Goal: Book appointment/travel/reservation

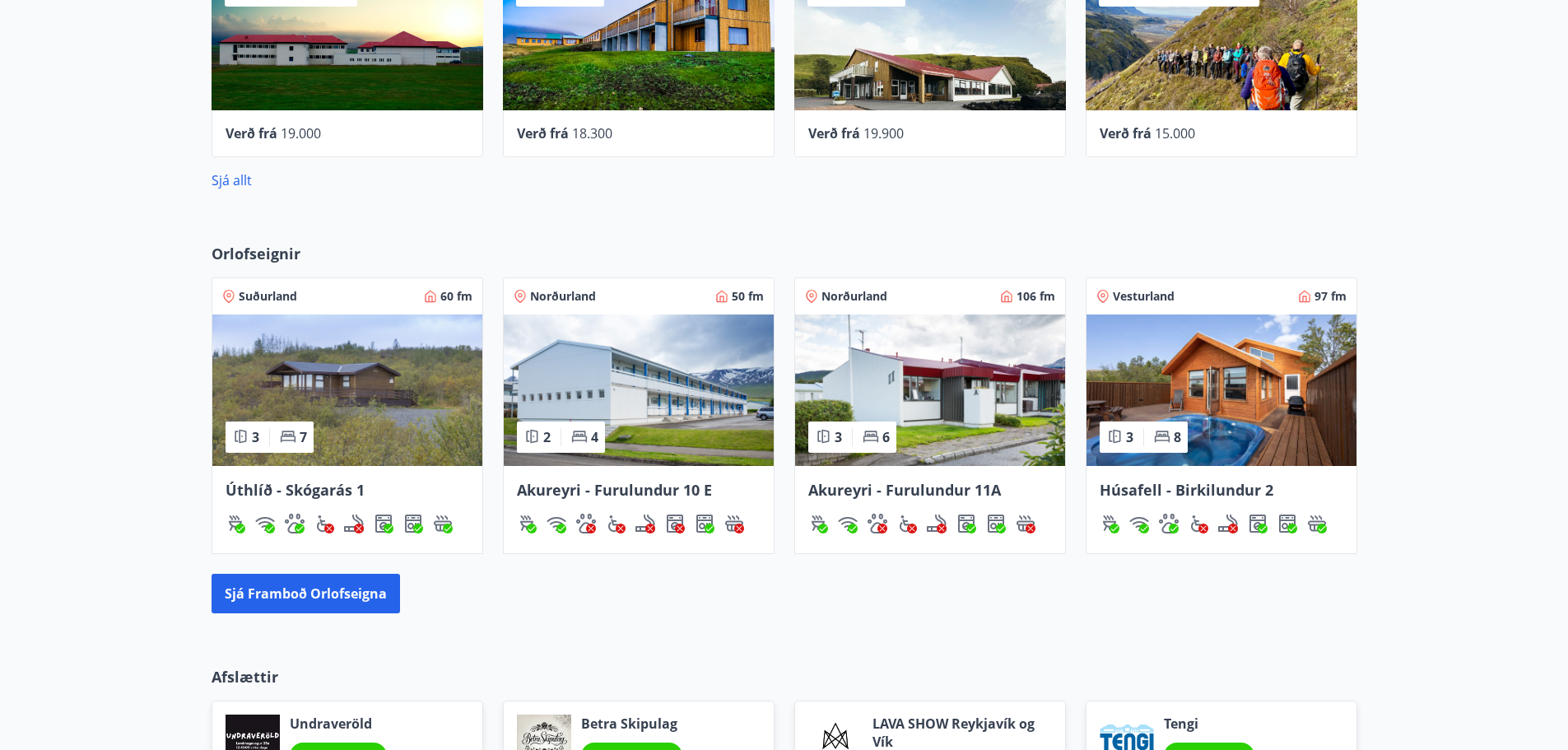
scroll to position [905, 0]
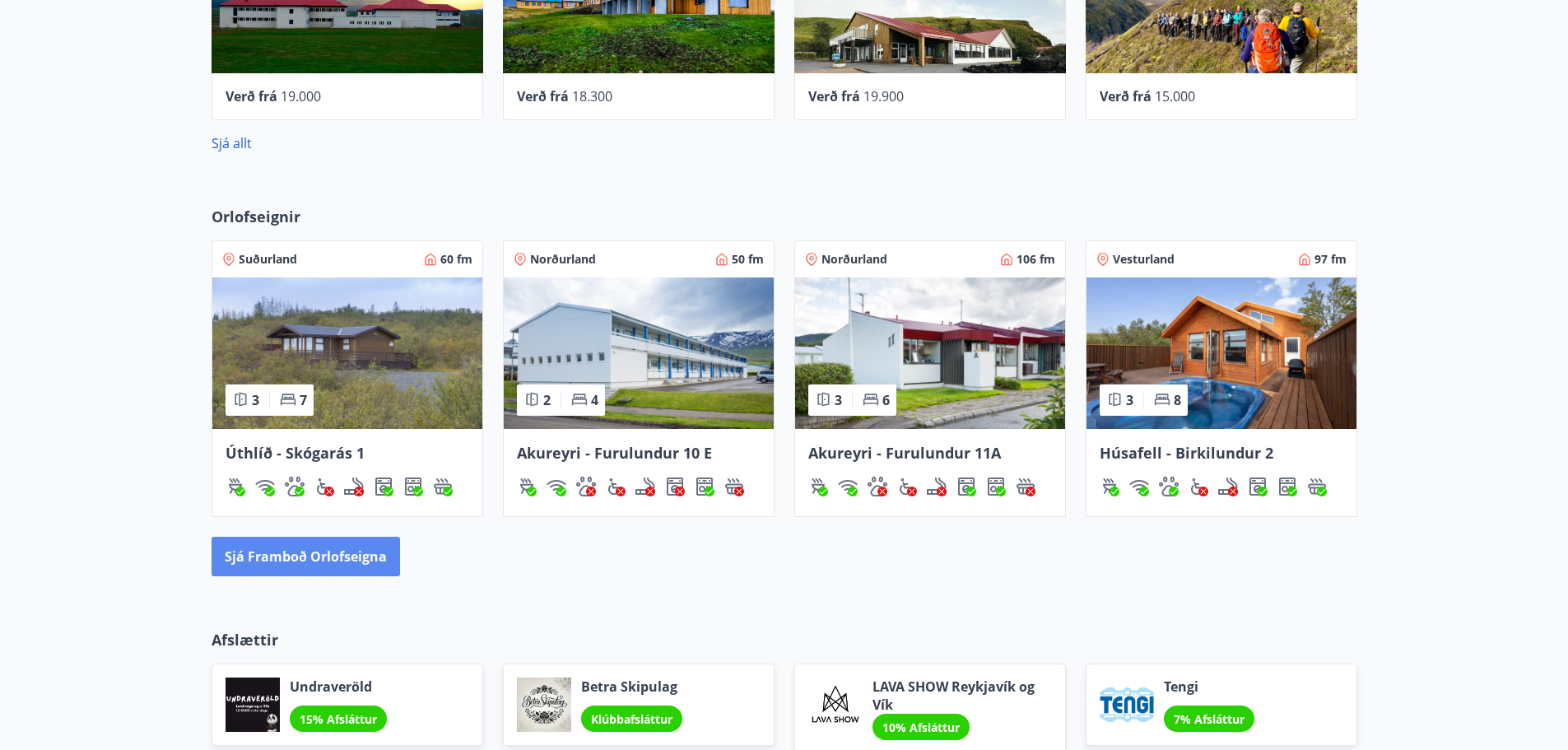
click at [330, 550] on button "Sjá framboð orlofseigna" at bounding box center [305, 555] width 188 height 39
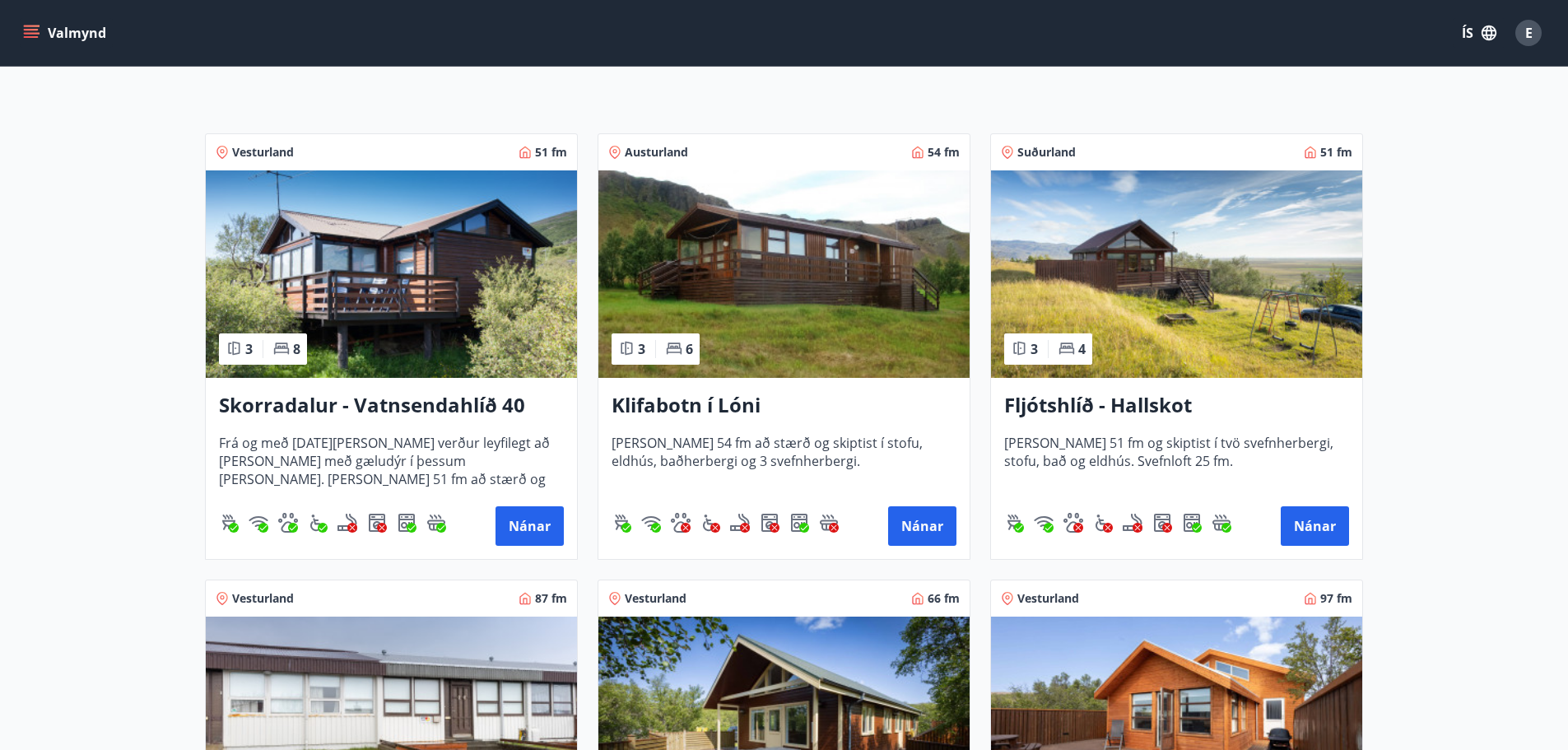
scroll to position [247, 0]
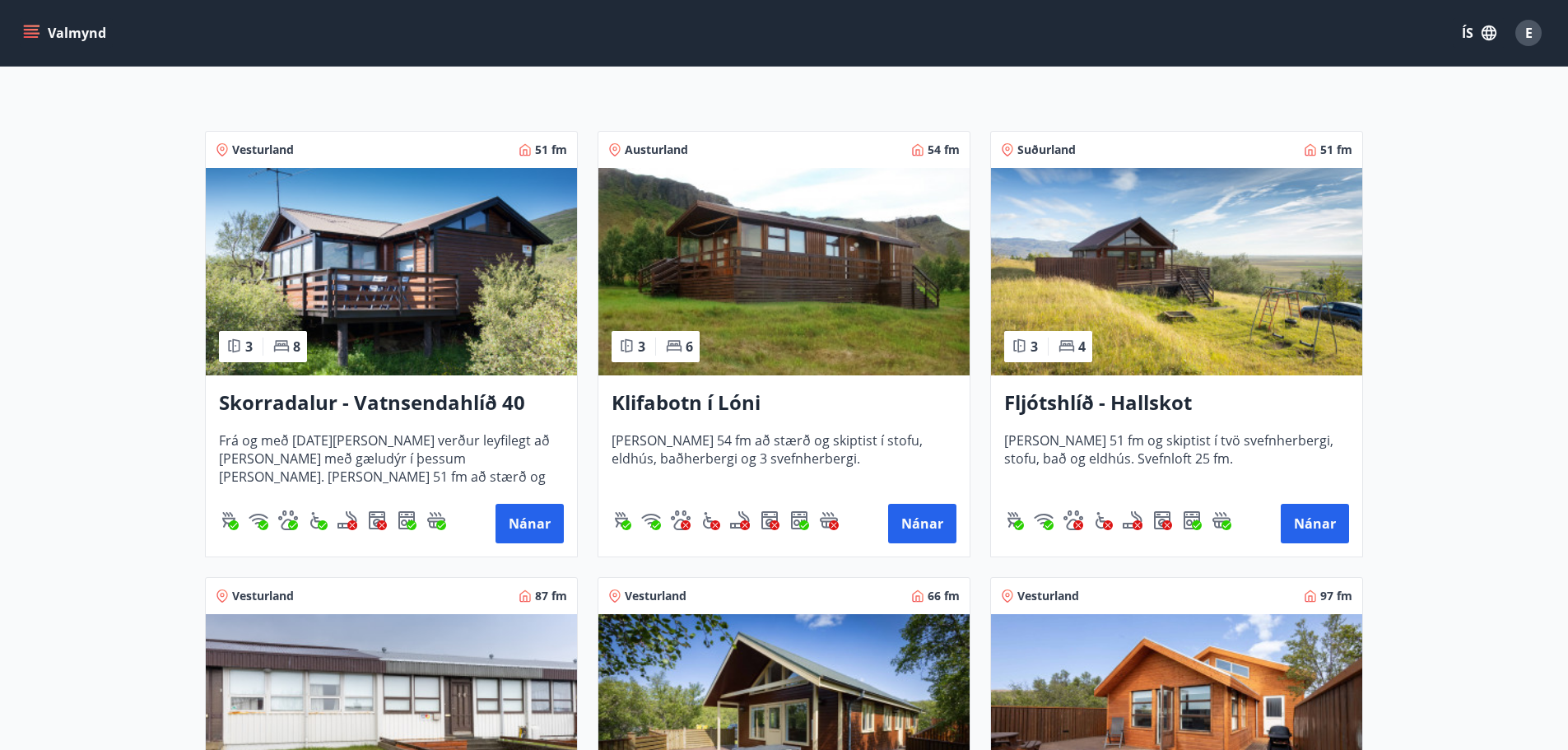
click at [405, 398] on h3 "Skorradalur - Vatnsendahlíð 40" at bounding box center [391, 403] width 345 height 30
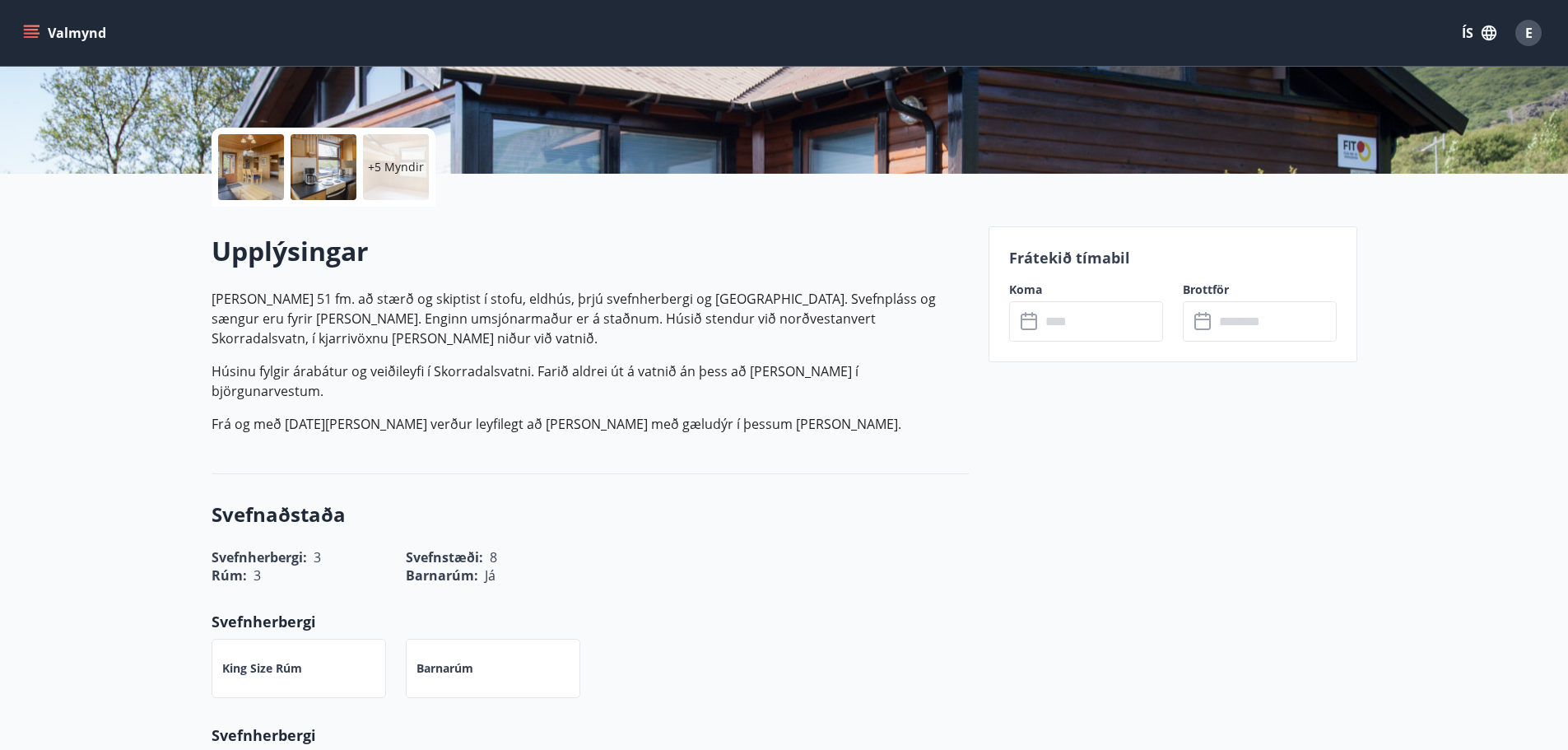
scroll to position [329, 0]
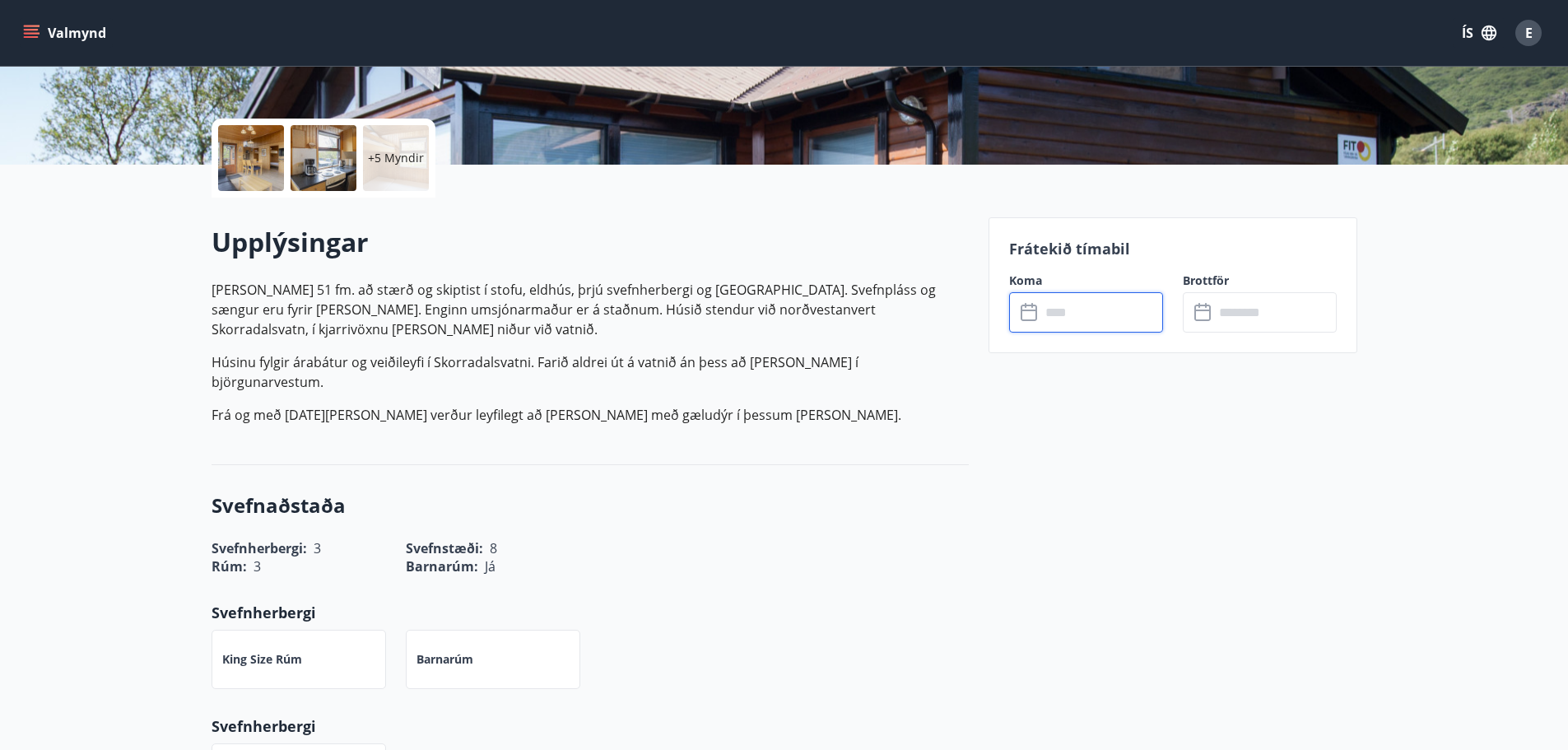
click at [1064, 301] on input "text" at bounding box center [1102, 312] width 123 height 40
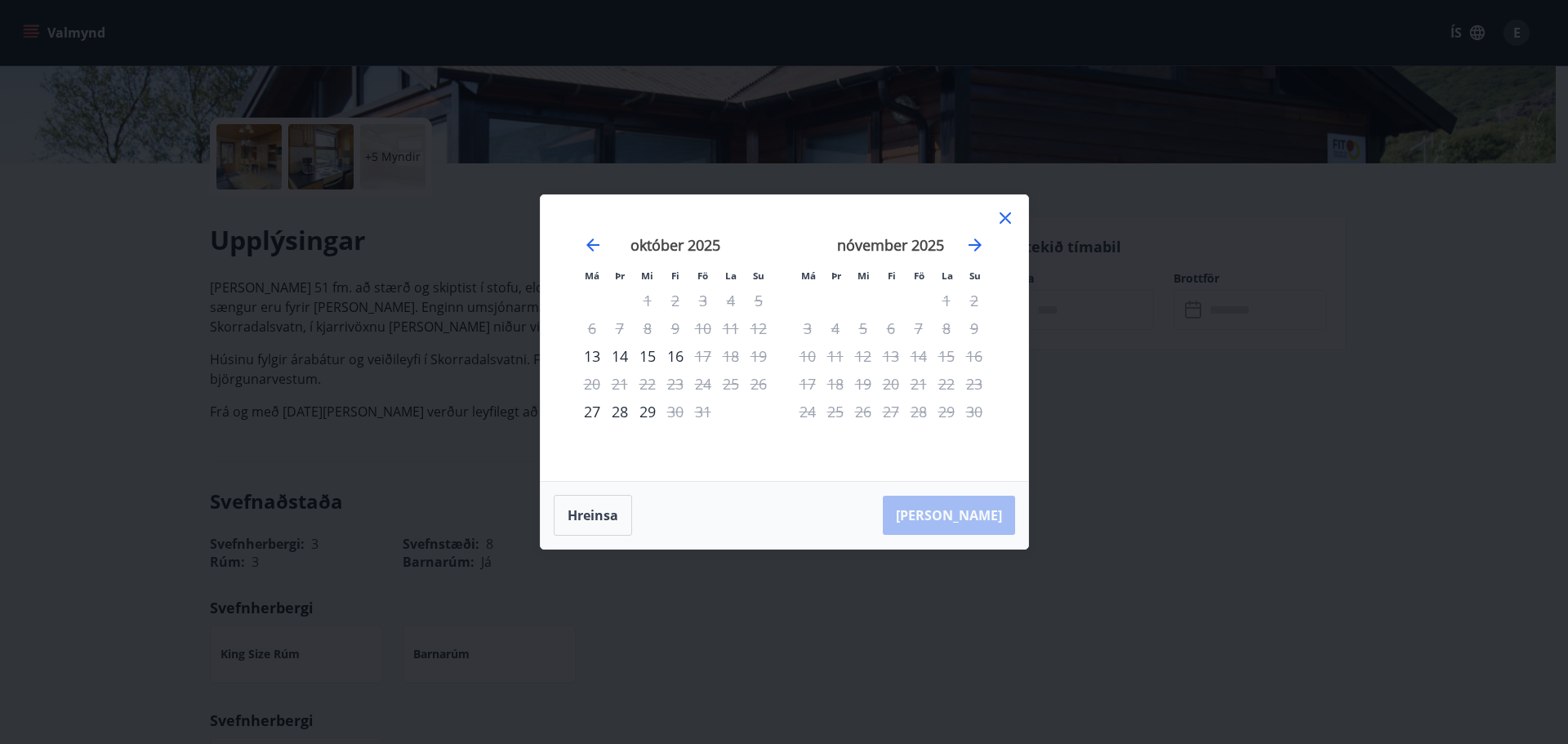
click at [1010, 216] on icon at bounding box center [1005, 218] width 20 height 20
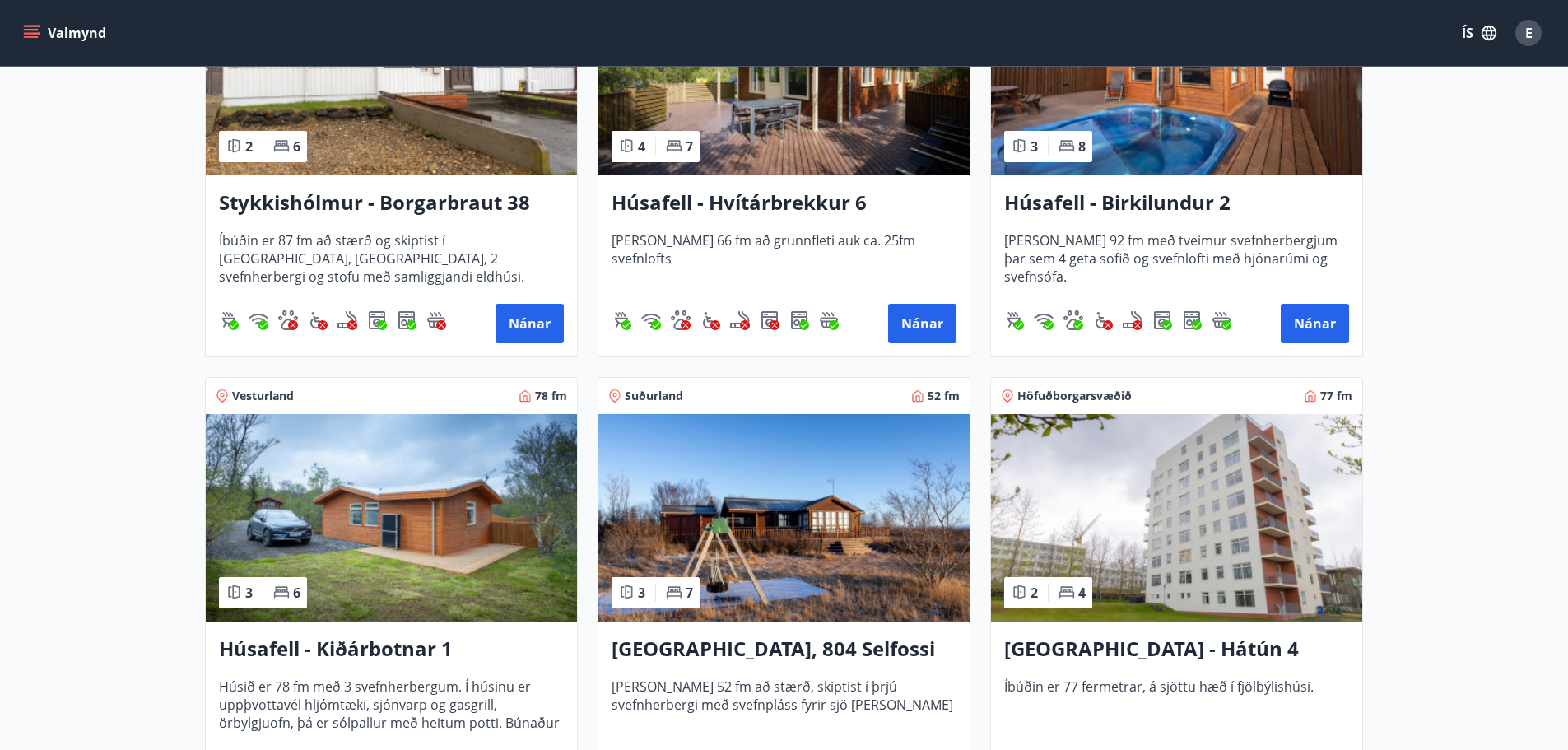
scroll to position [1070, 0]
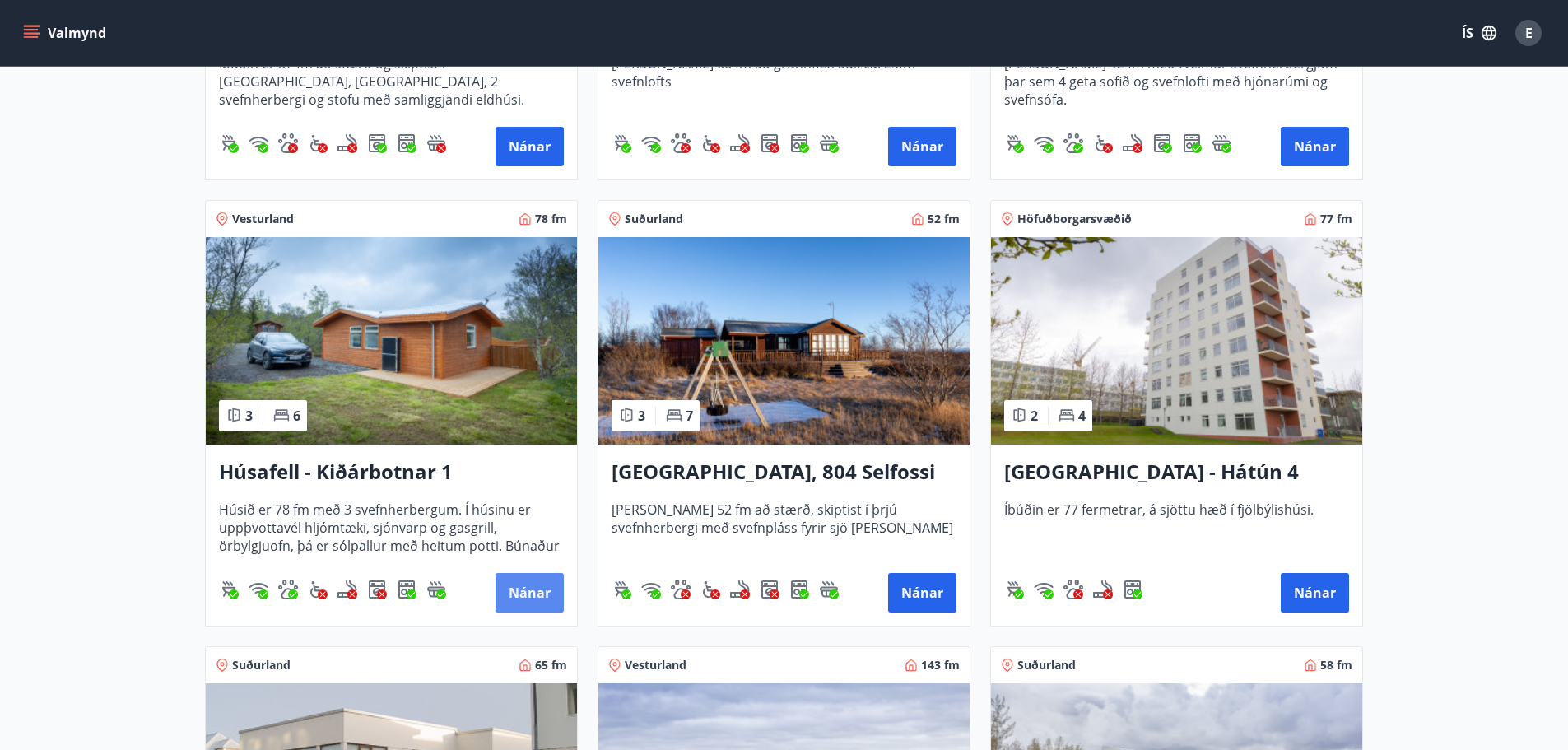
click at [532, 584] on button "Nánar" at bounding box center [529, 592] width 68 height 39
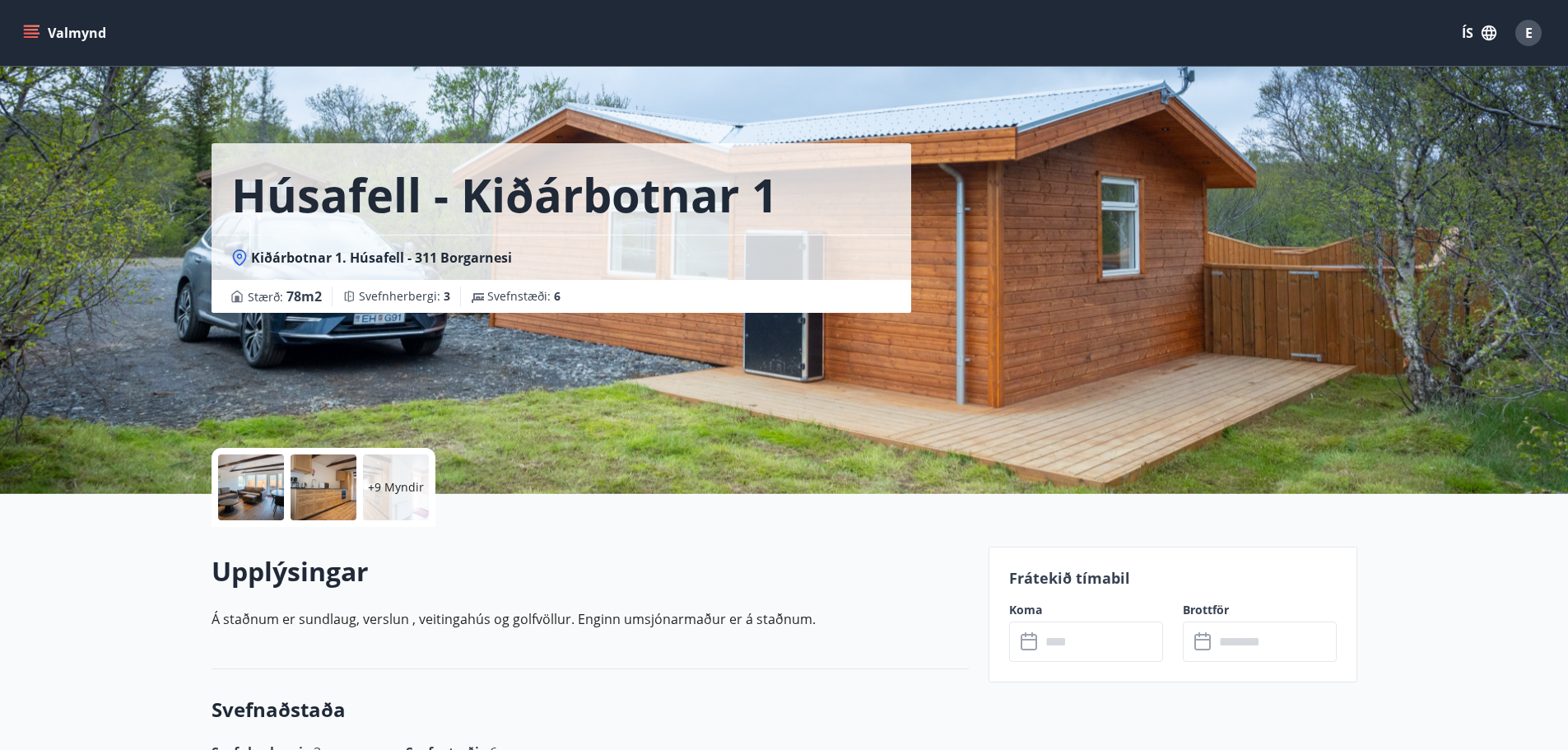
click at [1104, 648] on input "text" at bounding box center [1102, 642] width 123 height 40
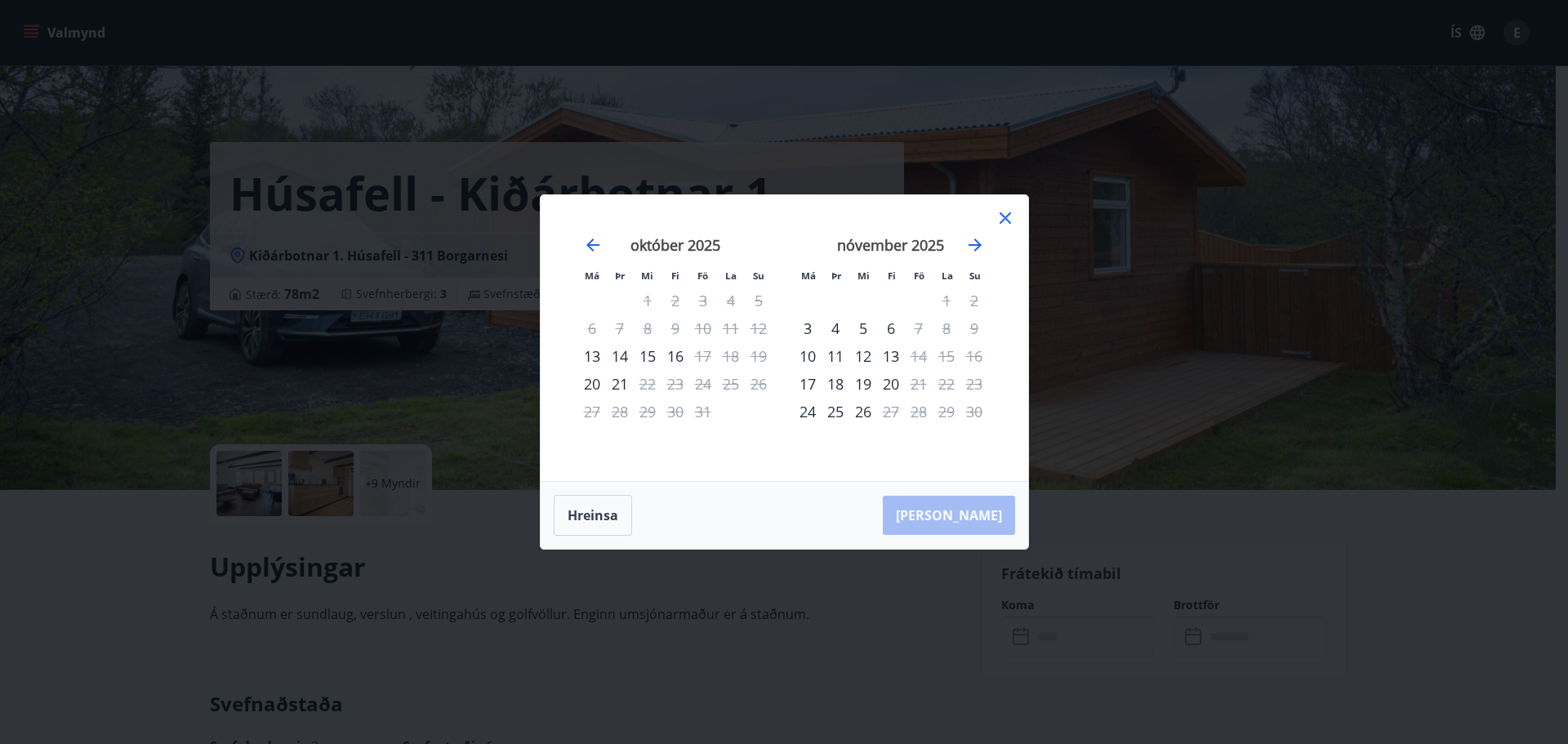
click at [1008, 216] on icon at bounding box center [1004, 217] width 12 height 12
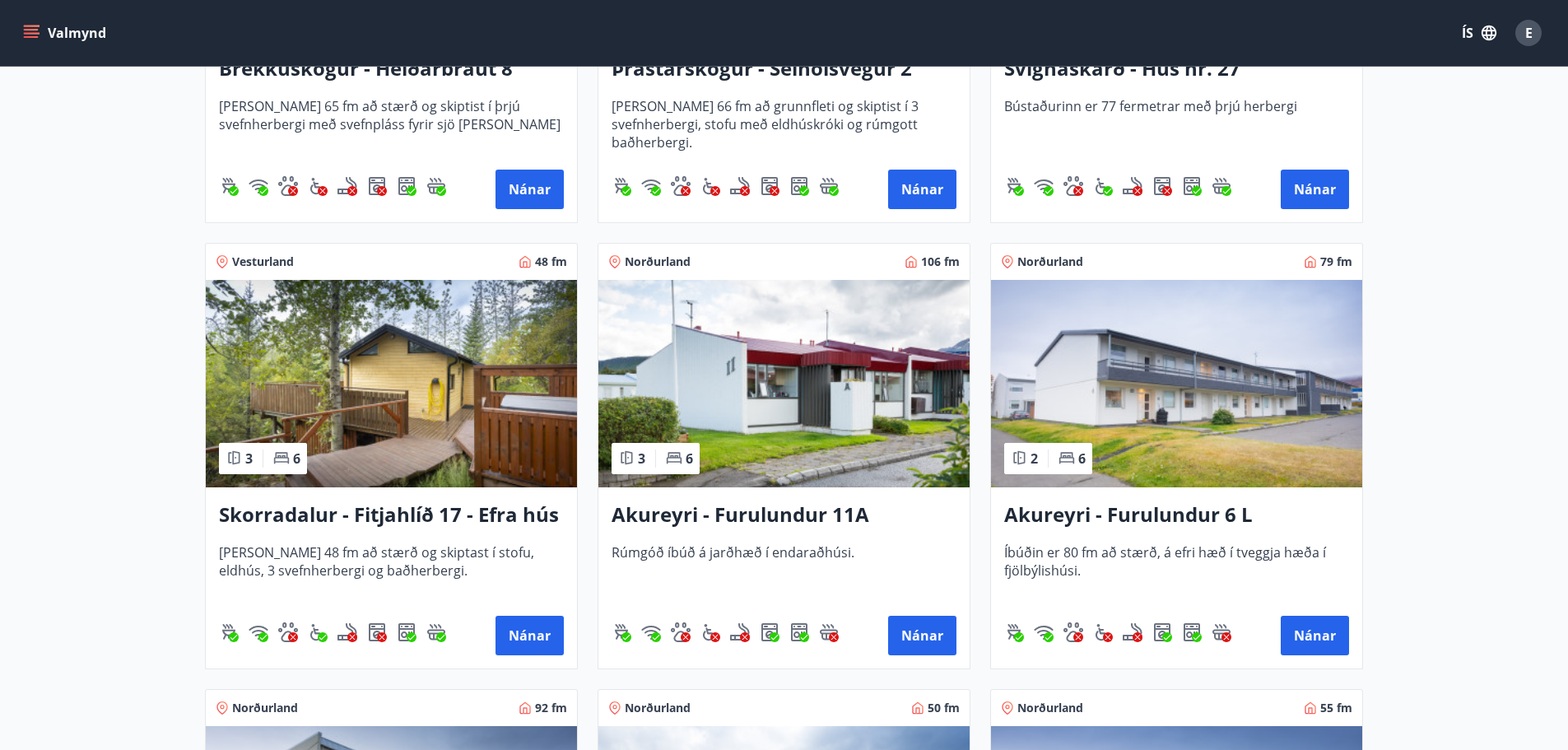
scroll to position [4199, 0]
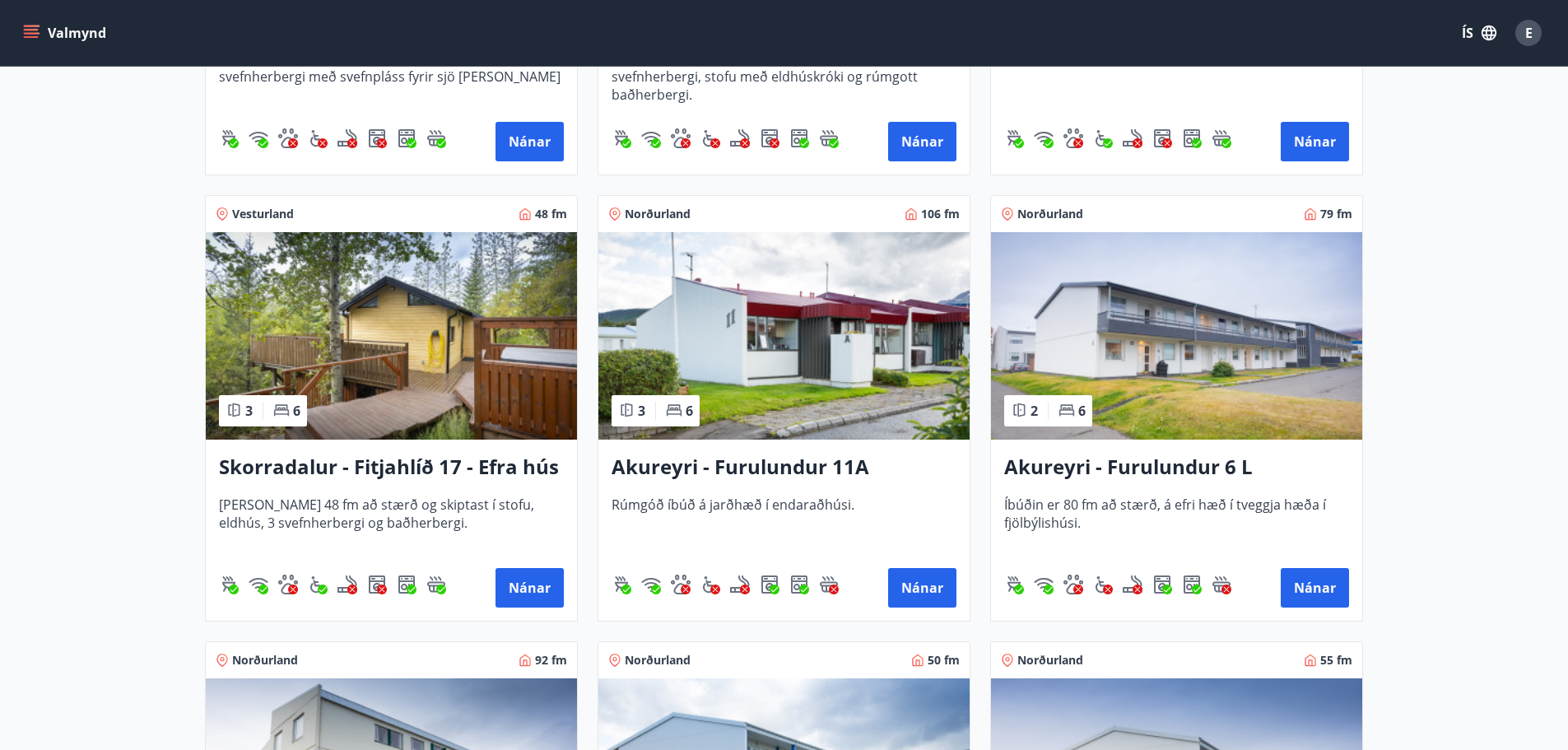
click at [462, 469] on h3 "Skorradalur - Fitjahlíð 17 - Efra hús" at bounding box center [391, 467] width 345 height 30
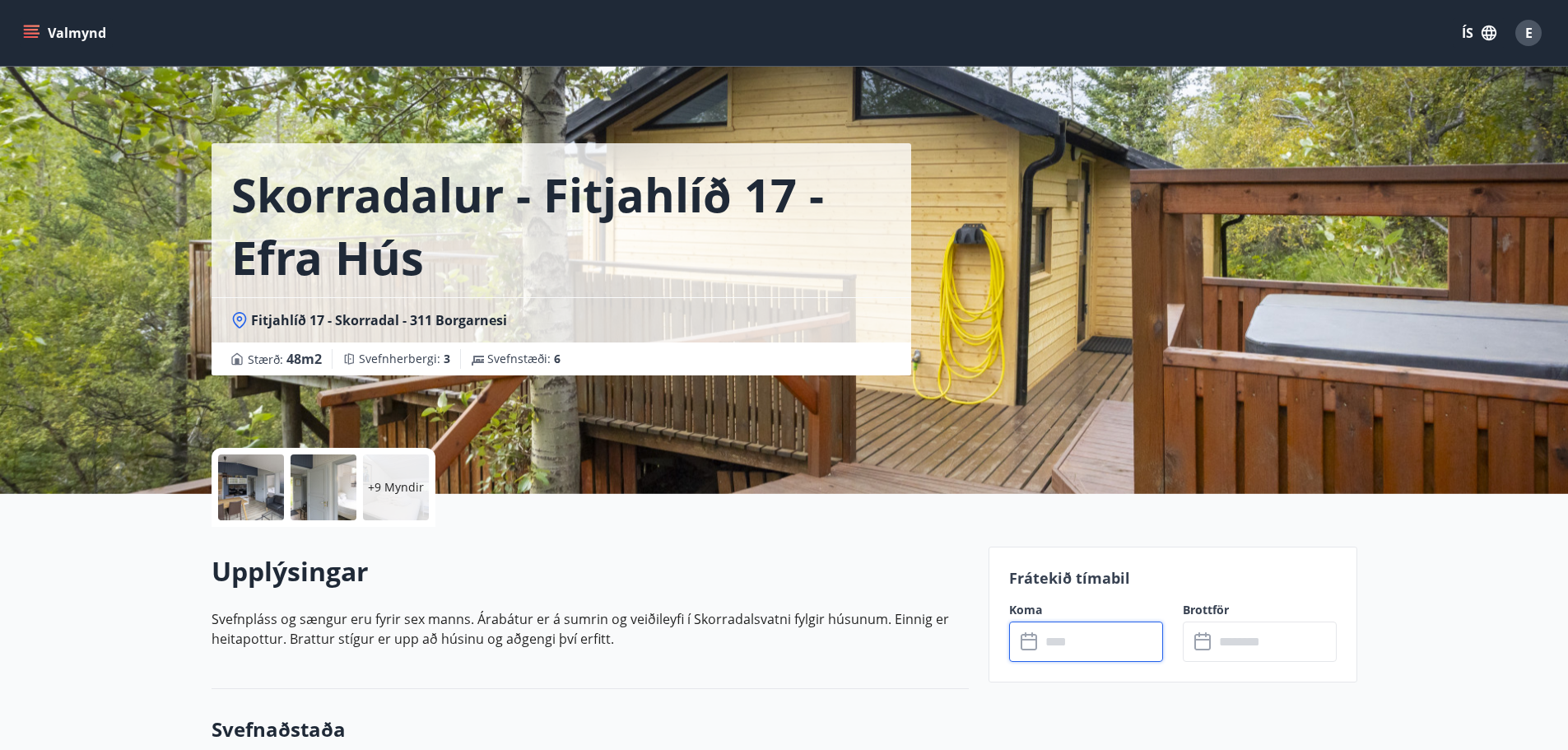
click at [1095, 635] on input "text" at bounding box center [1102, 642] width 123 height 40
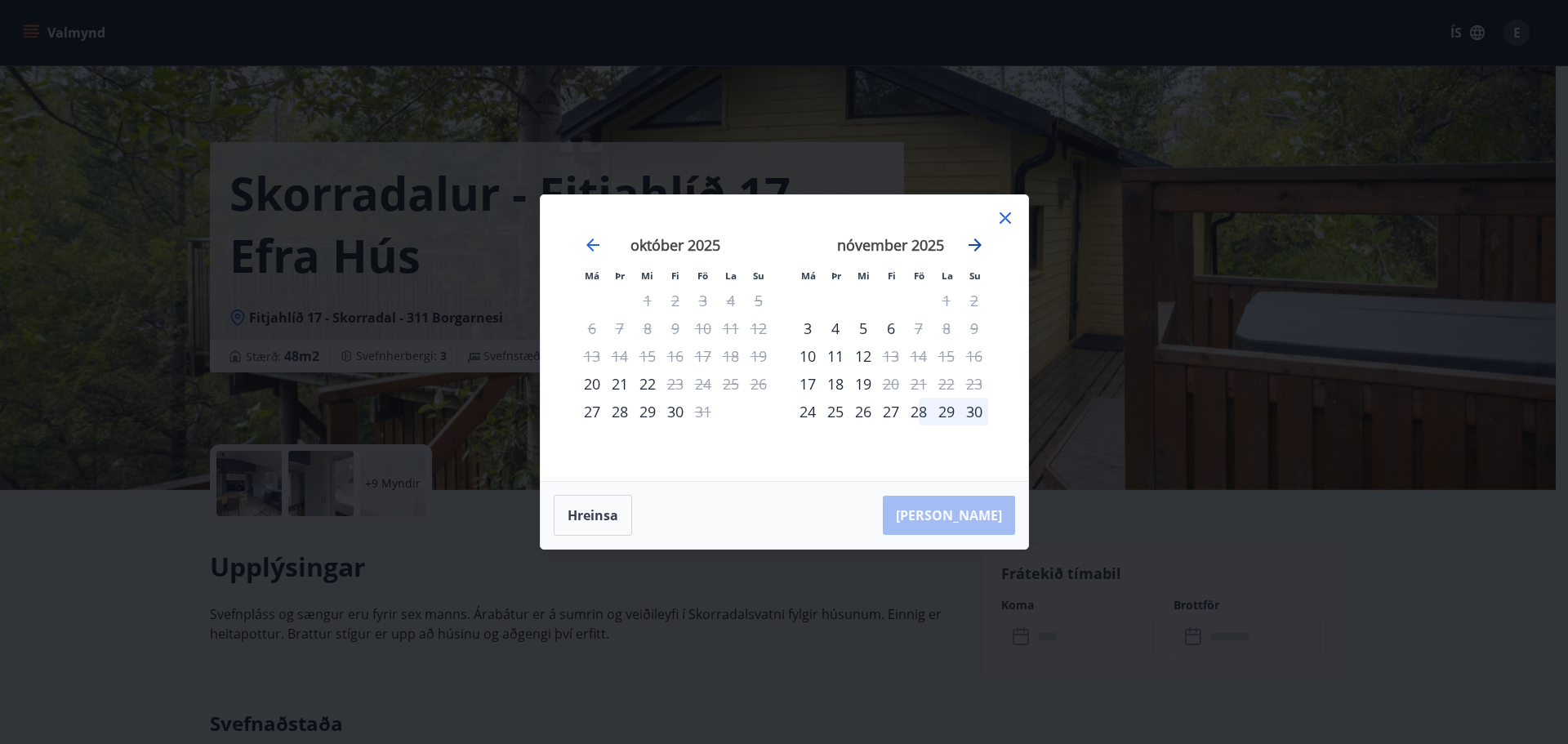
click at [974, 236] on icon "Move forward to switch to the next month." at bounding box center [975, 245] width 20 height 20
click at [977, 240] on icon "Move forward to switch to the next month." at bounding box center [975, 245] width 20 height 20
click at [1002, 217] on icon at bounding box center [1005, 218] width 20 height 20
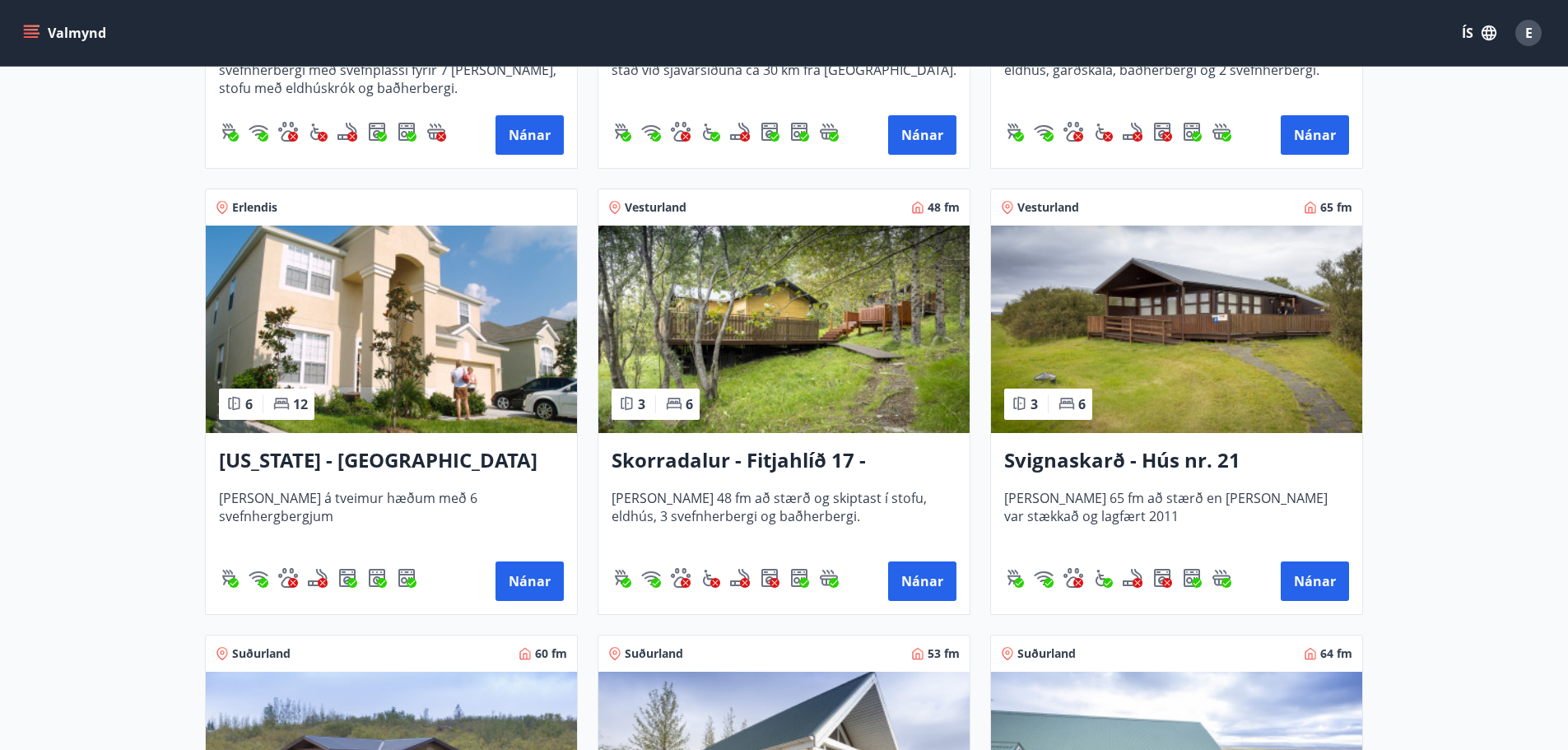
scroll to position [1853, 0]
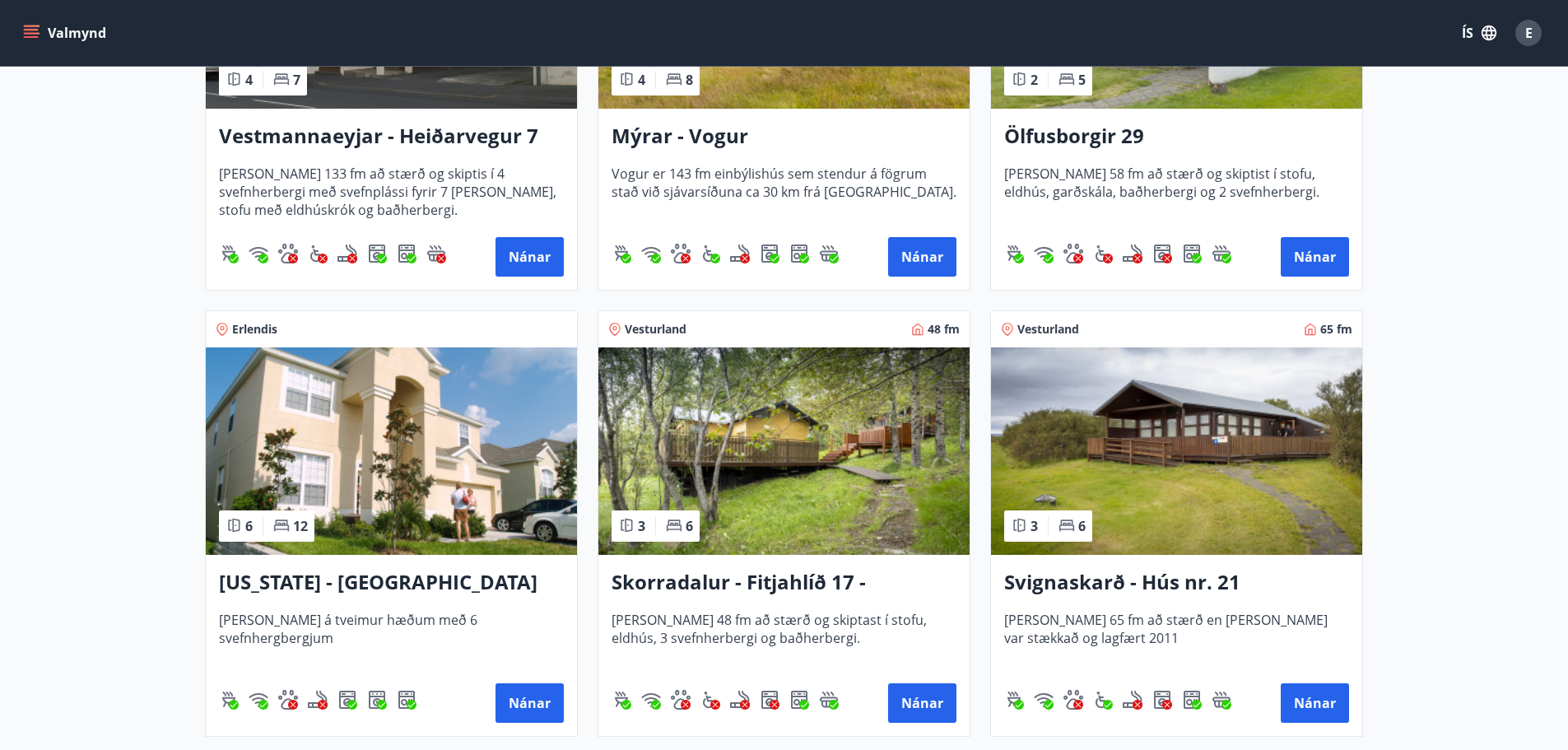
click at [772, 572] on h3 "Skorradalur - Fitjahlíð 17 - [PERSON_NAME]" at bounding box center [784, 583] width 345 height 30
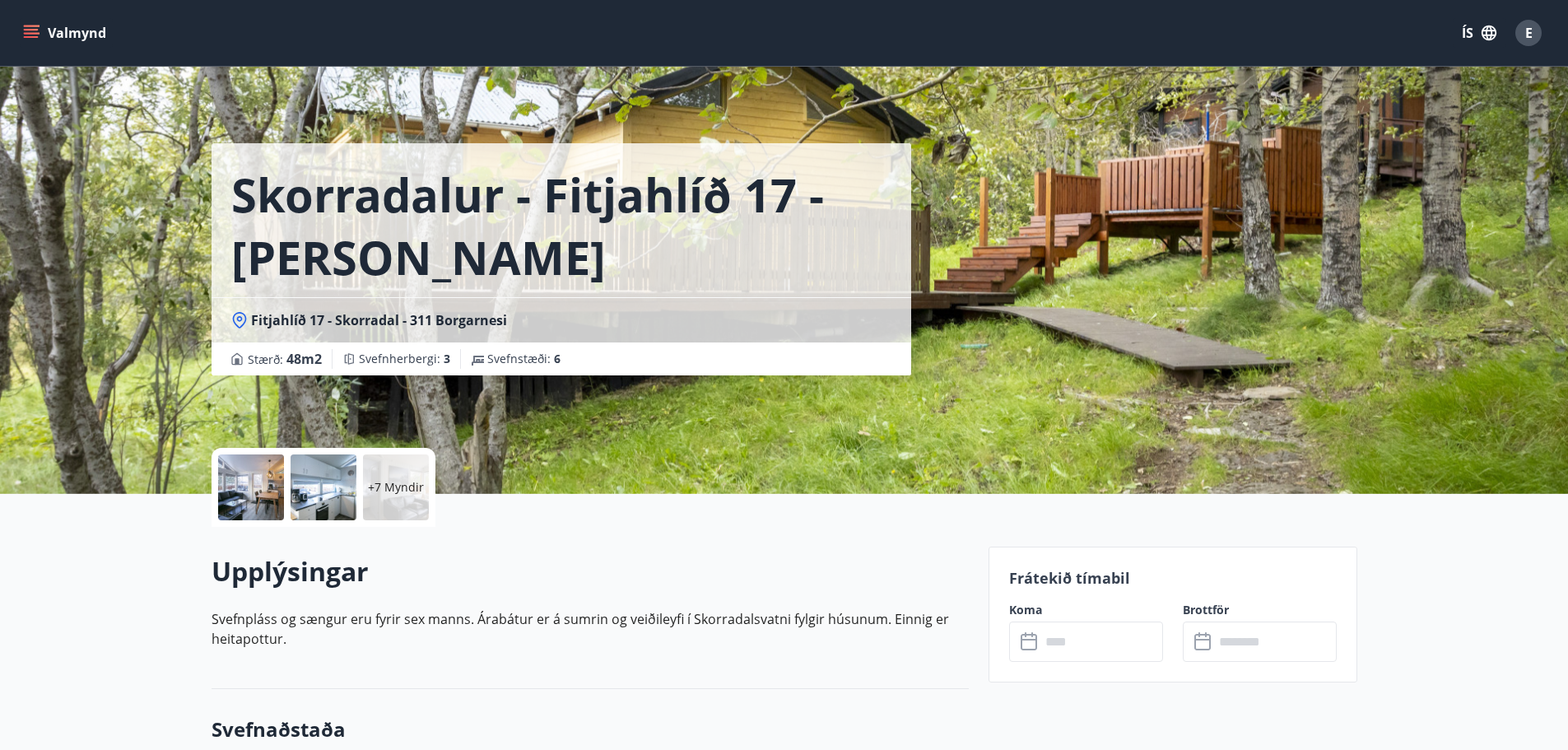
click at [1106, 642] on input "text" at bounding box center [1102, 642] width 123 height 40
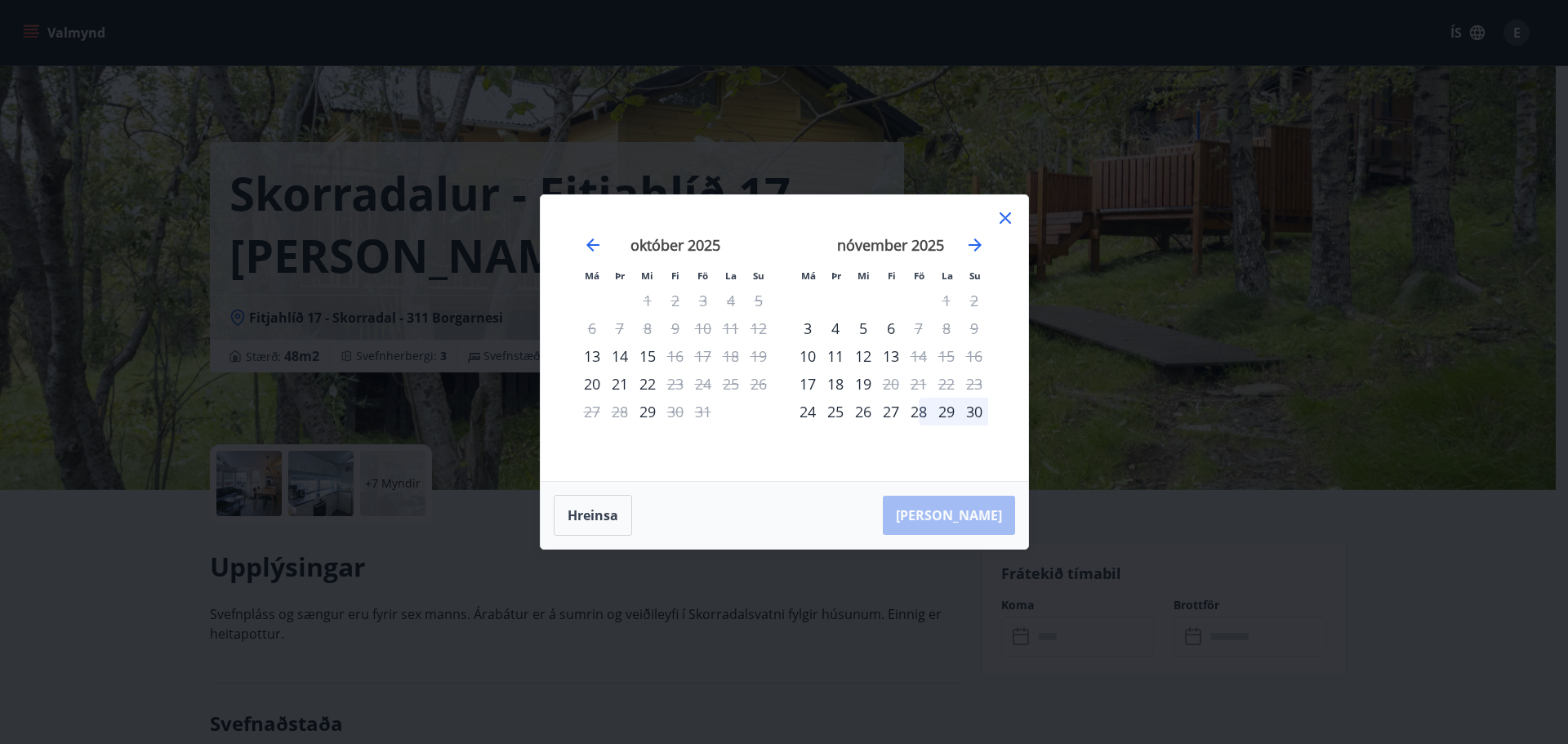
click at [1006, 217] on icon at bounding box center [1004, 217] width 12 height 12
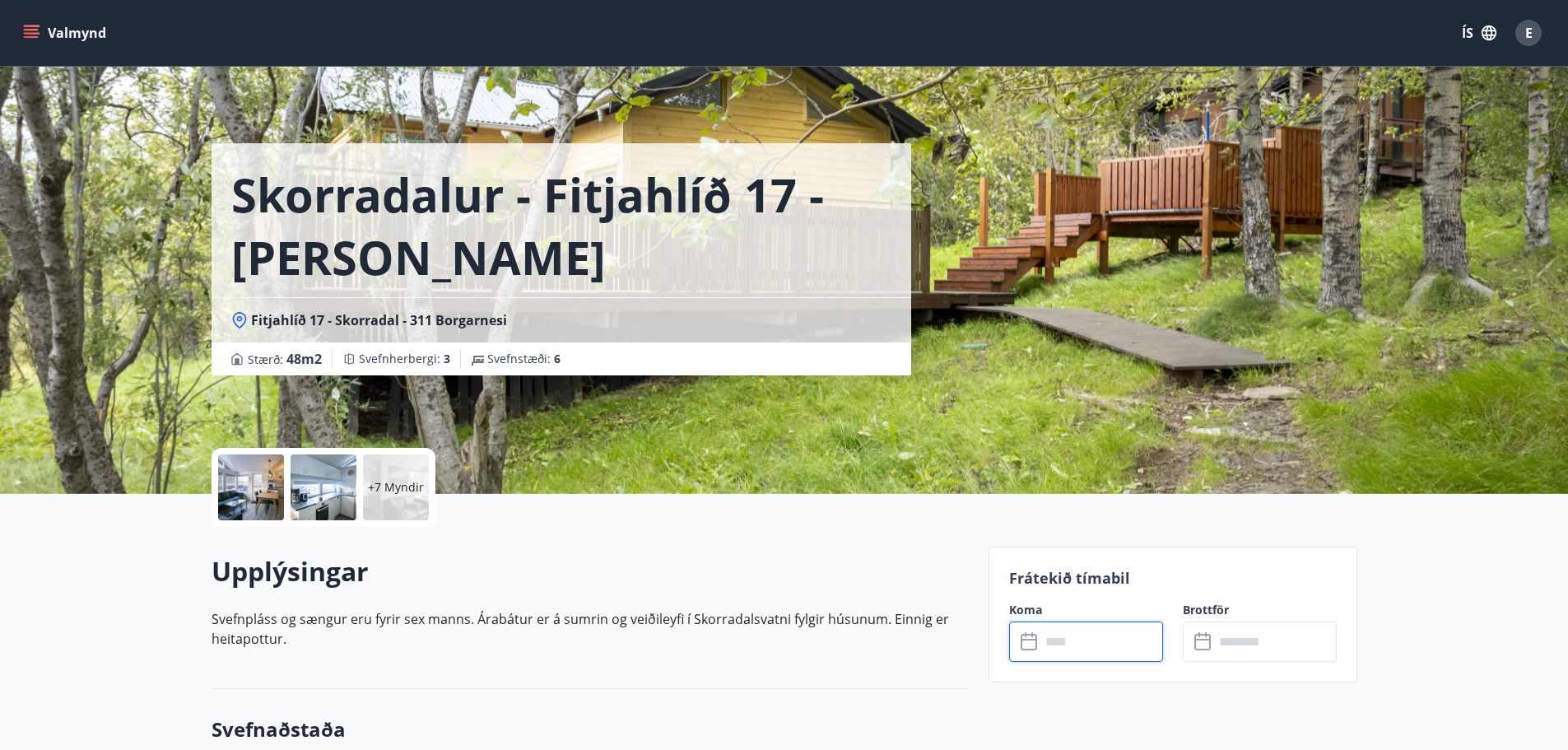
click at [1053, 657] on input "text" at bounding box center [1102, 642] width 123 height 40
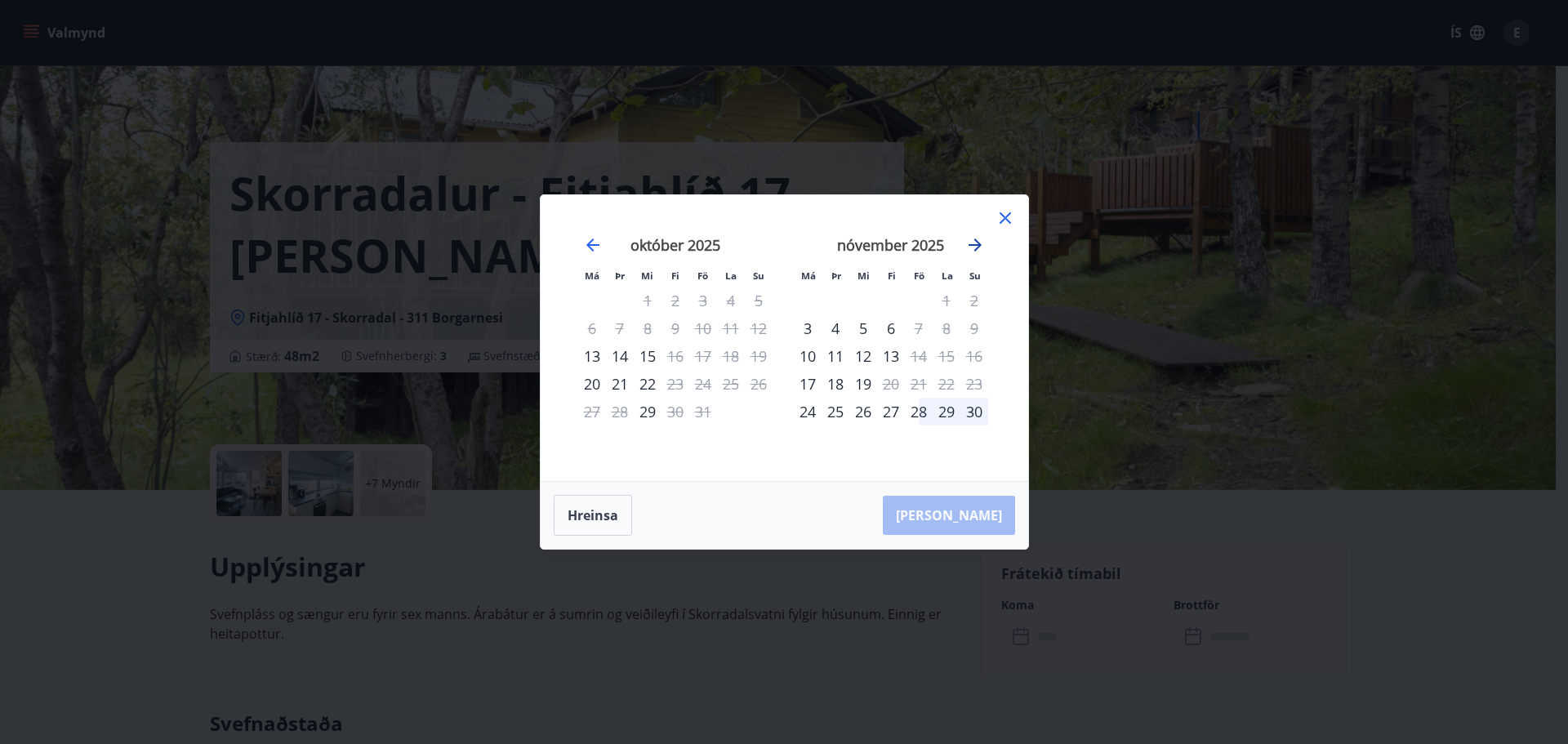
click at [981, 237] on icon "Move forward to switch to the next month." at bounding box center [975, 245] width 20 height 20
click at [979, 237] on icon "Move forward to switch to the next month." at bounding box center [975, 245] width 20 height 20
click at [1007, 215] on icon at bounding box center [1005, 218] width 20 height 20
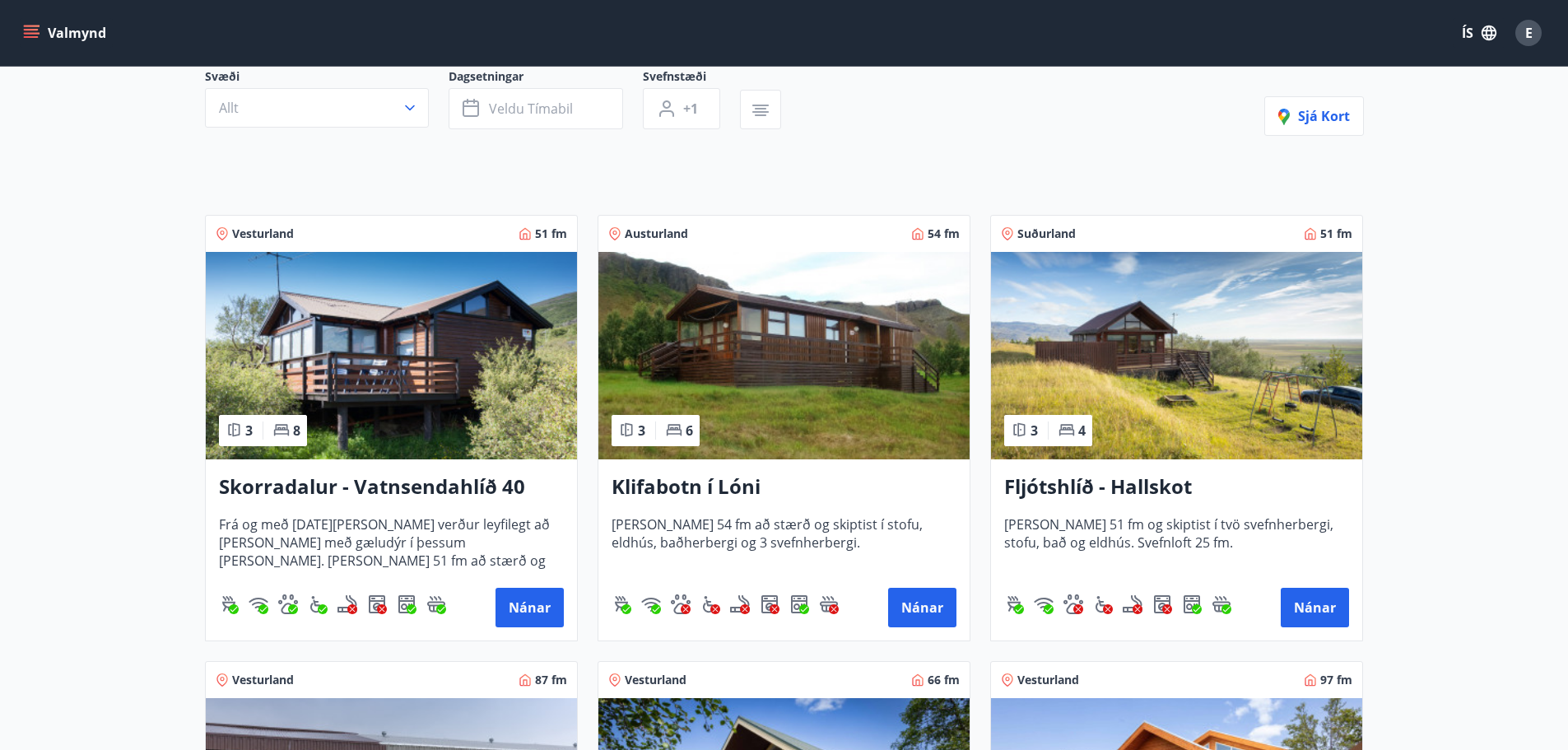
scroll to position [165, 0]
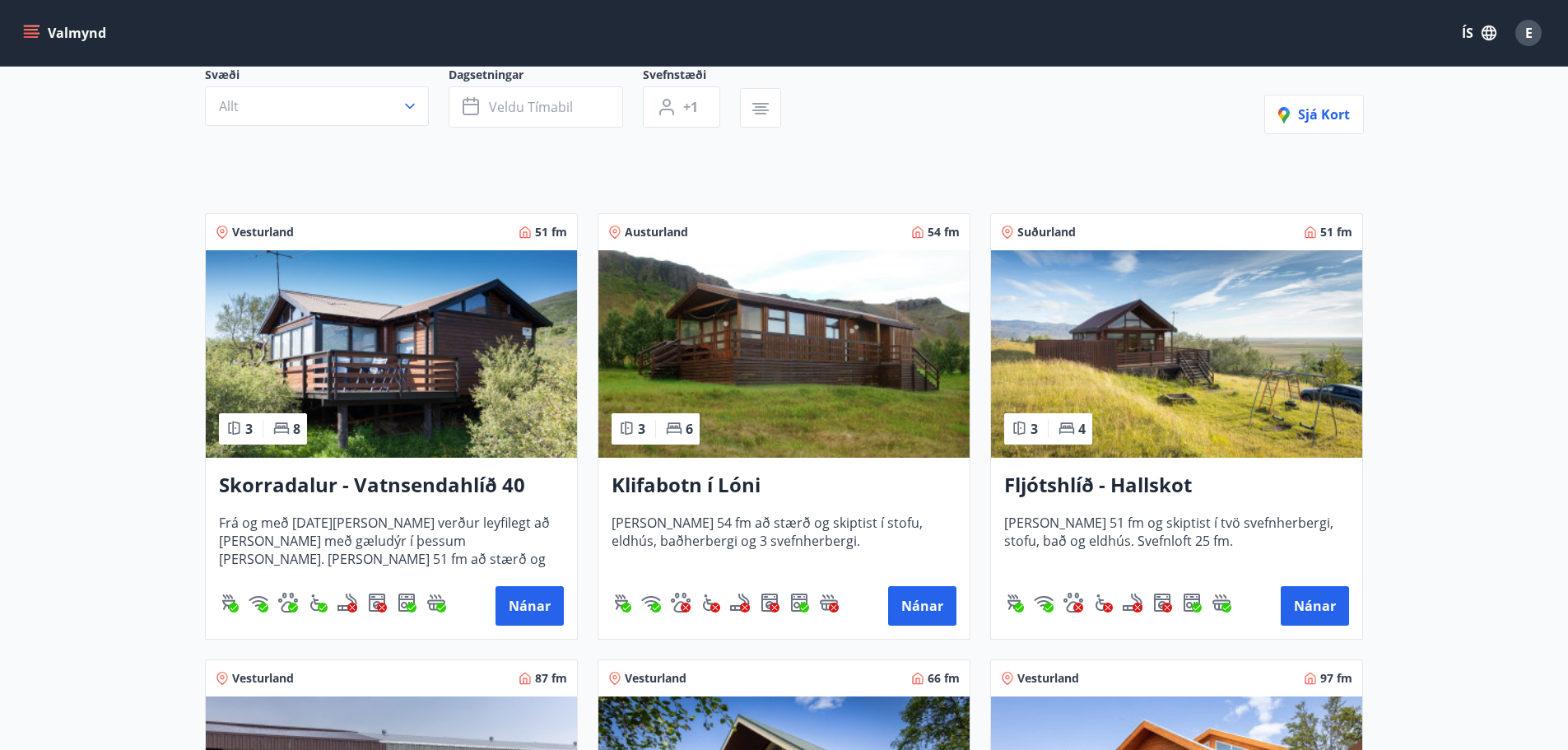
click at [379, 478] on h3 "Skorradalur - Vatnsendahlíð 40" at bounding box center [391, 485] width 345 height 30
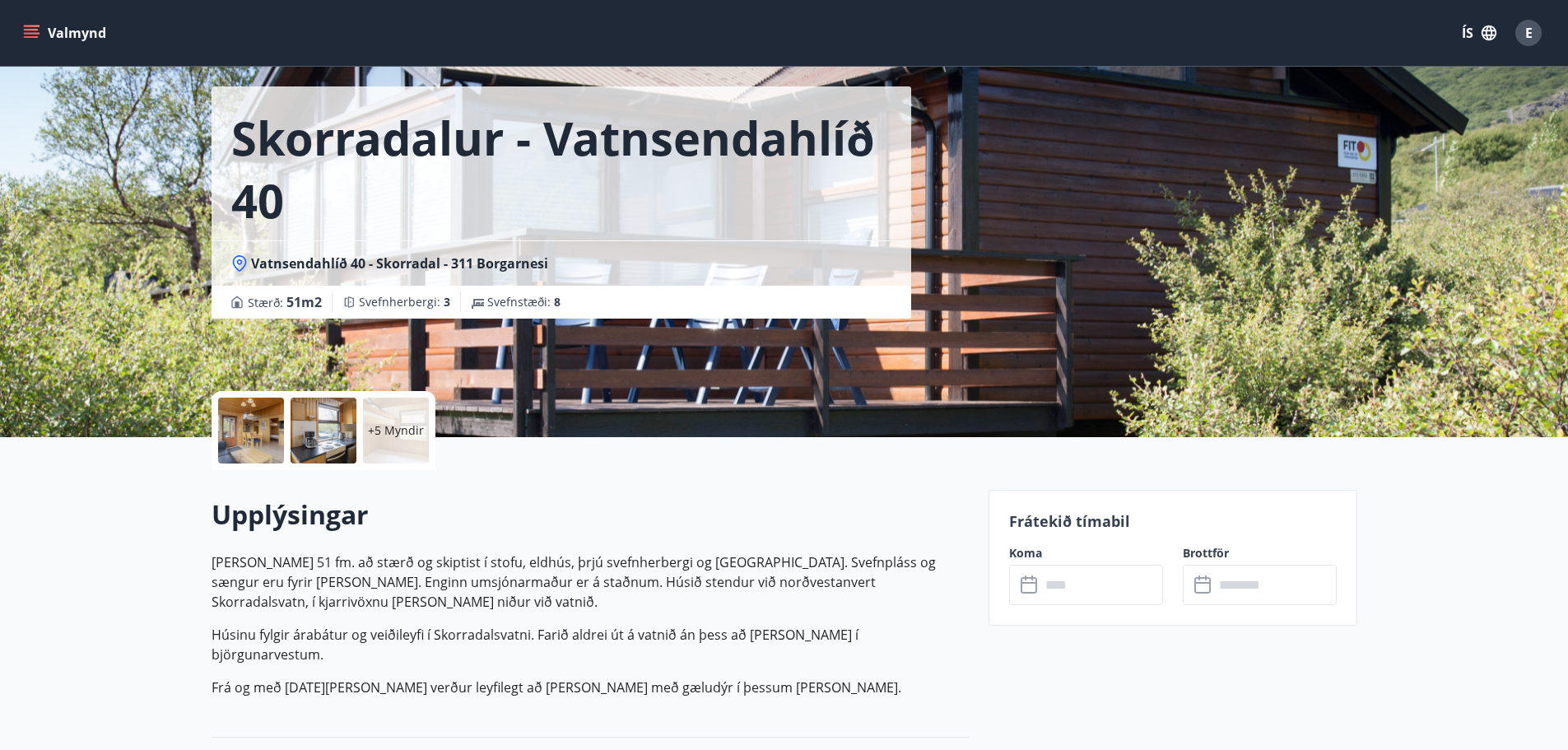
scroll to position [247, 0]
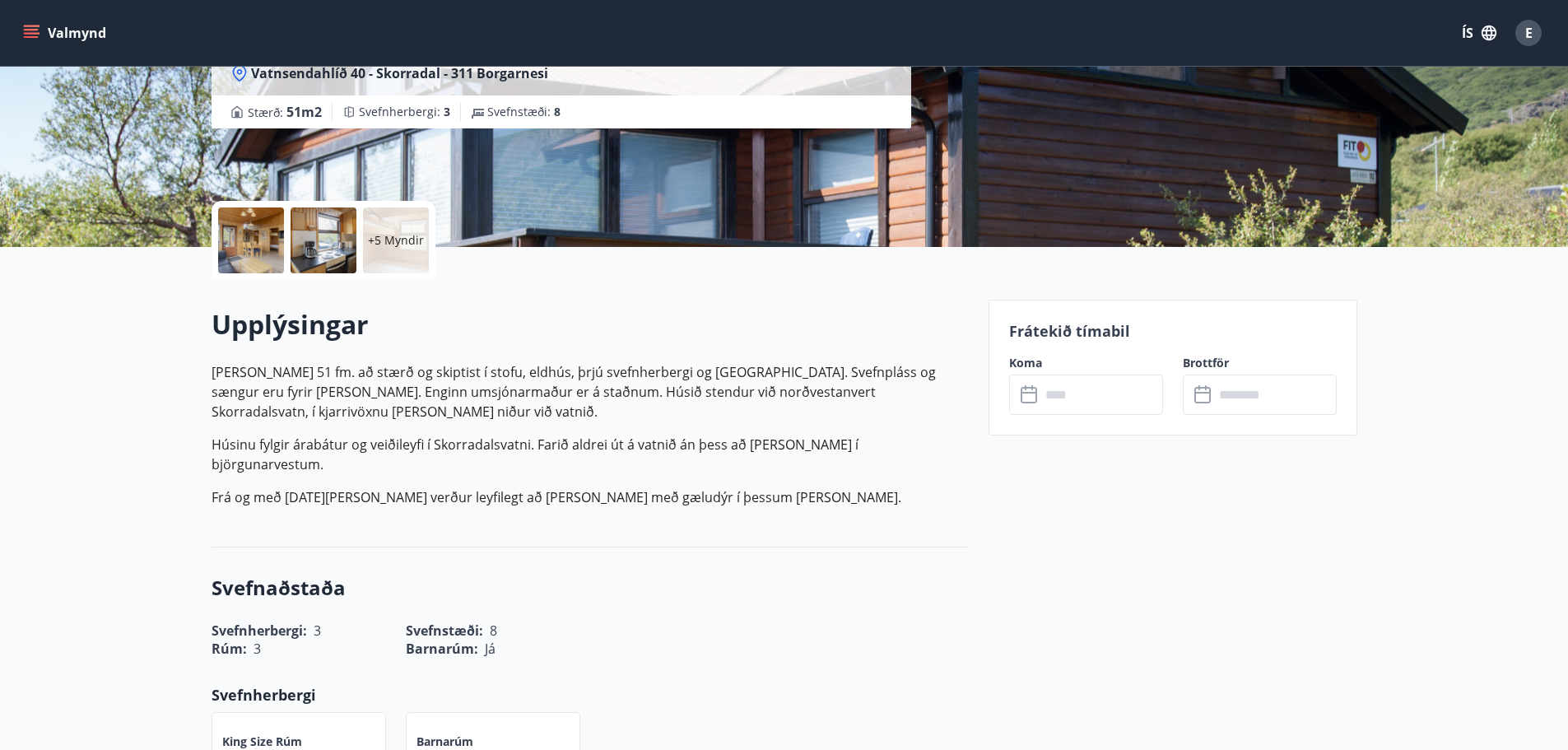
click at [1080, 385] on input "text" at bounding box center [1102, 395] width 123 height 40
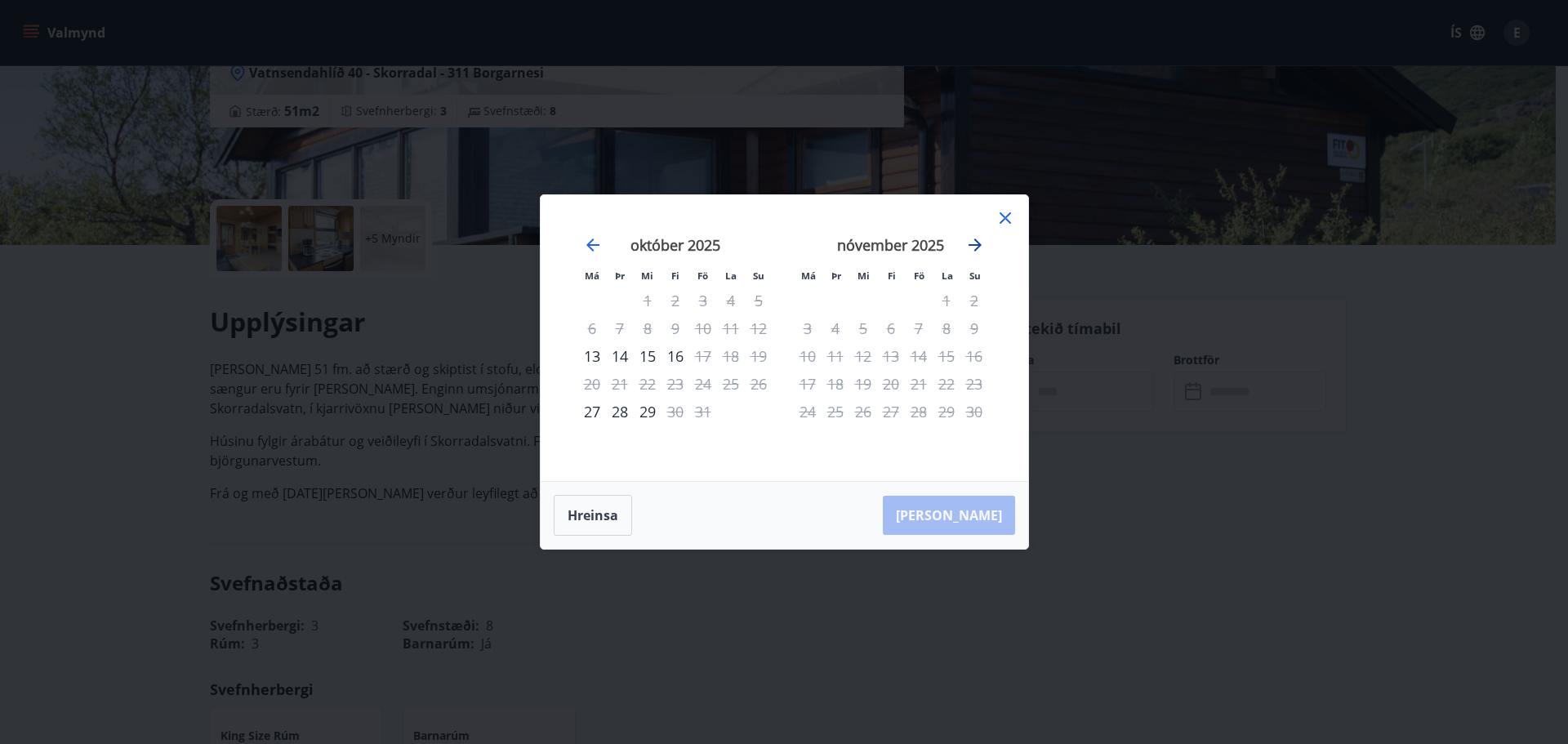
click at [969, 246] on icon "Move forward to switch to the next month." at bounding box center [975, 244] width 13 height 13
click at [969, 243] on icon "Move forward to switch to the next month." at bounding box center [975, 245] width 20 height 20
click at [968, 243] on icon "Move forward to switch to the next month." at bounding box center [975, 245] width 20 height 20
click at [968, 243] on icon "Move forward to switch to the next month." at bounding box center [975, 245] width 20 height 20
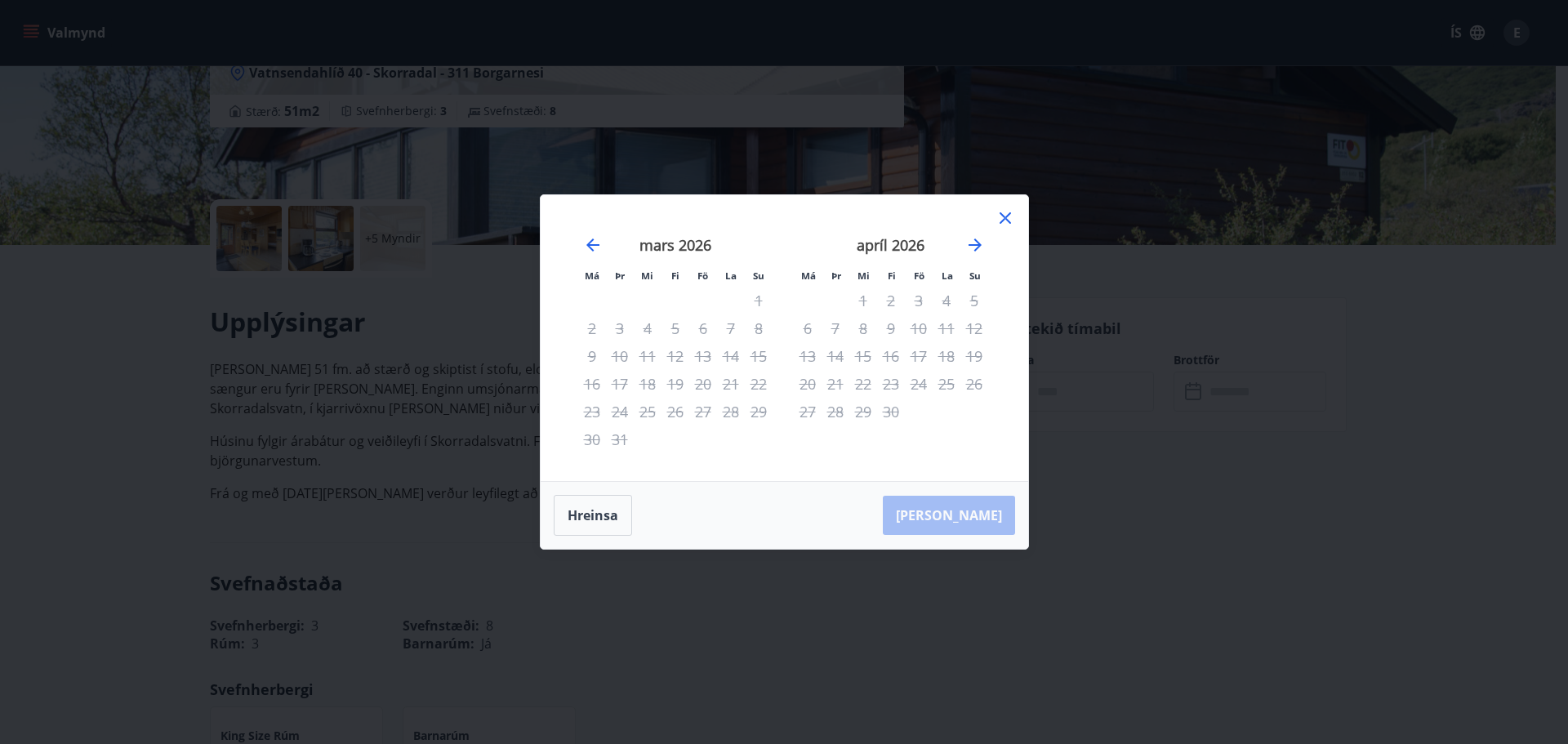
click at [1002, 215] on icon at bounding box center [1004, 217] width 12 height 12
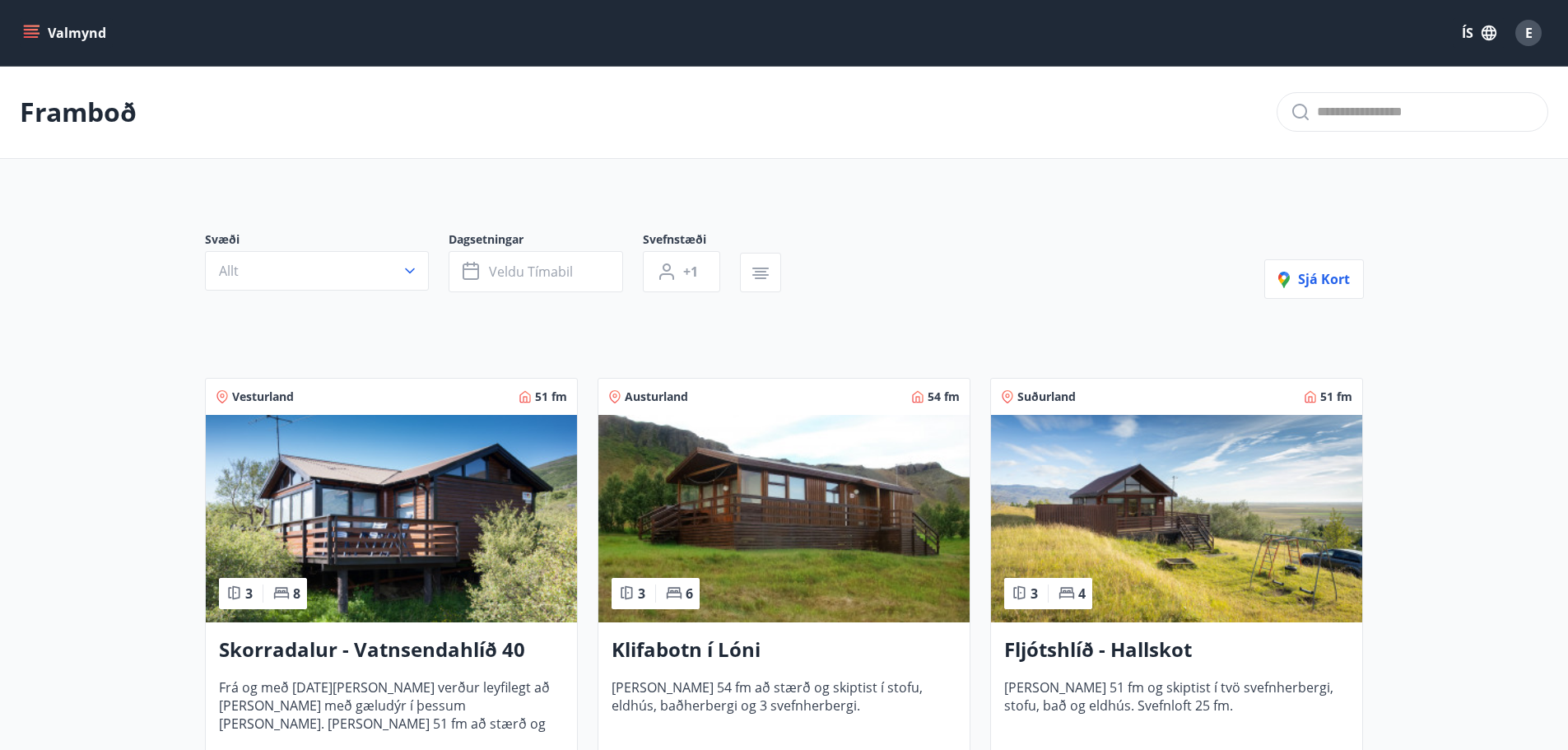
click at [37, 26] on icon "menu" at bounding box center [33, 26] width 18 height 2
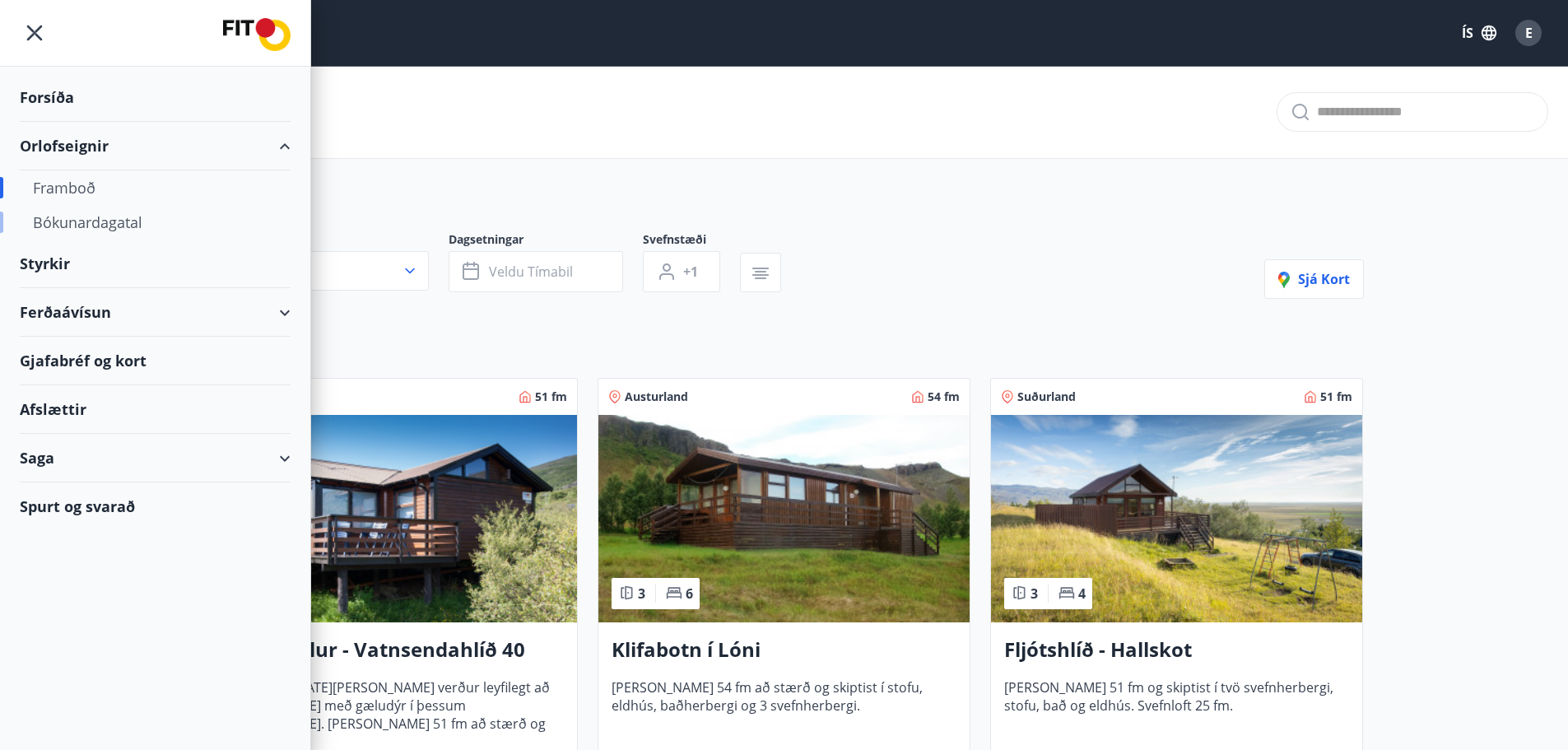
click at [70, 217] on div "Bókunardagatal" at bounding box center [155, 222] width 245 height 35
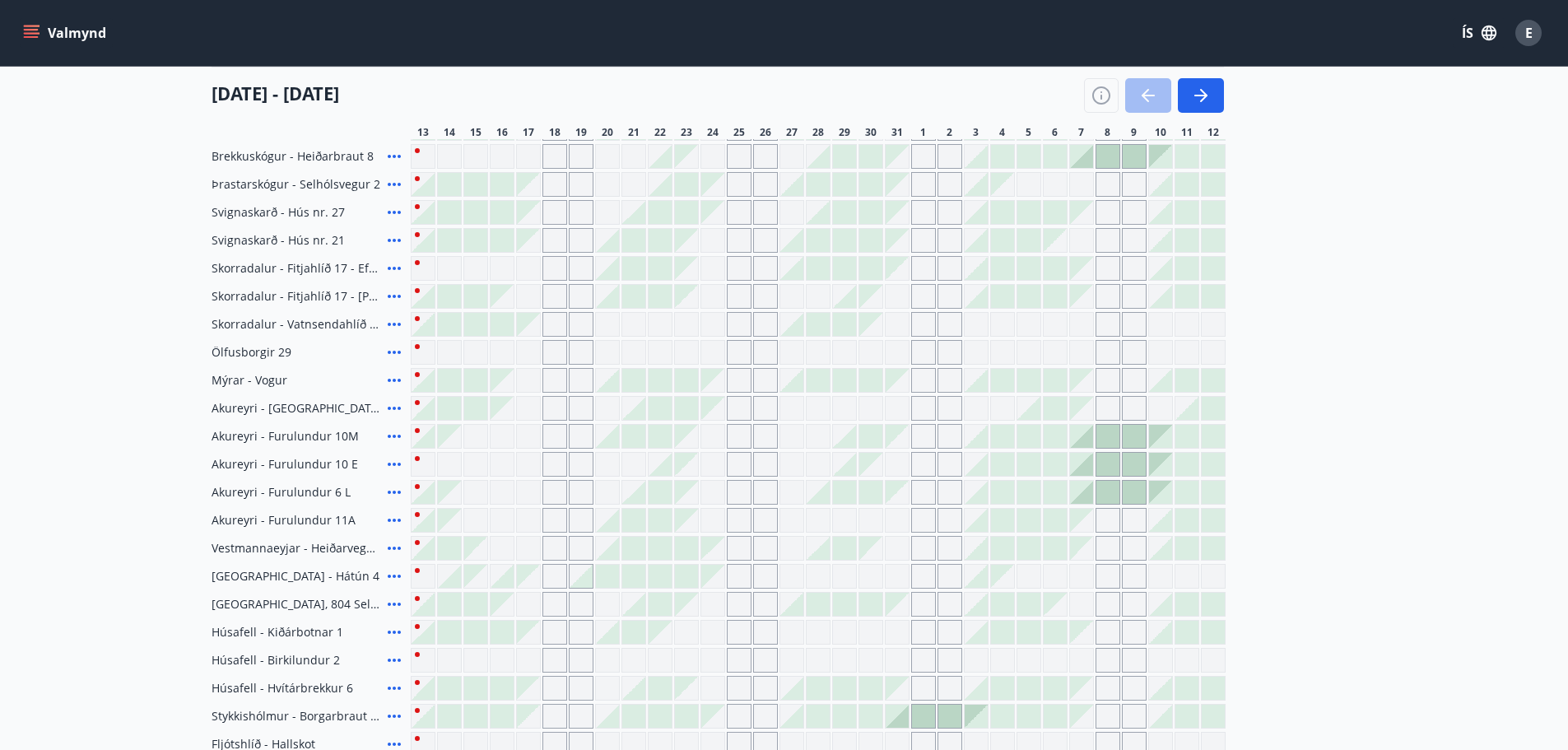
scroll to position [412, 0]
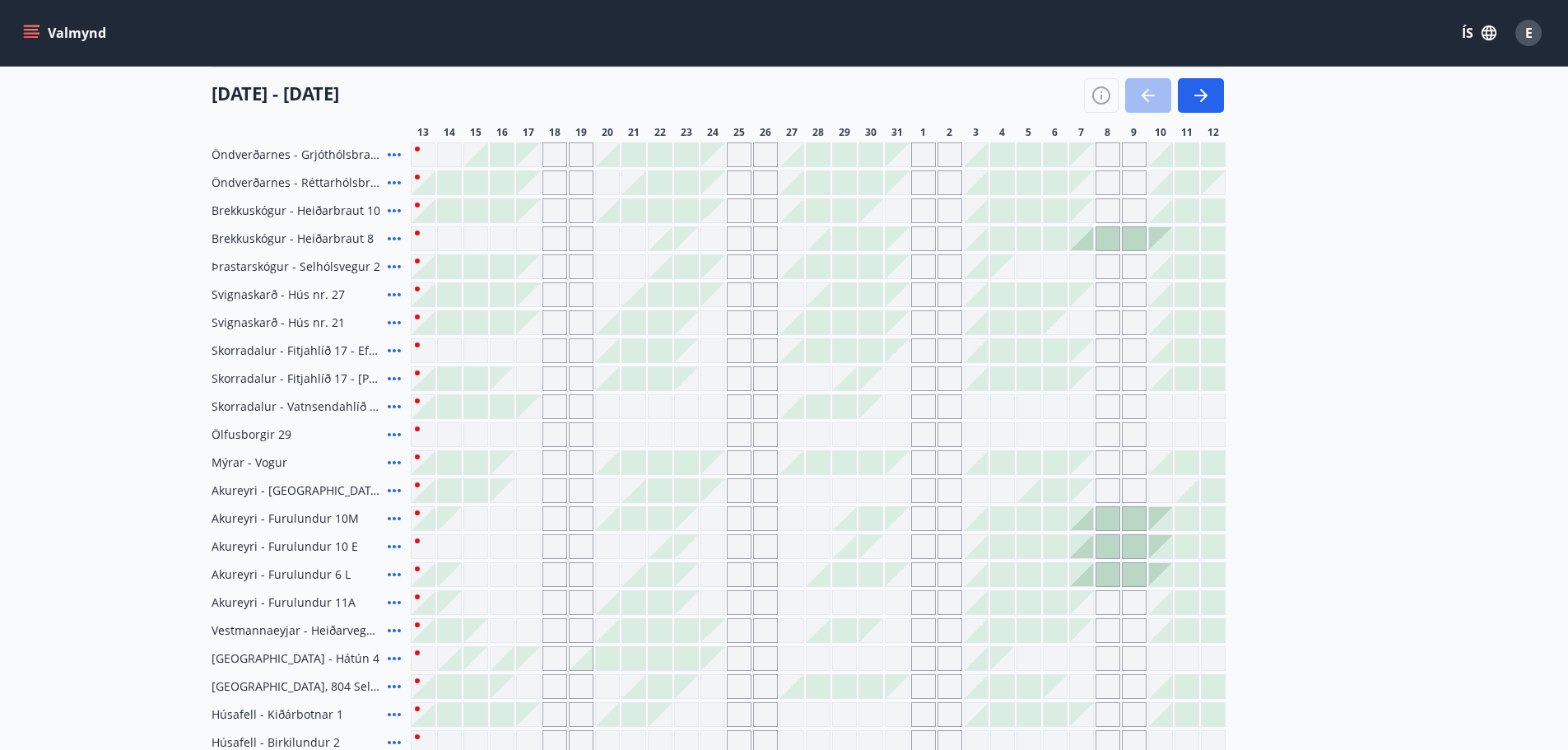
click at [895, 408] on div "Gráir dagar eru ekki bókanlegir" at bounding box center [897, 406] width 25 height 25
click at [931, 415] on div "Gráir dagar eru ekki bókanlegir" at bounding box center [924, 406] width 25 height 25
click at [945, 411] on div "Gráir dagar eru ekki bókanlegir" at bounding box center [949, 406] width 25 height 25
click at [815, 411] on div at bounding box center [817, 406] width 23 height 23
click at [416, 148] on div "Gráir dagar eru ekki bókanlegir" at bounding box center [423, 155] width 25 height 25
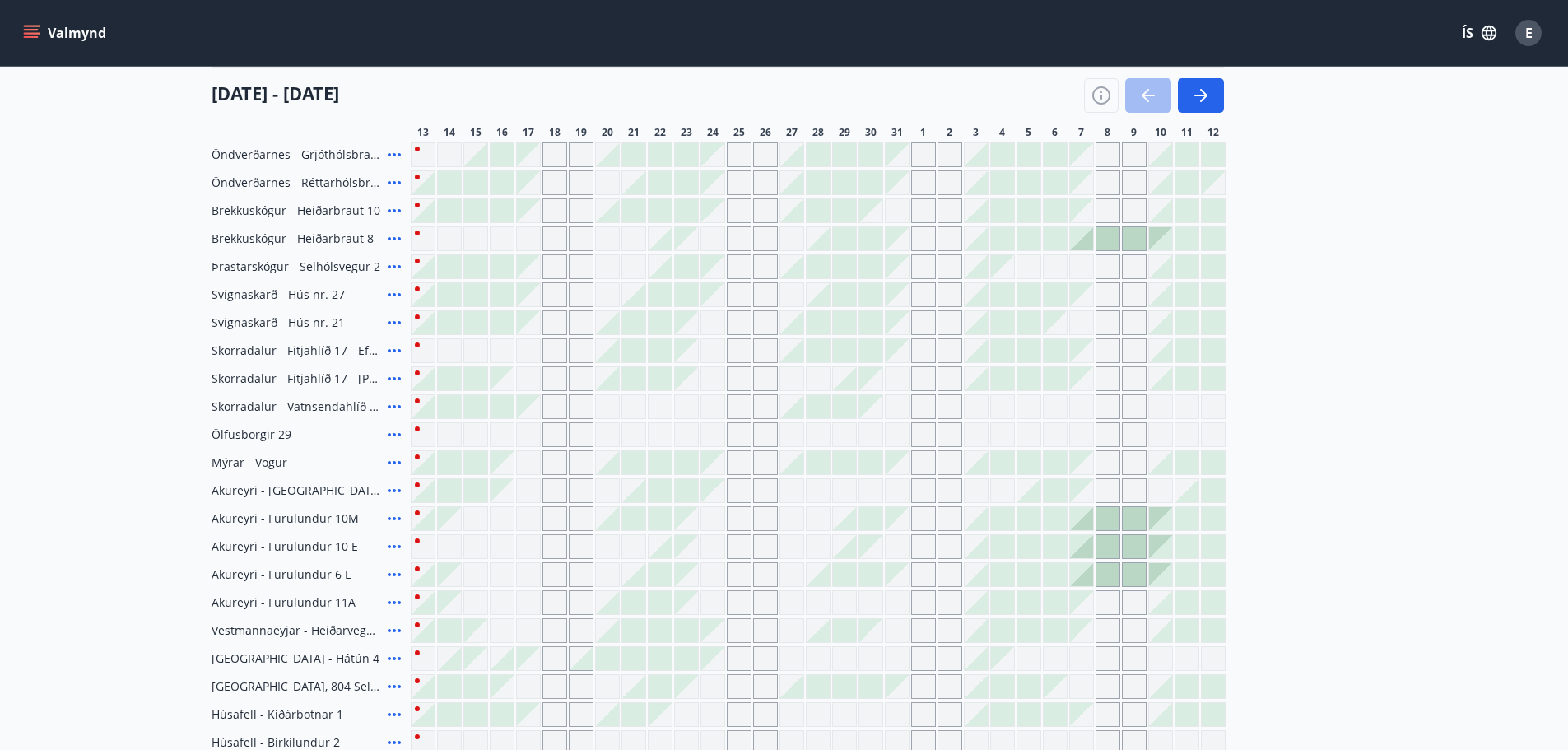
click at [415, 144] on div "Gráir dagar eru ekki bókanlegir" at bounding box center [423, 155] width 25 height 25
click at [414, 145] on div "Gráir dagar eru ekki bókanlegir" at bounding box center [423, 155] width 25 height 25
click at [520, 147] on div "Gráir dagar eru ekki bókanlegir" at bounding box center [528, 155] width 23 height 23
click at [772, 153] on div "Gráir dagar eru ekki bókanlegir" at bounding box center [765, 155] width 25 height 25
click at [1197, 100] on main "Bókunardagatal Svæði Allt Dagsetningar Veldu tímabil Svefnstæði +1 [DATE] - [DA…" at bounding box center [784, 261] width 1568 height 1213
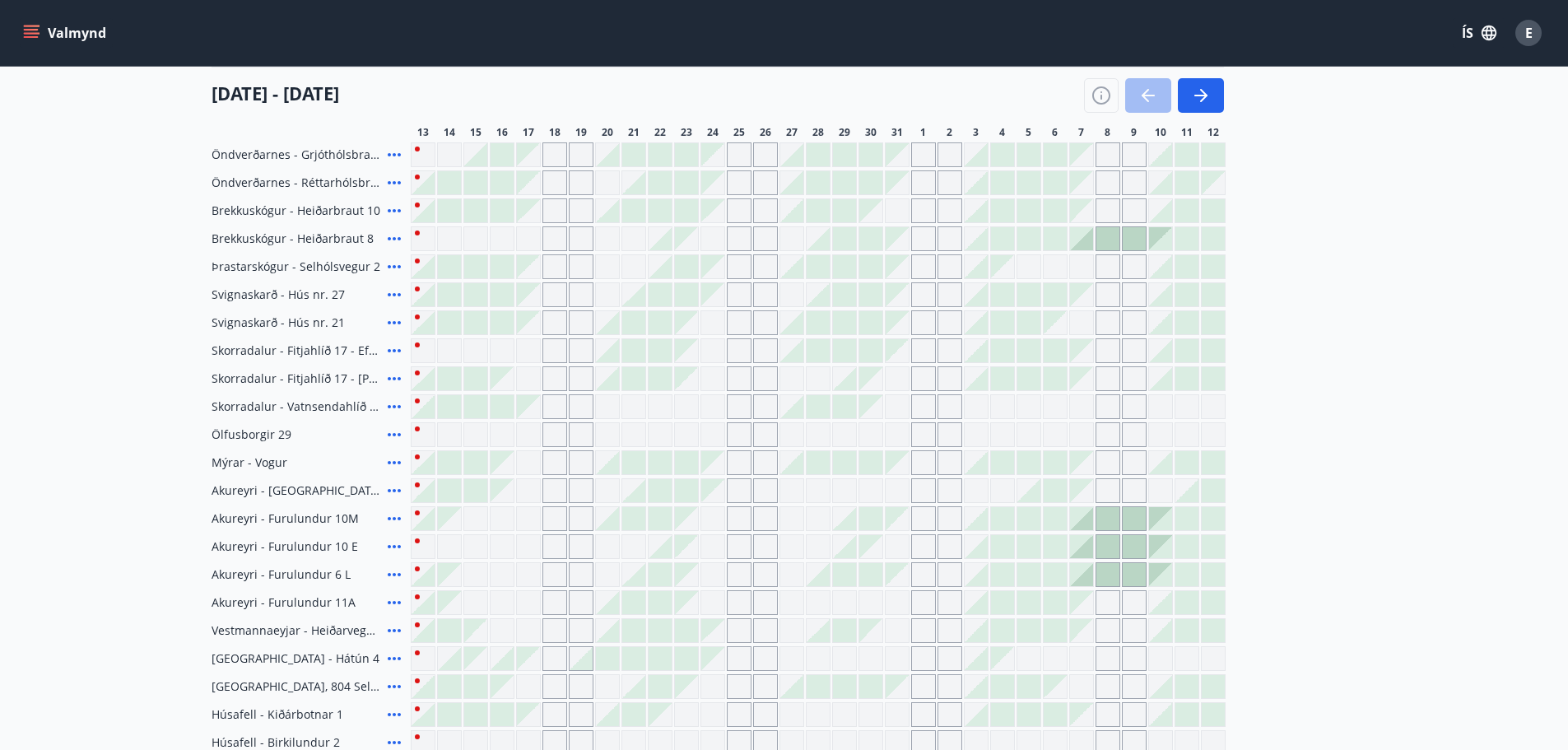
click at [1286, 311] on div "[US_STATE] - Orlando Úthlíð - Skógarás 1 Úthlíð - Kóngsvegur 1 Úthlíð - Kóngsve…" at bounding box center [784, 406] width 1146 height 920
click at [29, 19] on button "Valmynd" at bounding box center [66, 33] width 93 height 30
click at [32, 25] on icon "menu" at bounding box center [31, 33] width 16 height 16
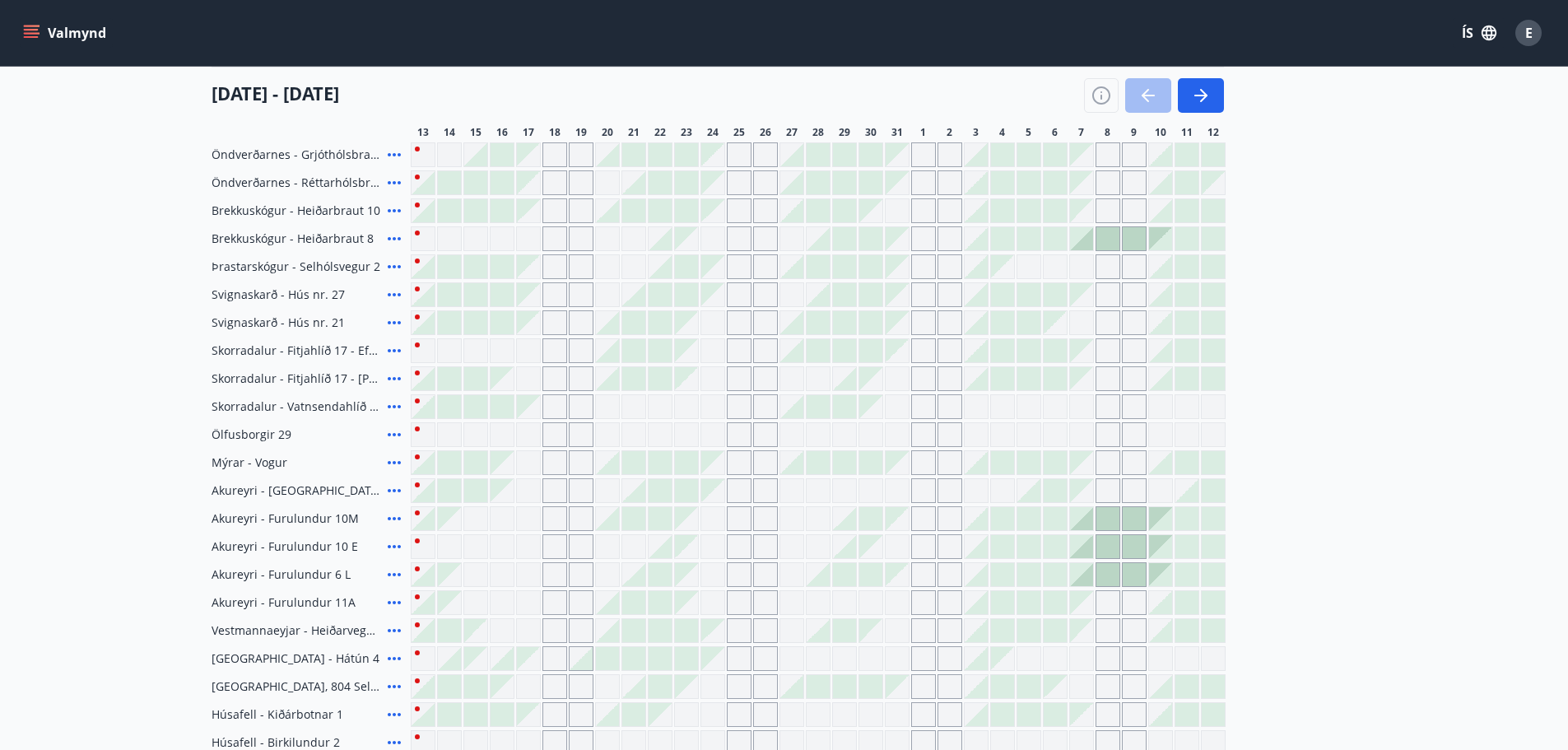
click at [32, 25] on icon "menu" at bounding box center [31, 33] width 16 height 16
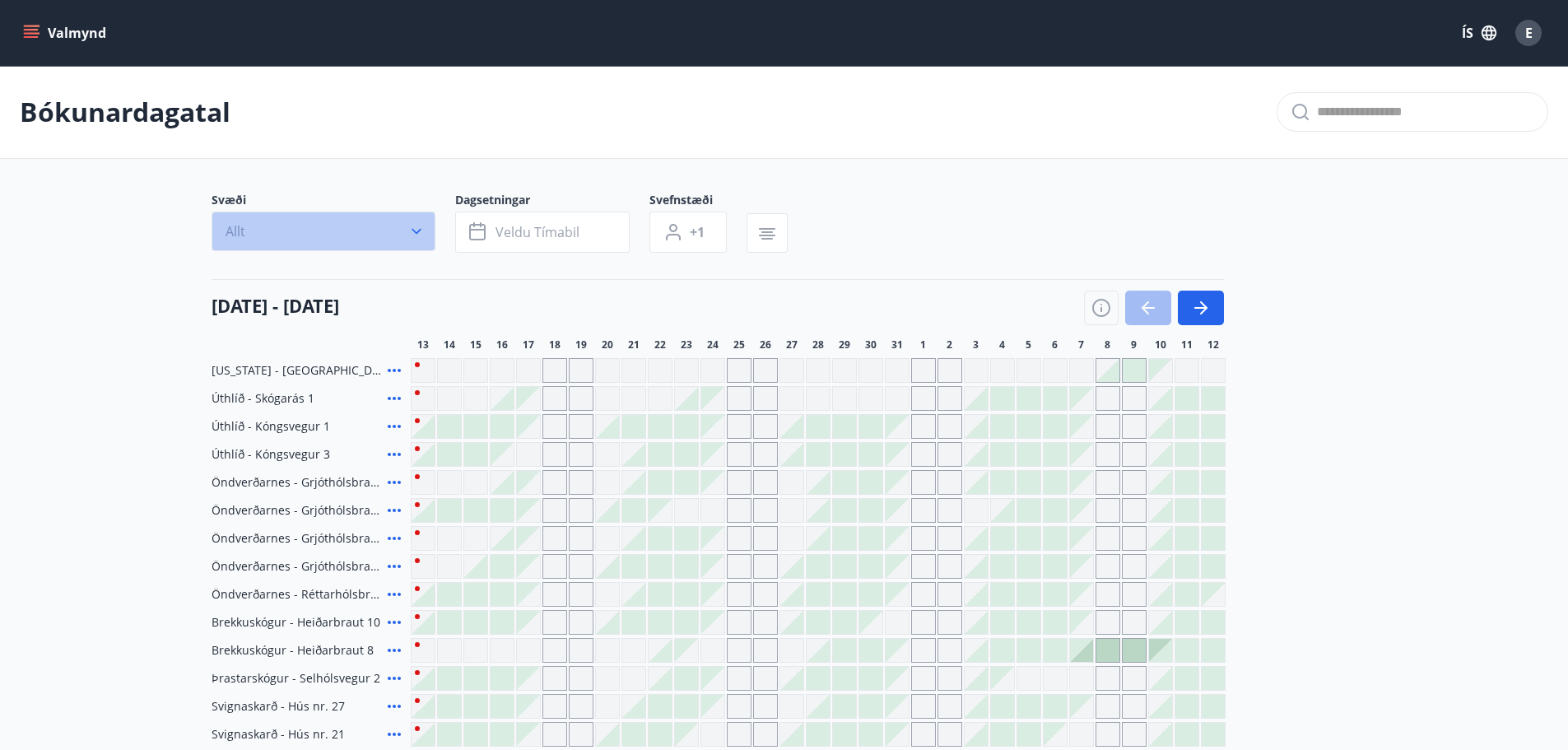
click at [415, 229] on icon "button" at bounding box center [416, 231] width 16 height 16
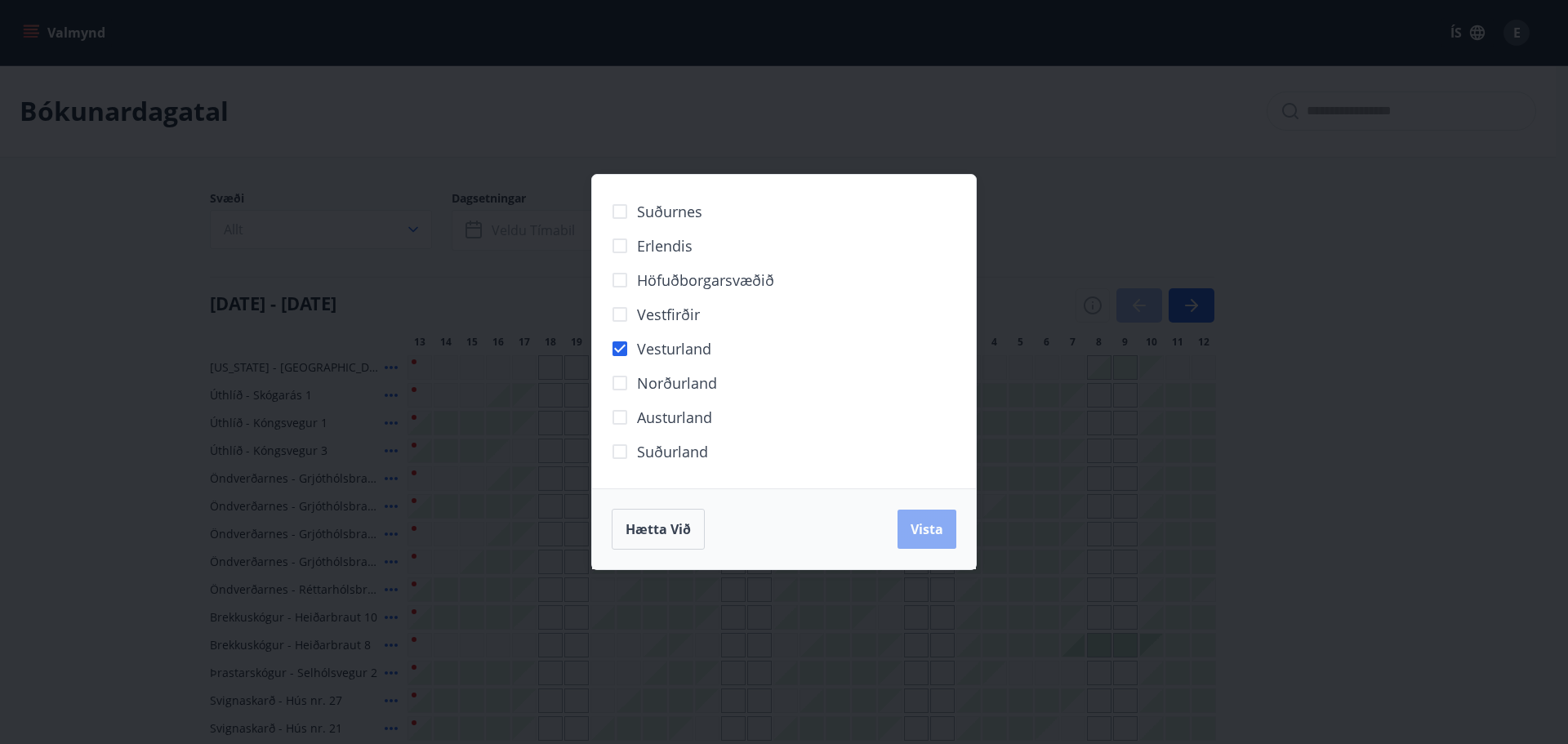
click at [920, 532] on span "Vista" at bounding box center [927, 529] width 32 height 18
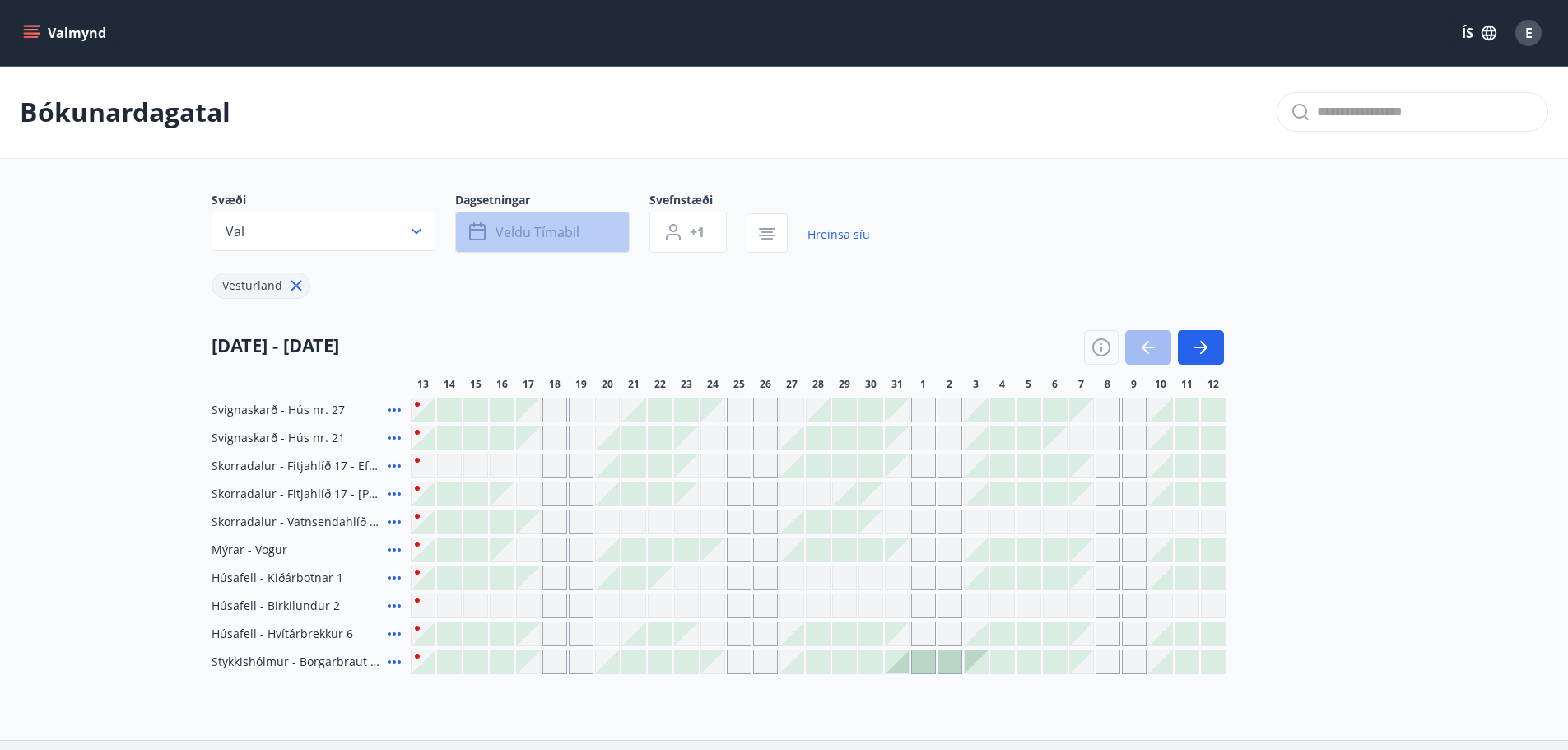
click at [567, 240] on span "Veldu tímabil" at bounding box center [537, 232] width 84 height 18
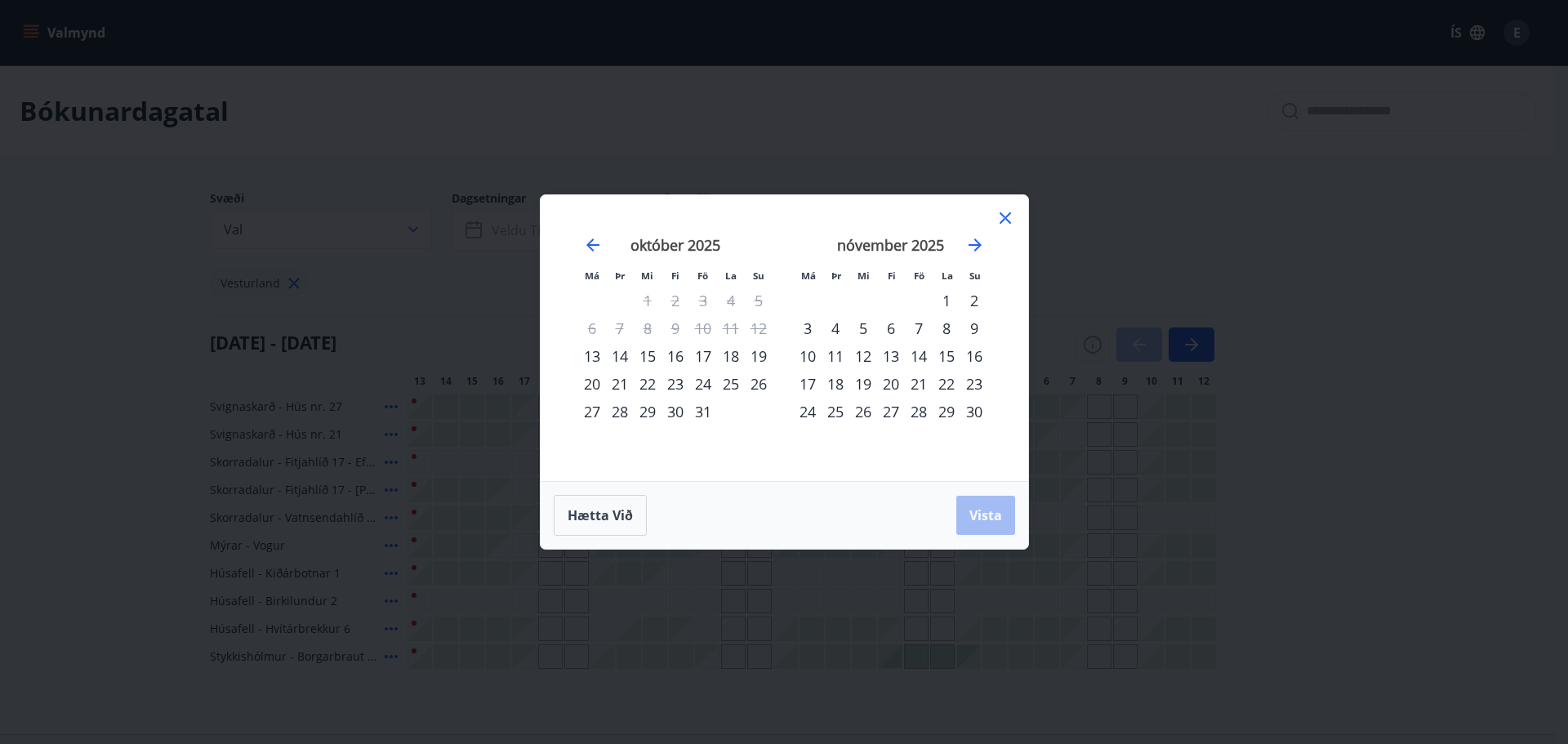
click at [674, 403] on div "30" at bounding box center [675, 411] width 28 height 28
click at [975, 300] on div "2" at bounding box center [974, 300] width 28 height 28
click at [986, 512] on span "Vista" at bounding box center [986, 515] width 32 height 18
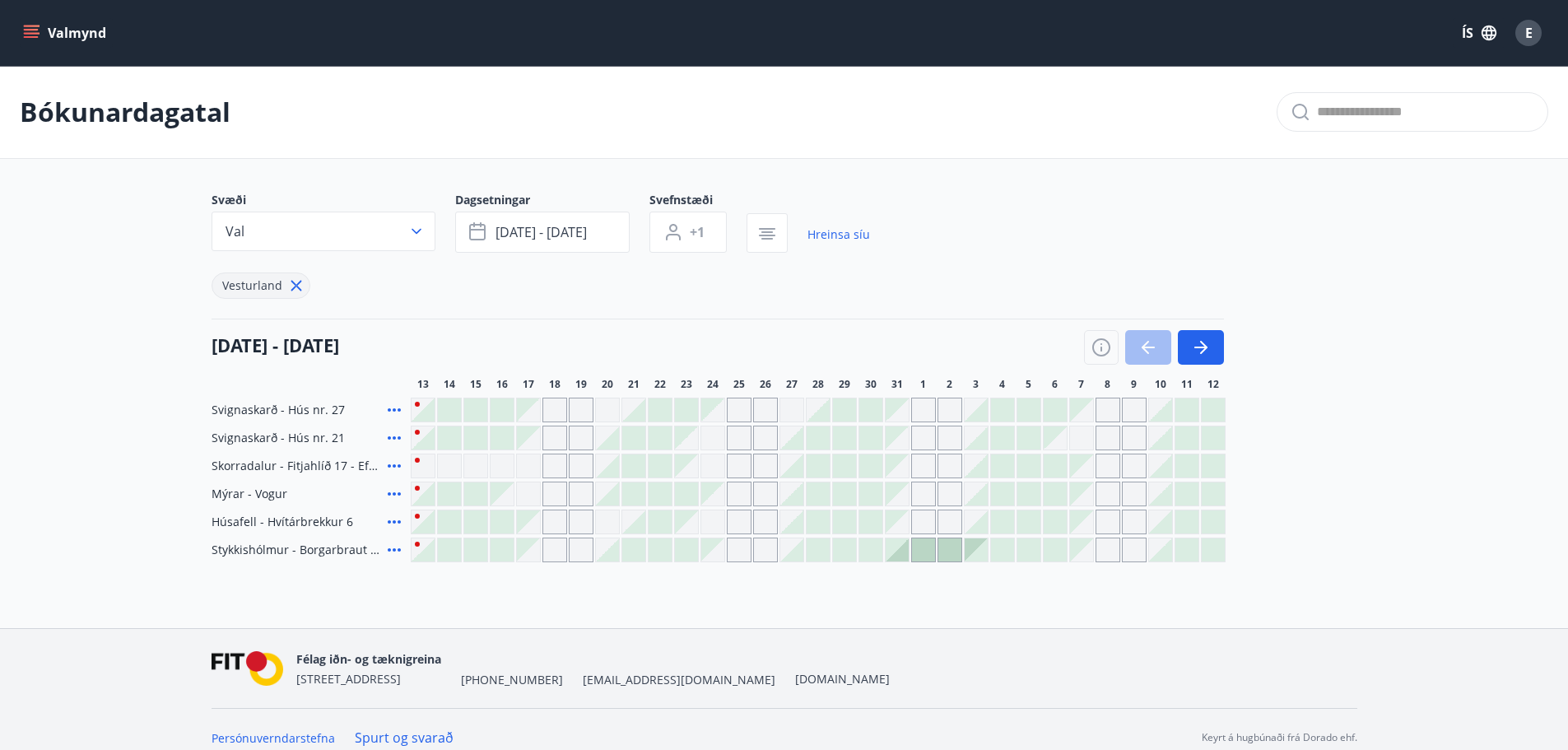
click at [392, 464] on icon at bounding box center [394, 466] width 20 height 20
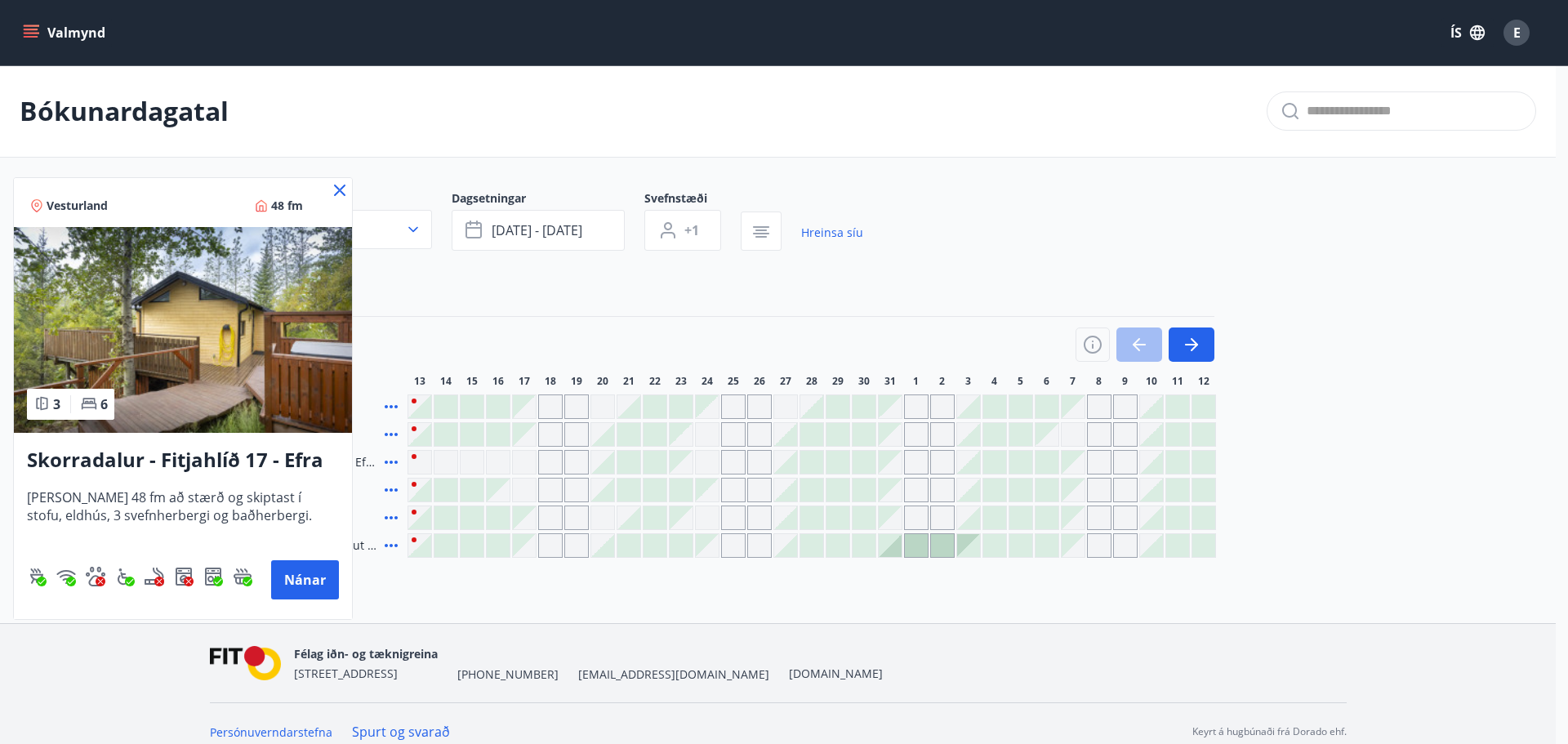
click at [336, 186] on icon at bounding box center [339, 190] width 12 height 12
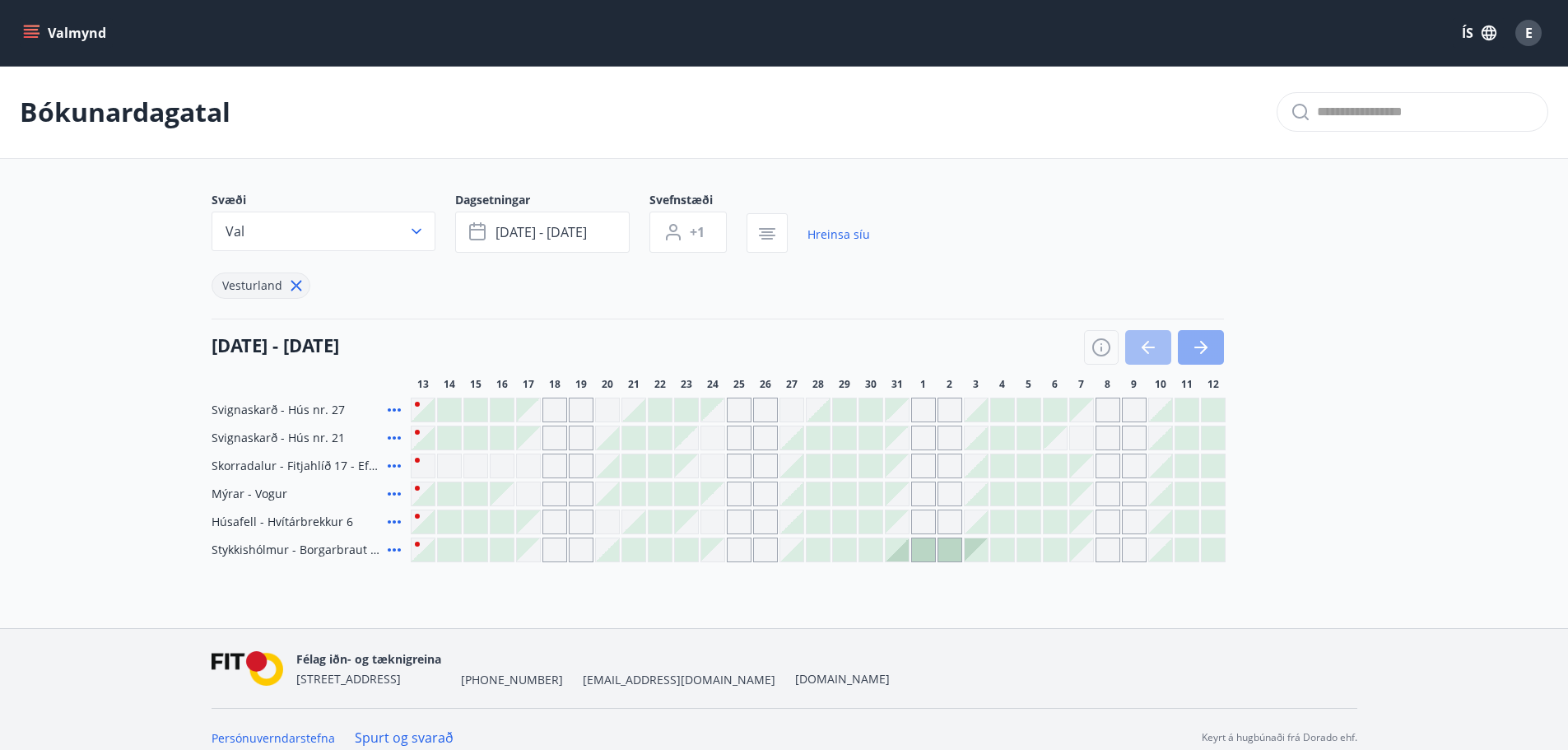
click at [1199, 340] on icon "button" at bounding box center [1201, 347] width 20 height 20
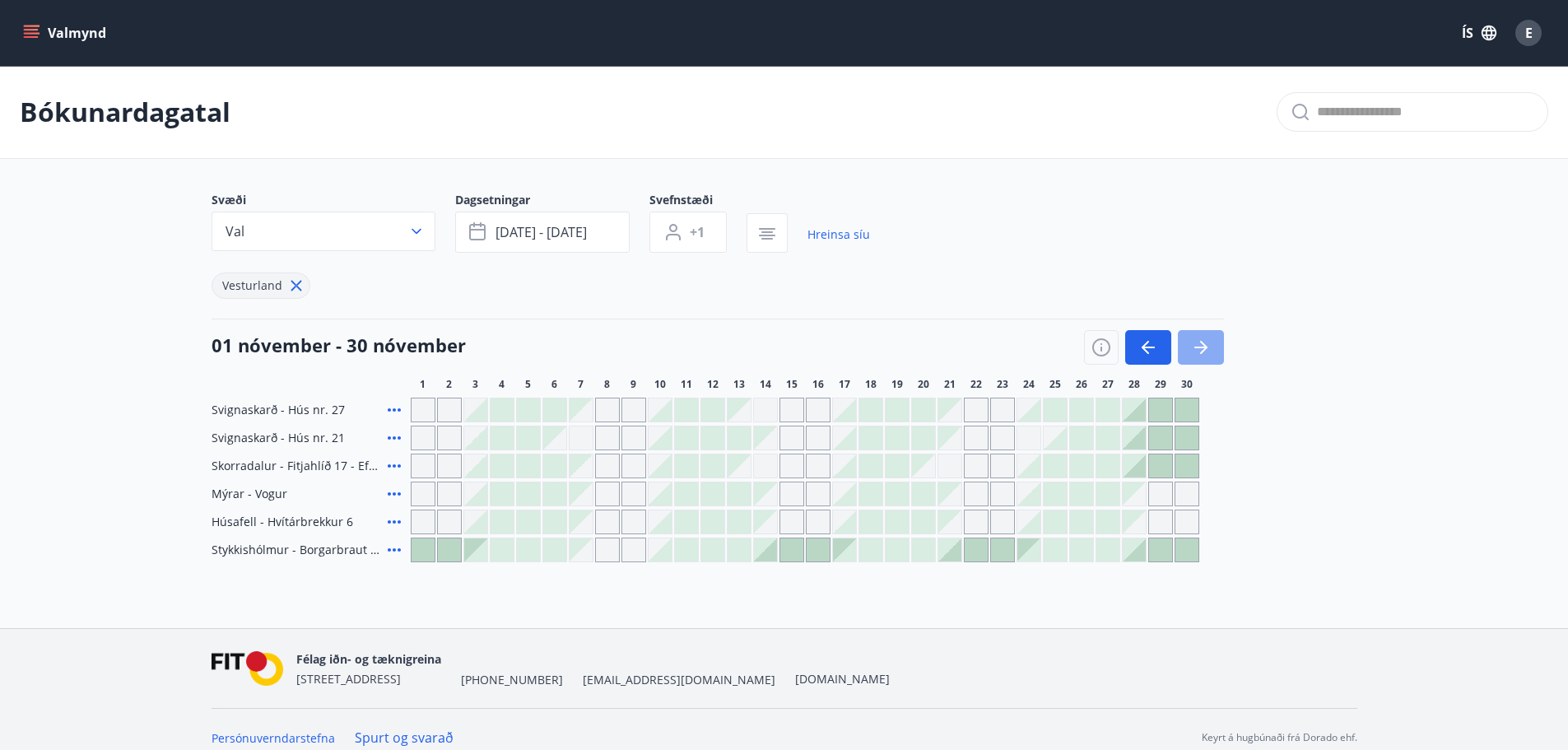
click at [1199, 336] on button "button" at bounding box center [1201, 347] width 46 height 35
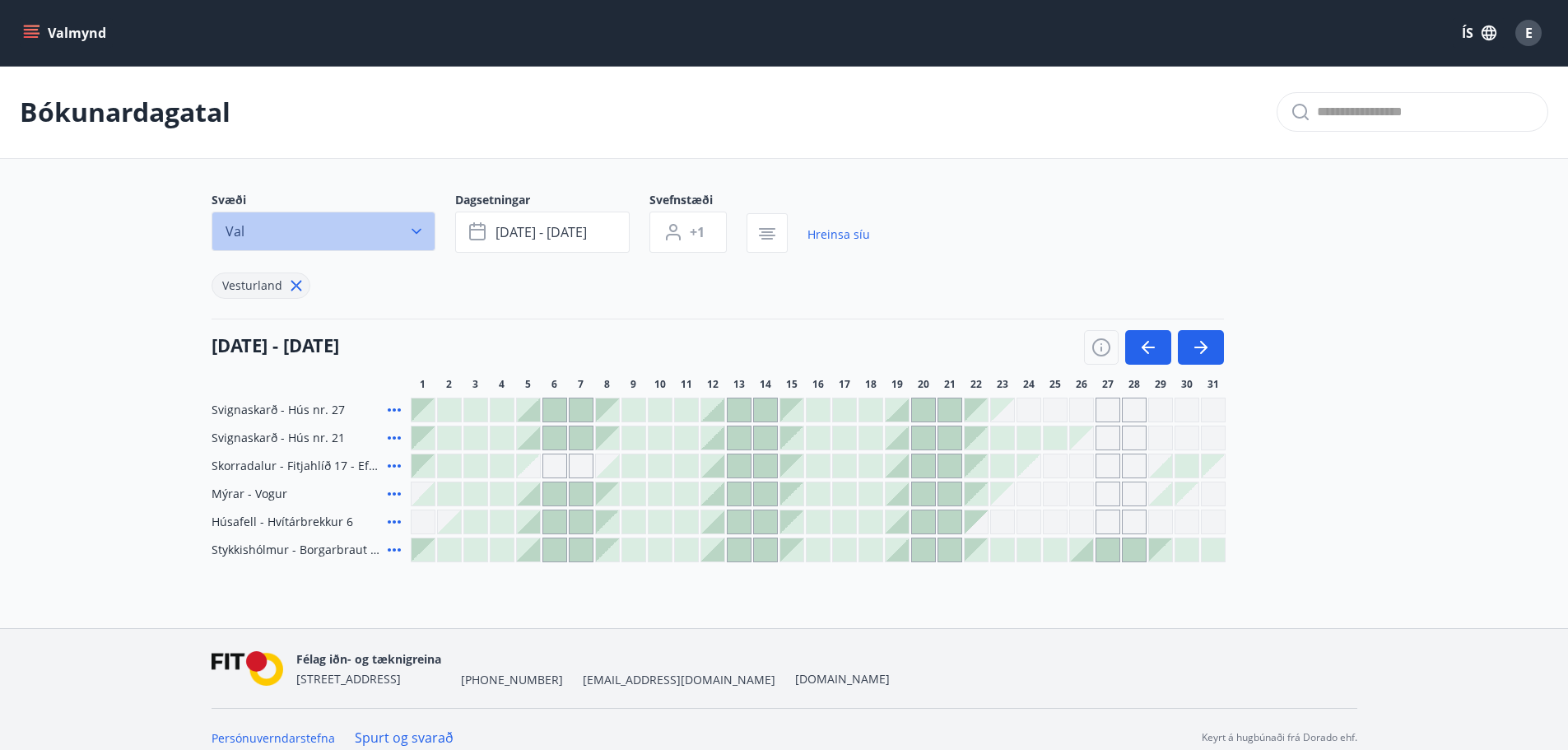
click at [409, 226] on icon "button" at bounding box center [416, 231] width 16 height 16
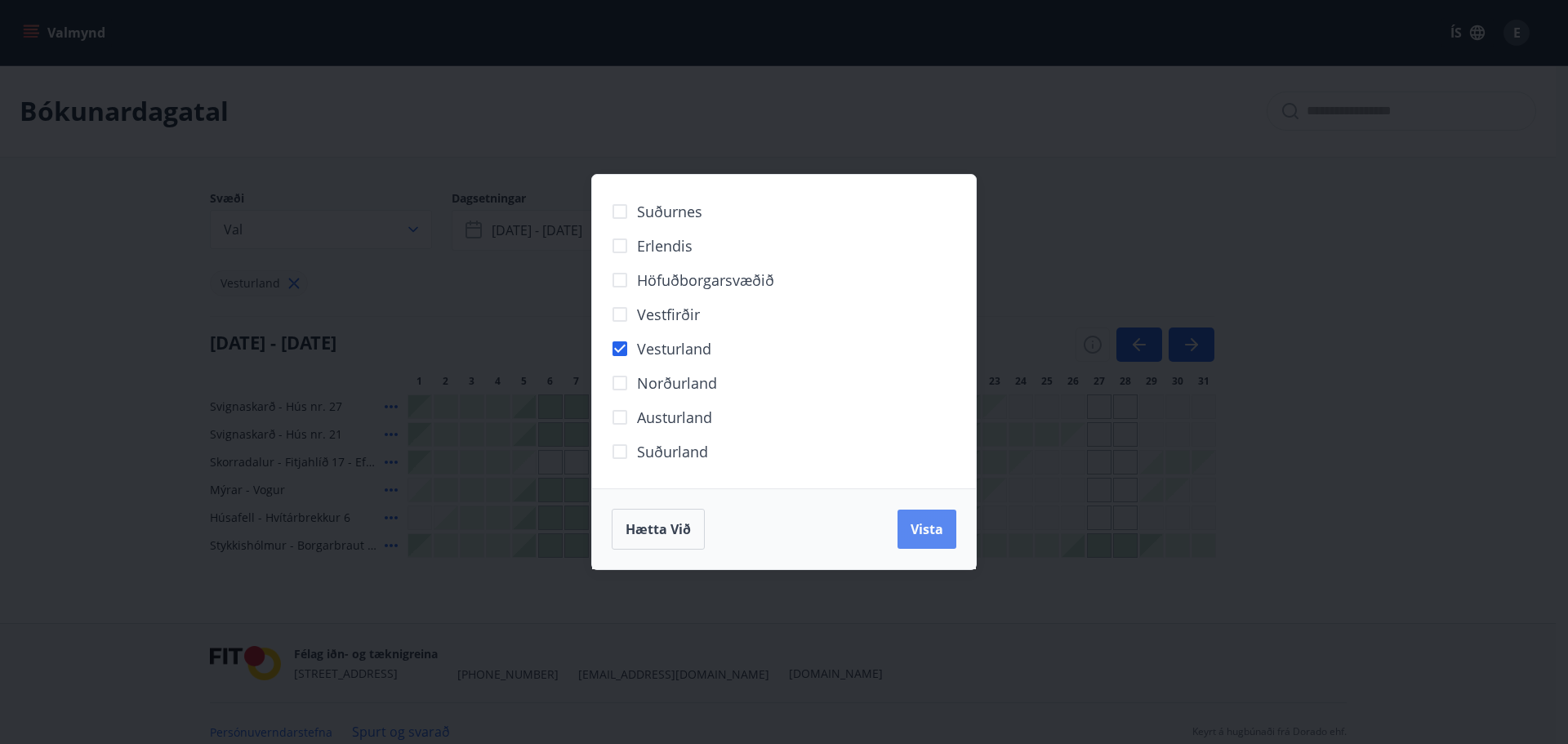
drag, startPoint x: 924, startPoint y: 519, endPoint x: 895, endPoint y: 504, distance: 32.6
click at [924, 519] on button "Vista" at bounding box center [926, 528] width 59 height 39
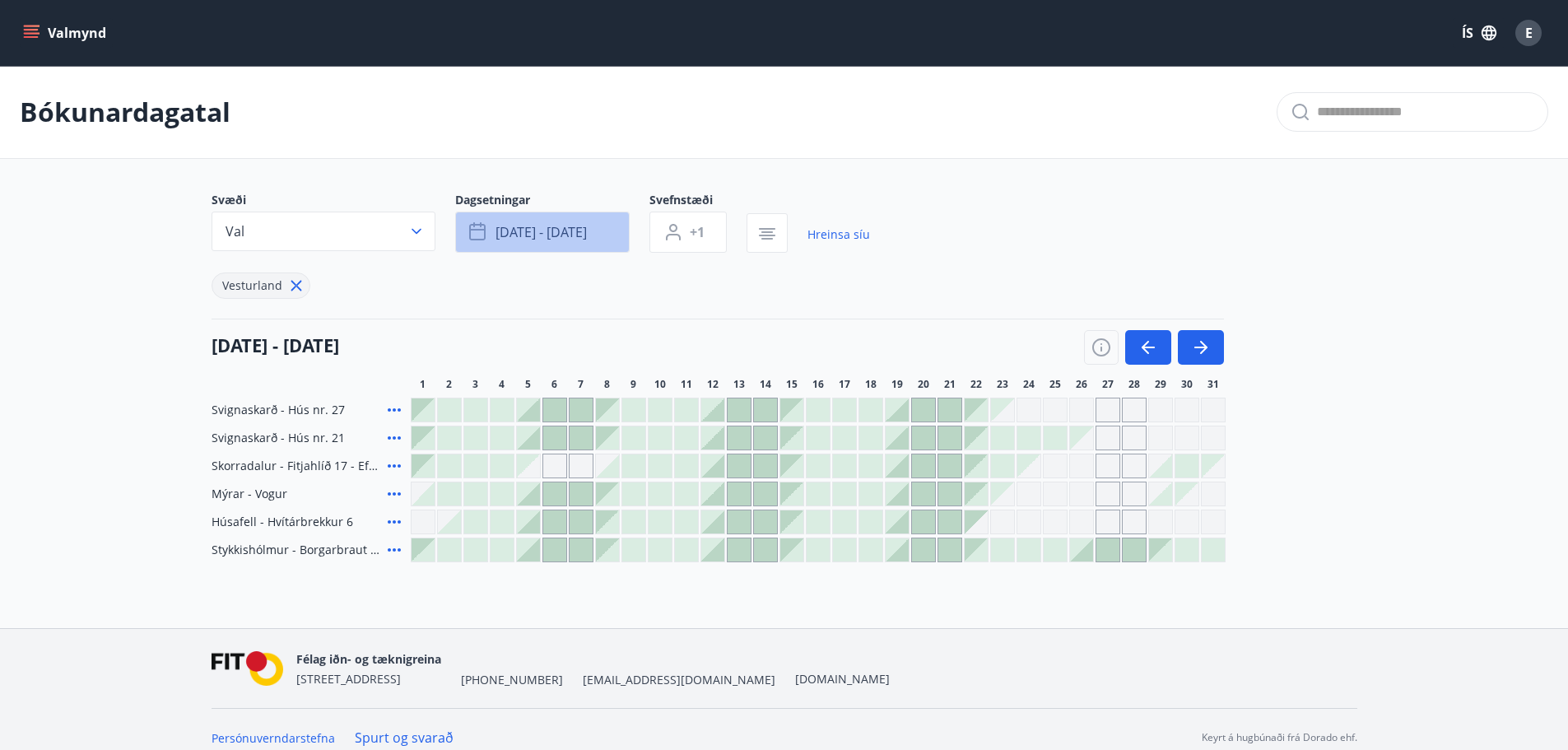
click at [587, 240] on span "okt 30 - nóv 02" at bounding box center [541, 232] width 92 height 18
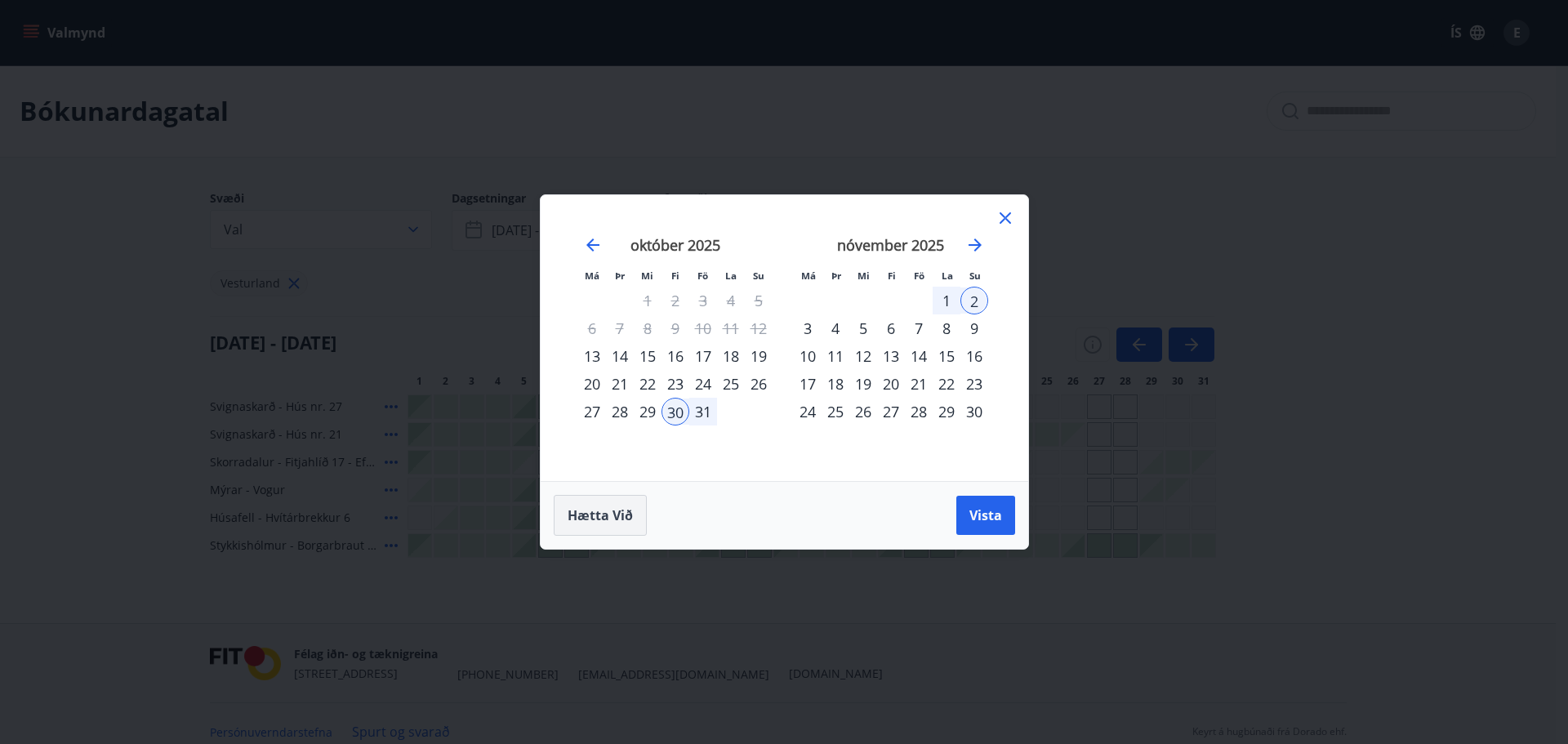
click at [616, 513] on span "Hætta við" at bounding box center [600, 515] width 65 height 18
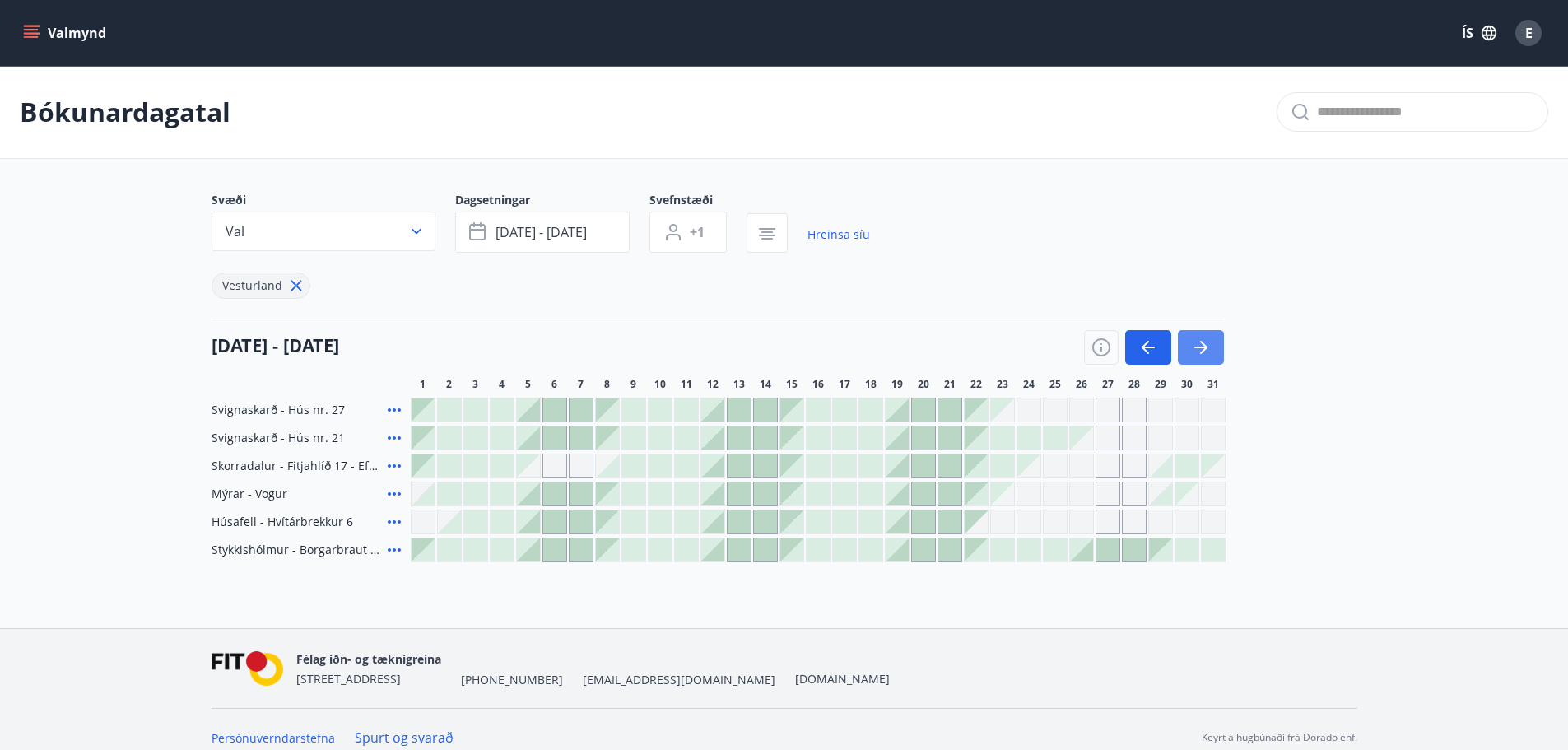
click at [1197, 347] on icon "button" at bounding box center [1201, 347] width 13 height 2
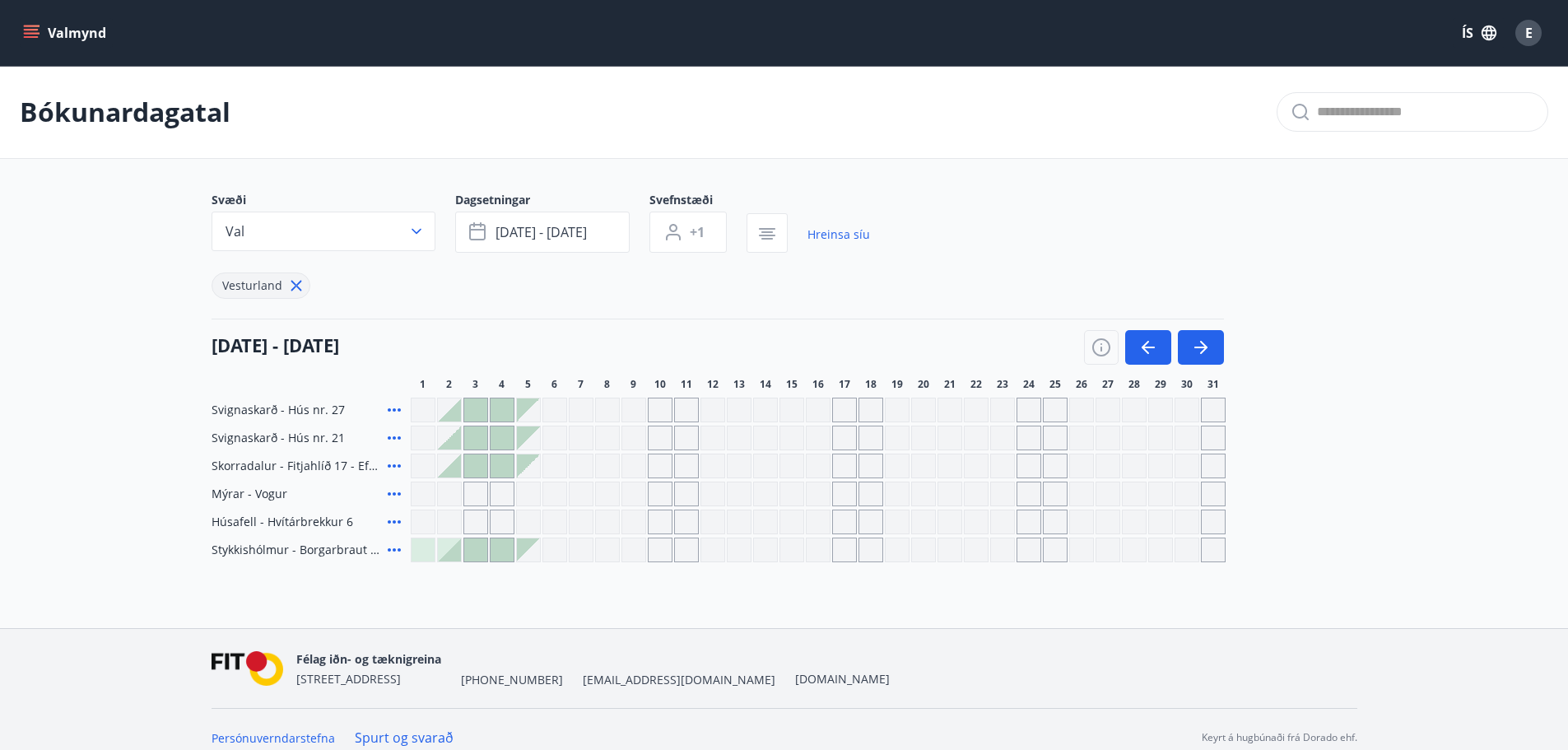
click at [295, 285] on icon at bounding box center [295, 285] width 3 height 3
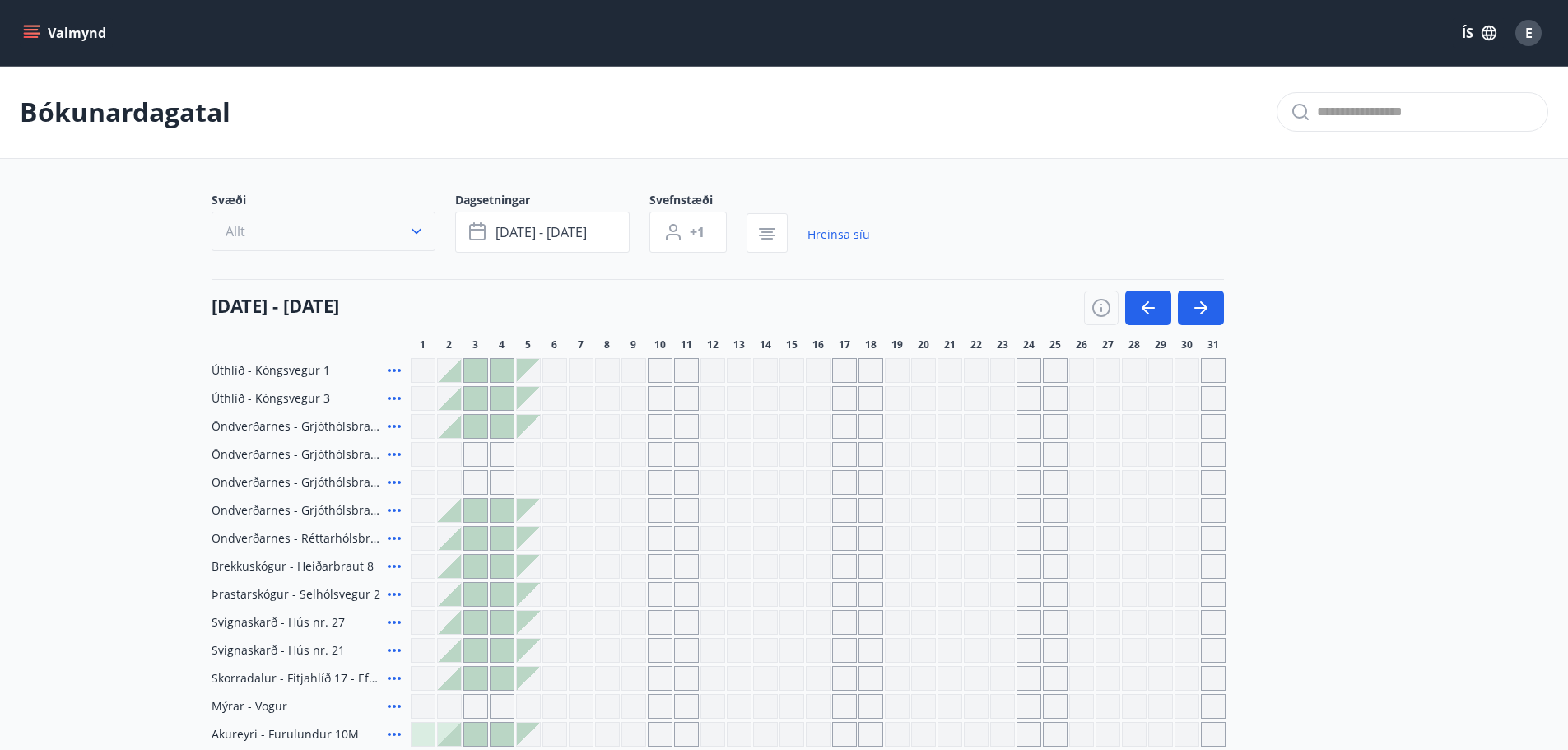
click at [409, 223] on icon "button" at bounding box center [416, 231] width 16 height 16
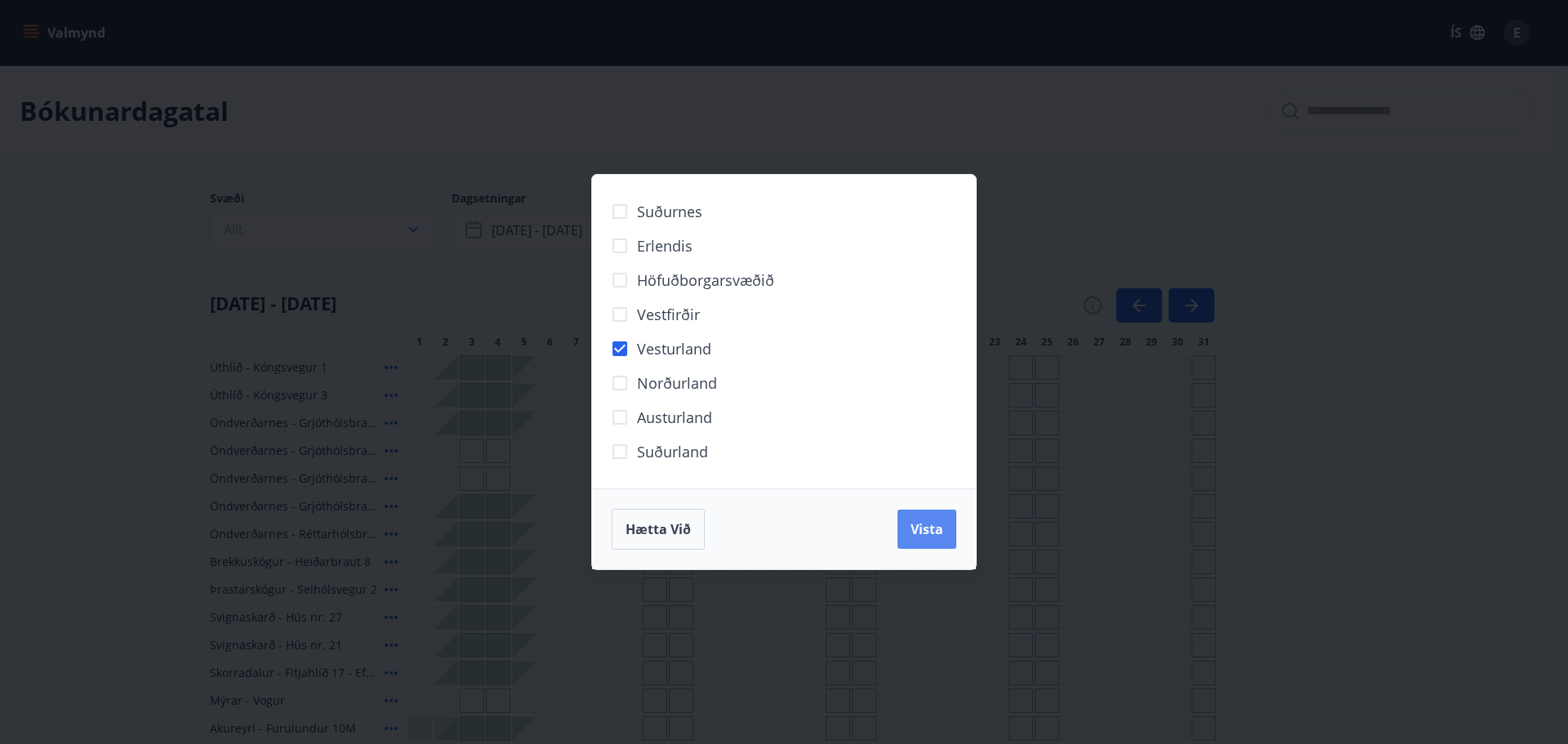
click at [924, 519] on button "Vista" at bounding box center [926, 528] width 59 height 39
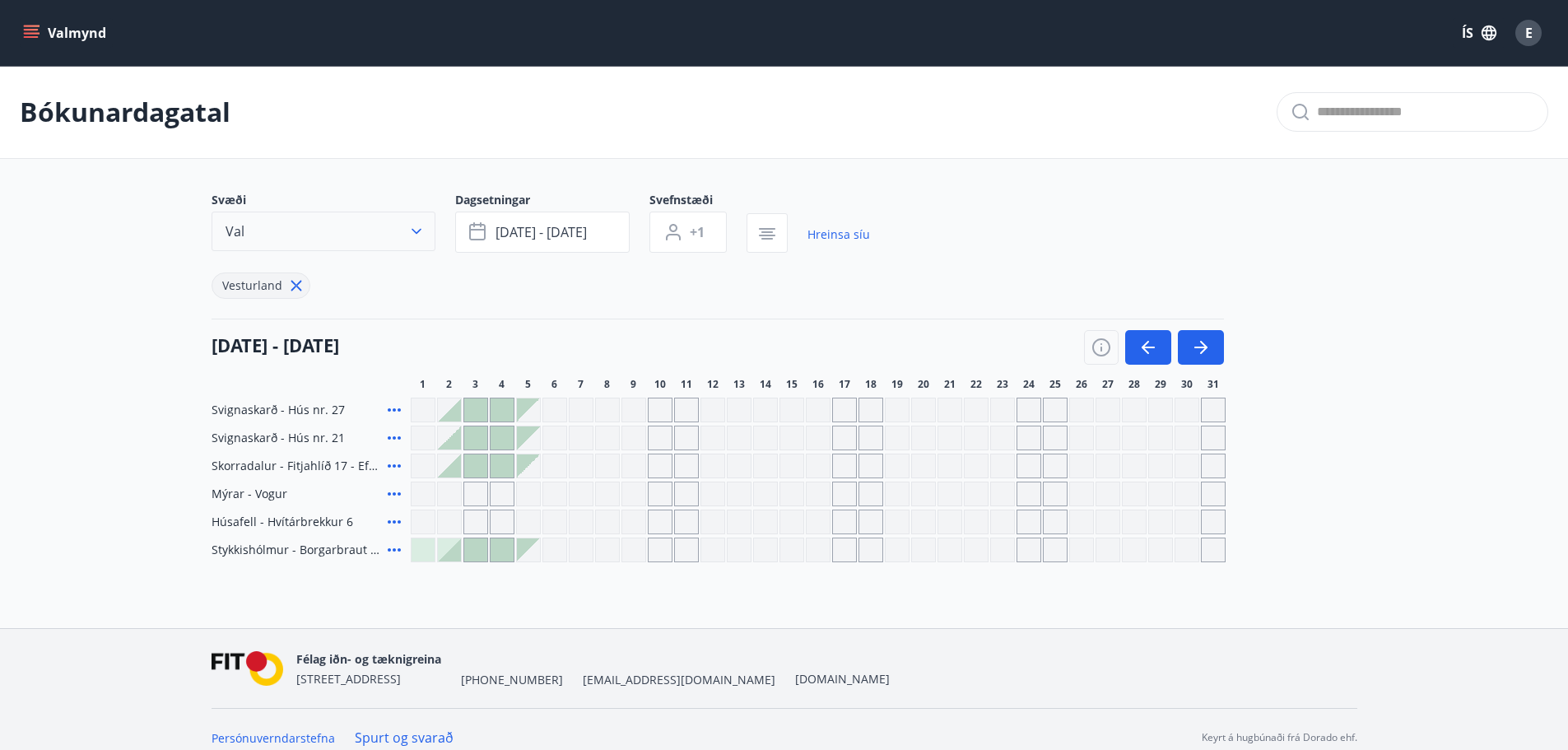
click at [412, 222] on button "Val" at bounding box center [324, 231] width 224 height 39
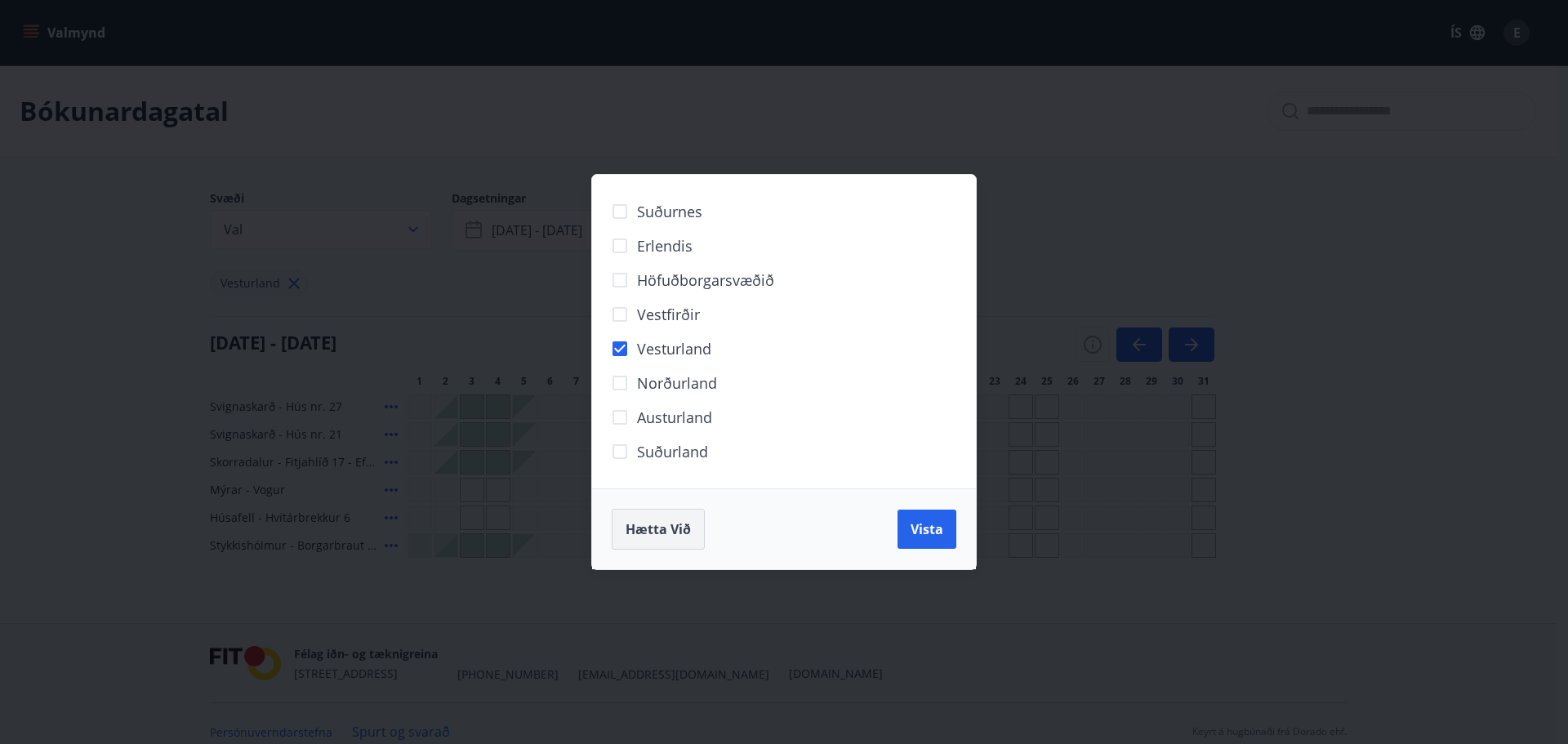
click at [654, 522] on span "Hætta við" at bounding box center [658, 529] width 65 height 18
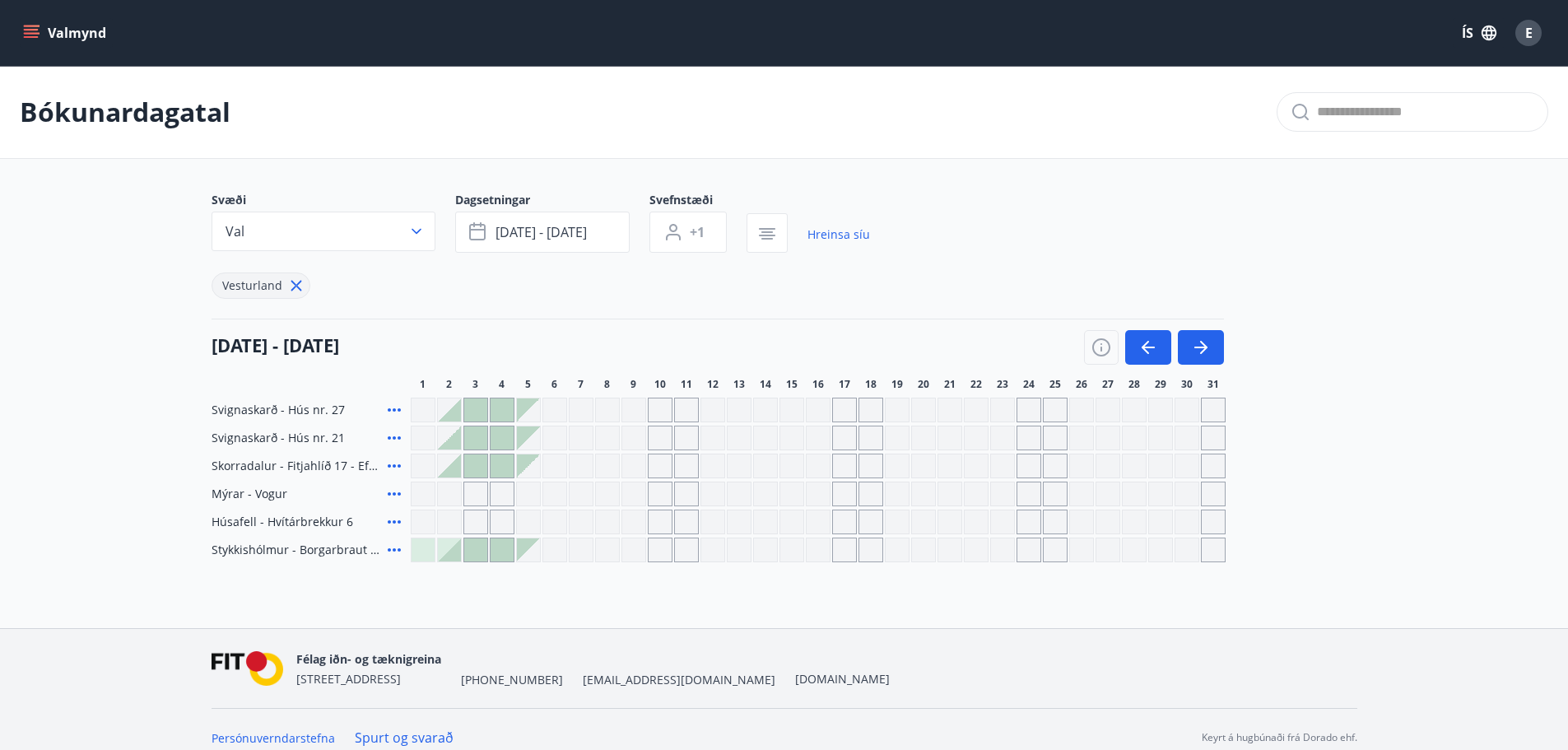
click at [292, 285] on icon at bounding box center [296, 285] width 18 height 18
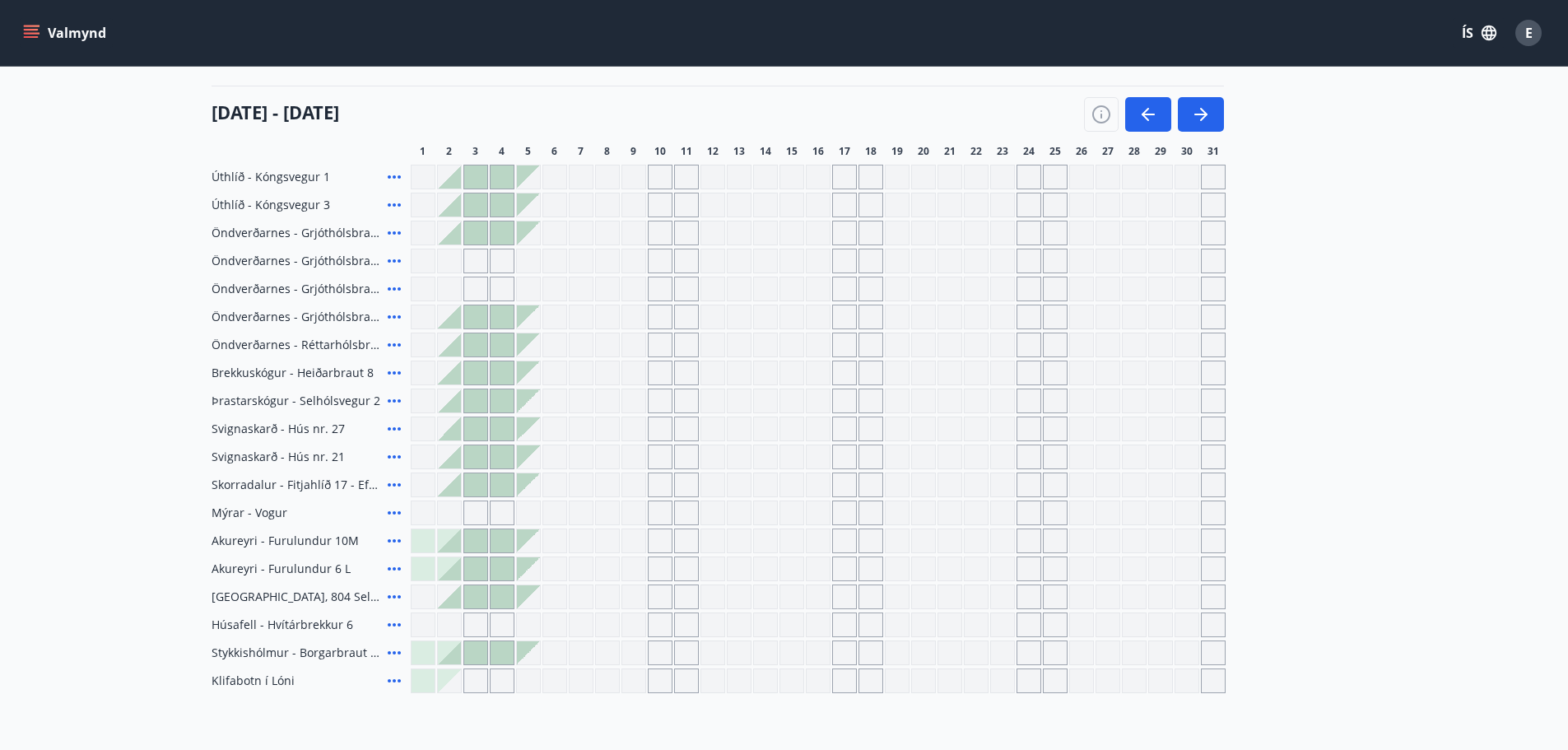
scroll to position [165, 0]
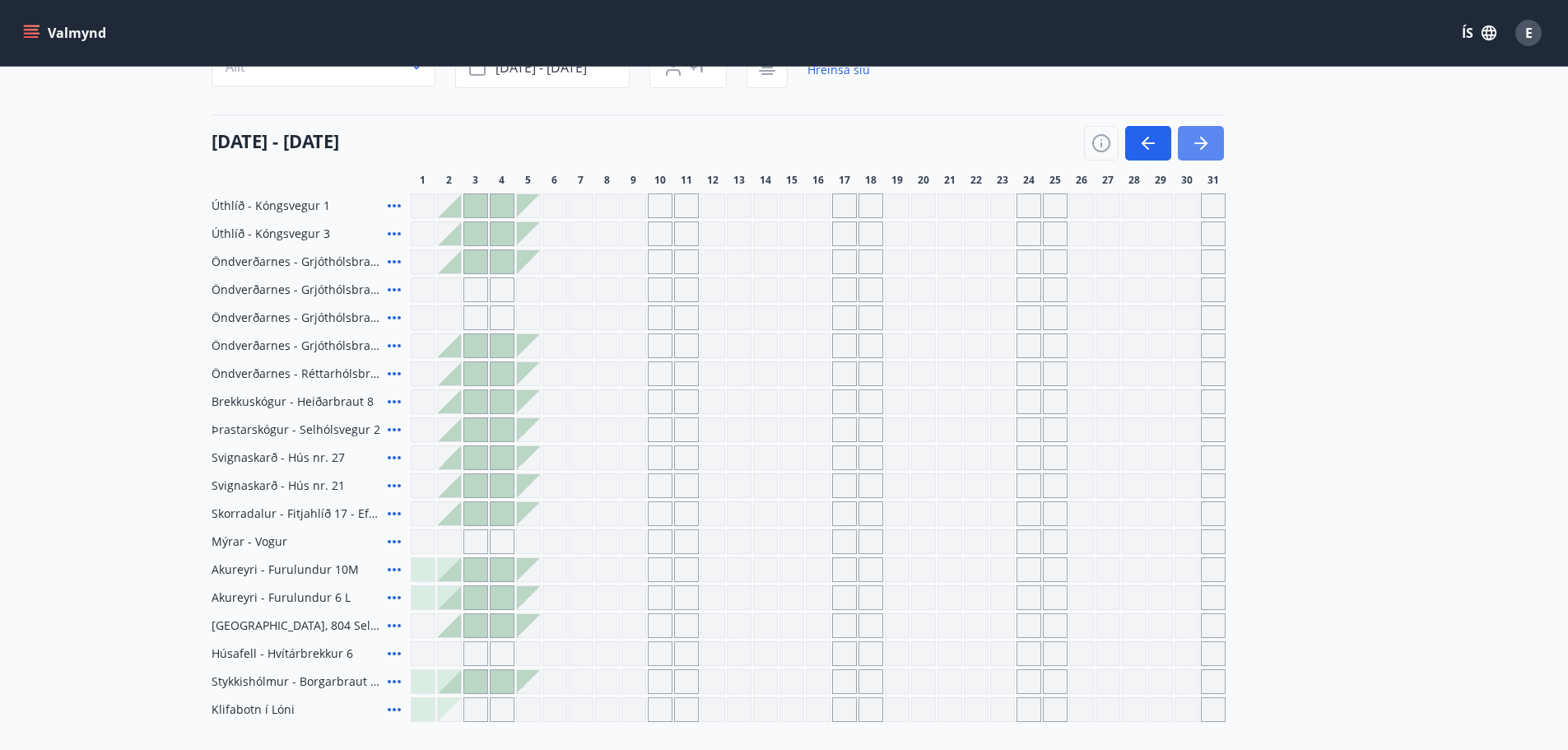
click at [1203, 141] on icon "button" at bounding box center [1203, 143] width 7 height 13
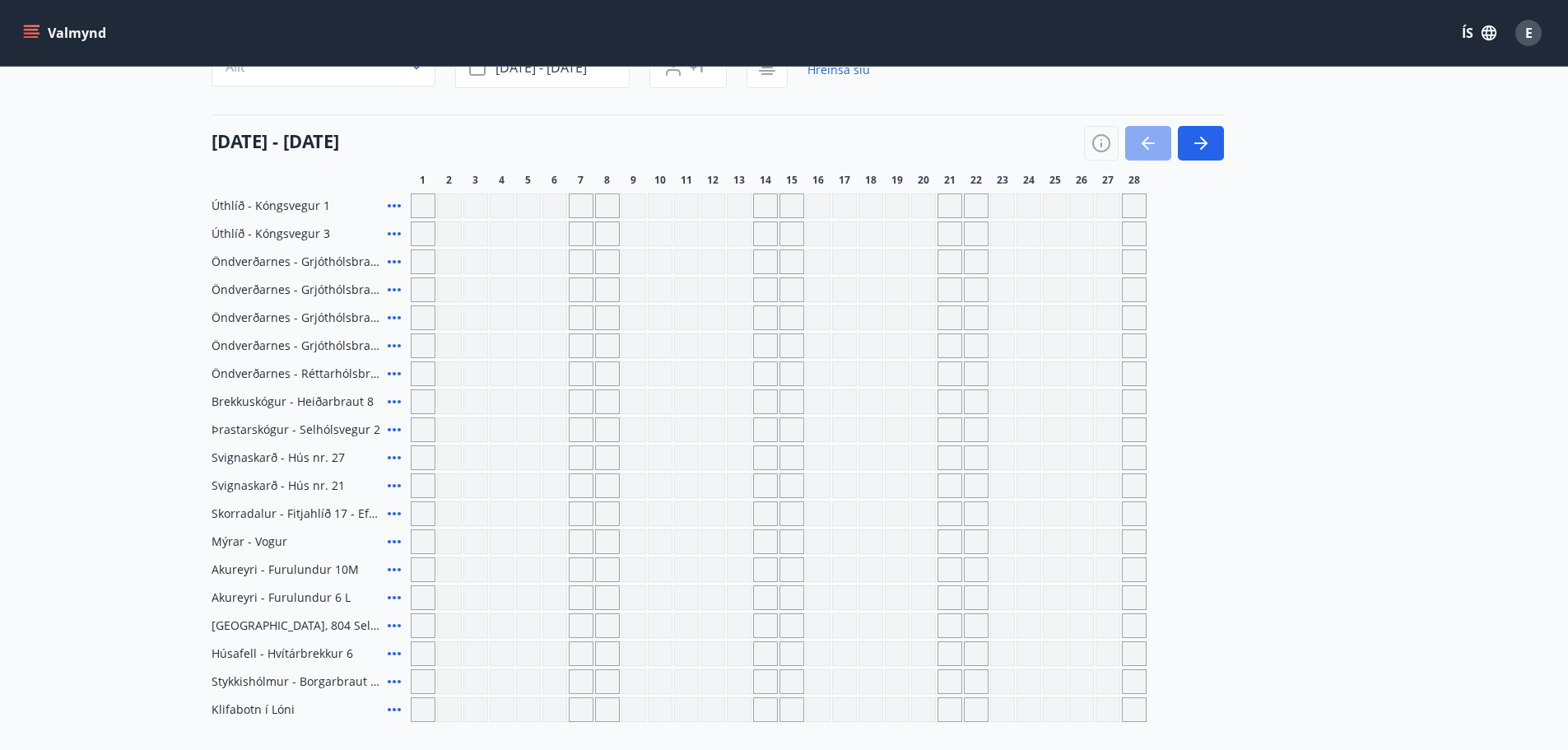
click at [1152, 143] on icon "button" at bounding box center [1148, 144] width 13 height 2
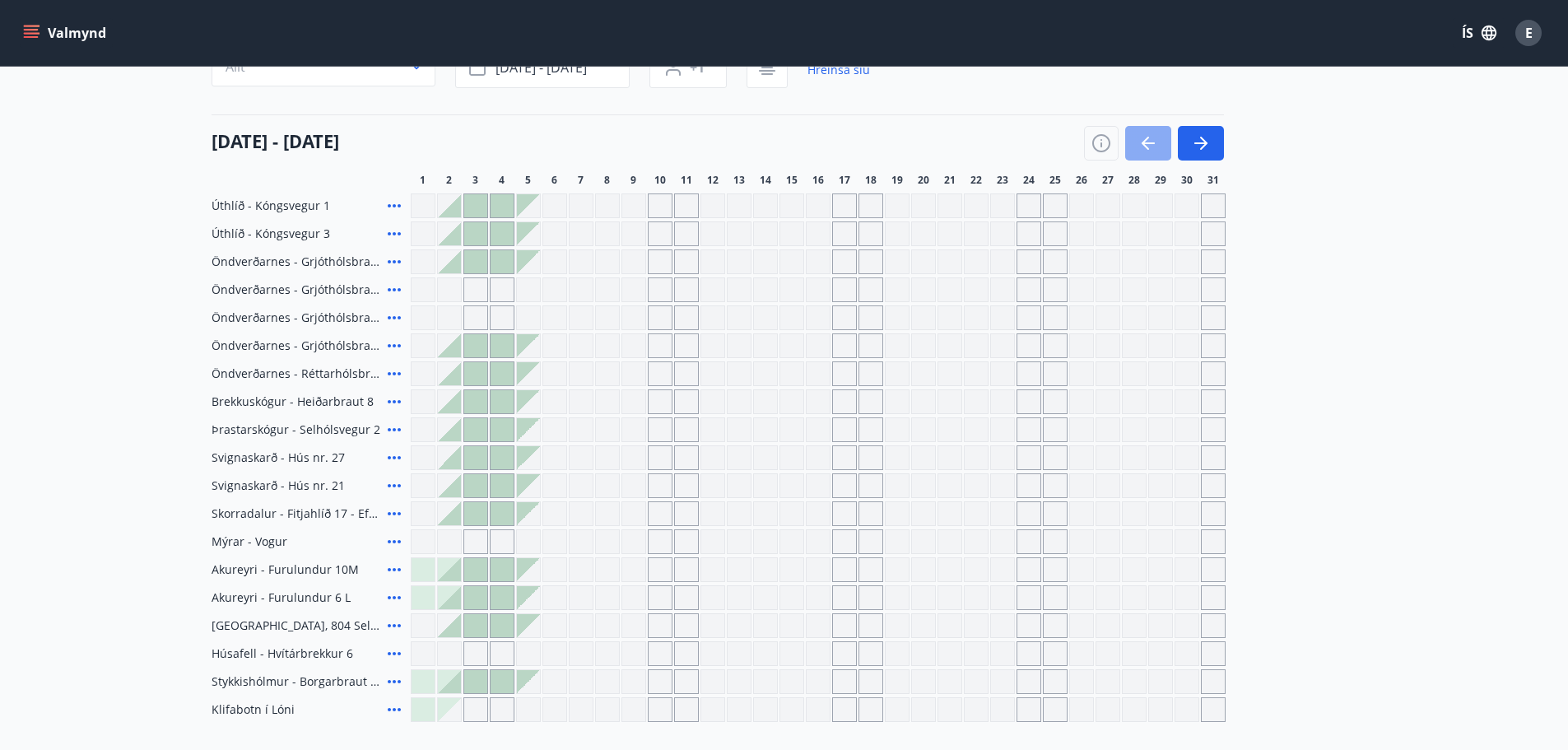
click at [1151, 142] on icon "button" at bounding box center [1148, 144] width 20 height 20
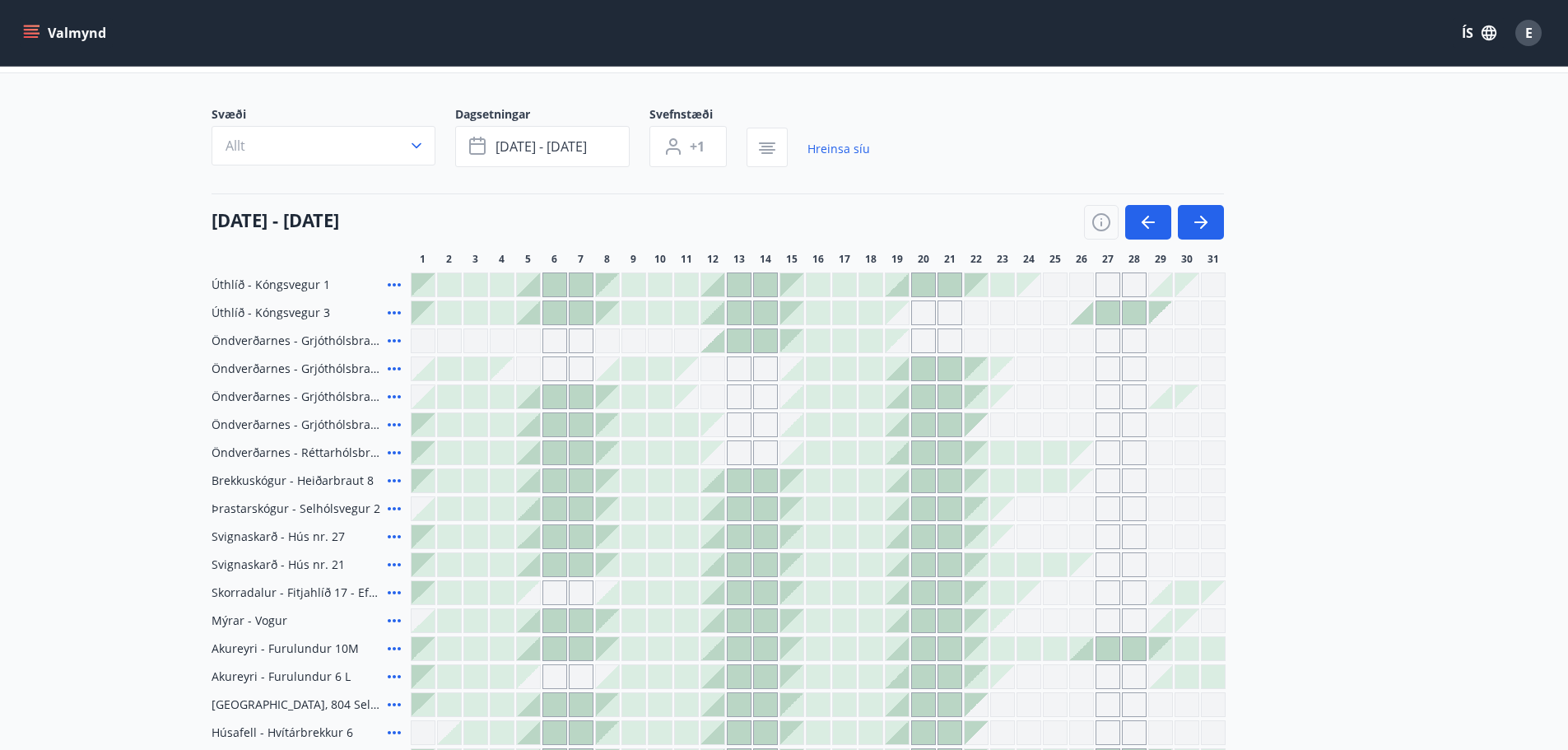
scroll to position [0, 0]
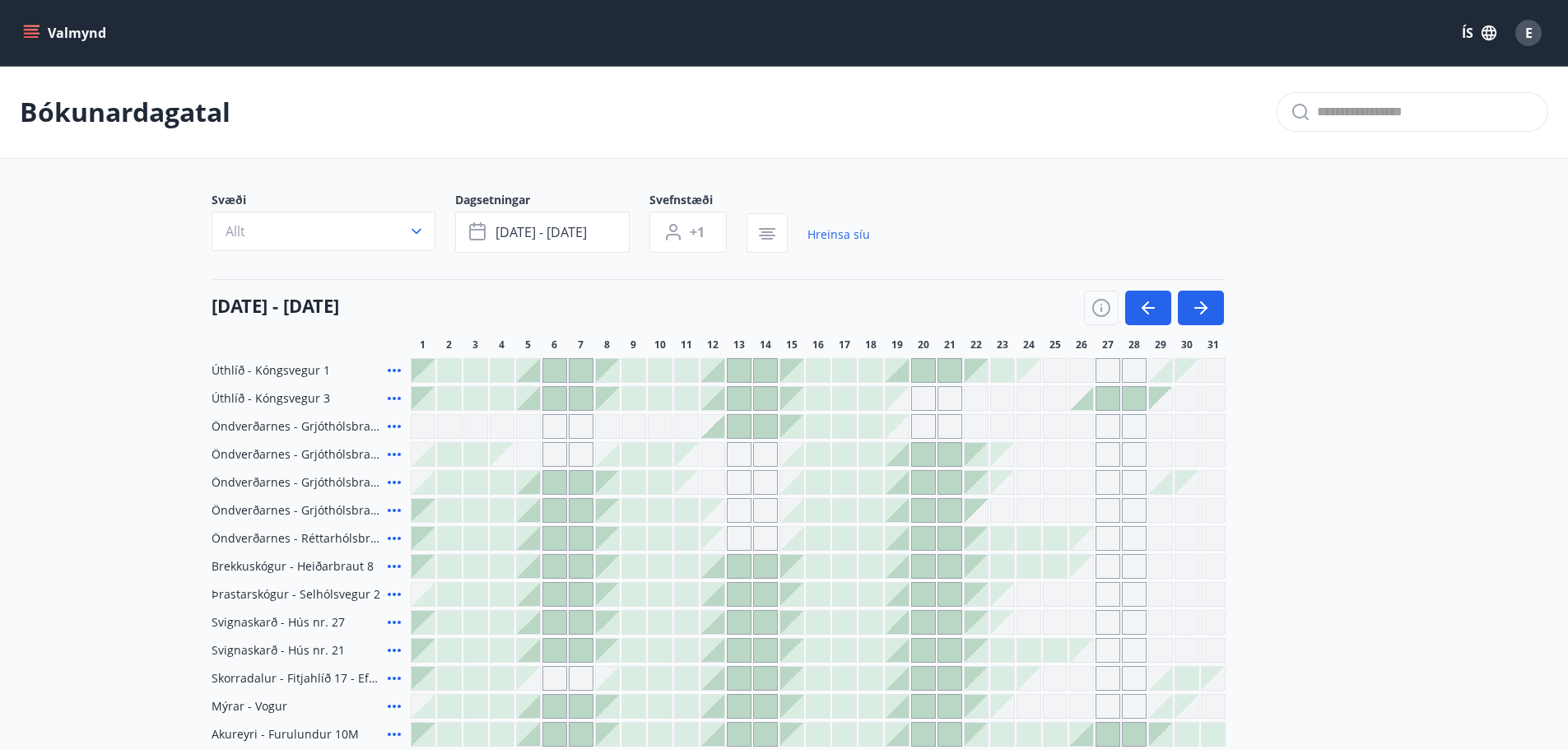
click at [24, 25] on icon "menu" at bounding box center [33, 26] width 18 height 2
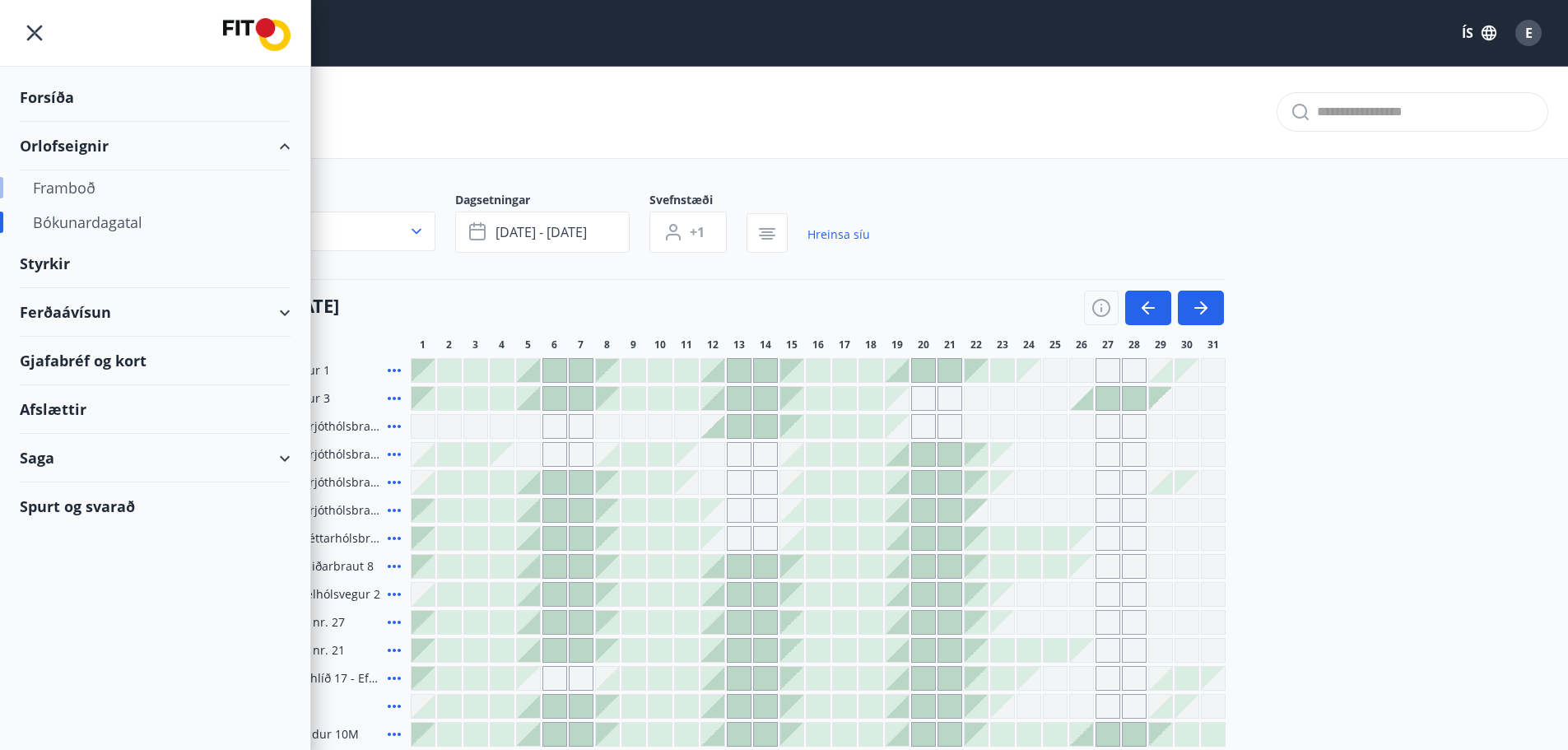
click at [69, 189] on div "Framboð" at bounding box center [155, 187] width 245 height 35
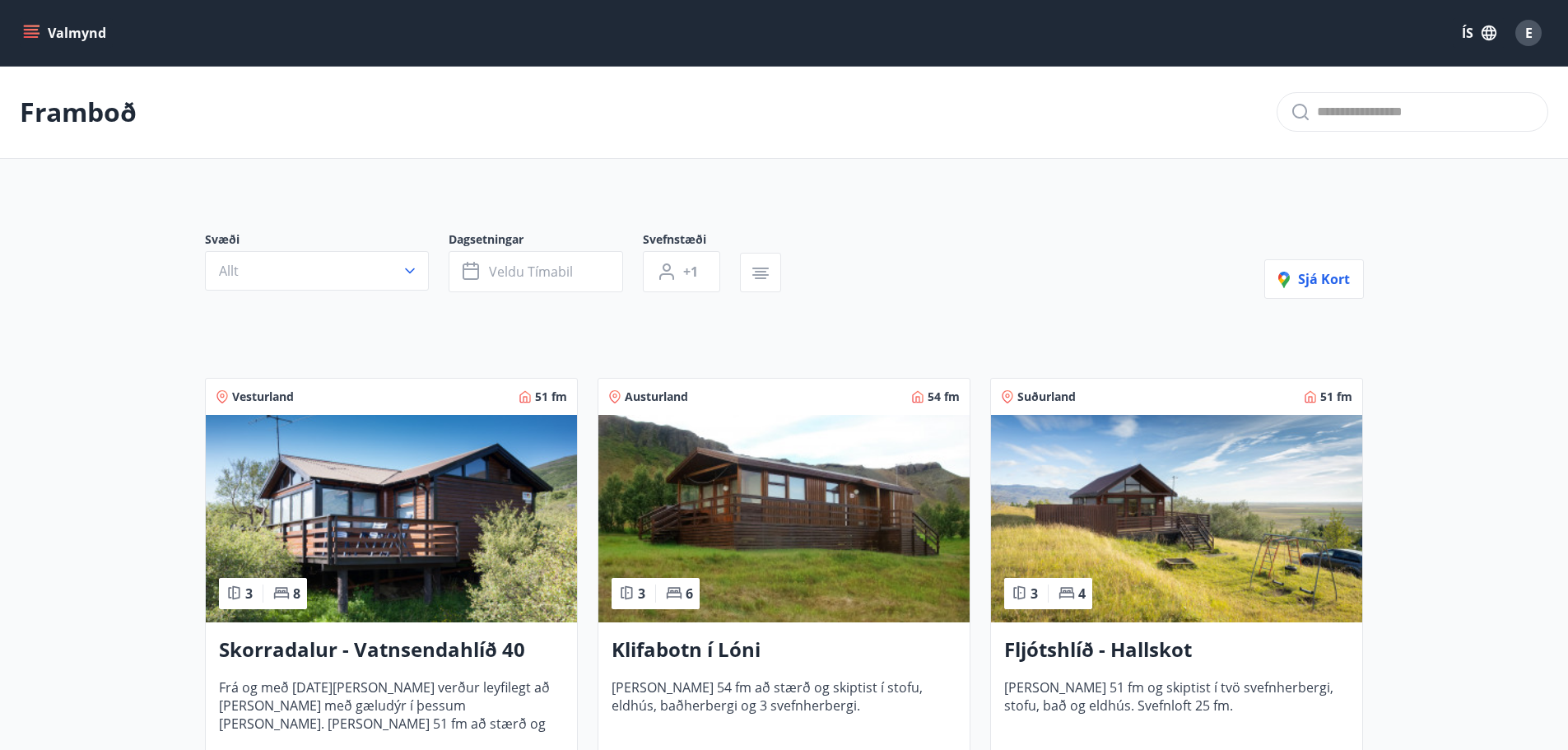
click at [29, 30] on icon "menu" at bounding box center [31, 30] width 15 height 2
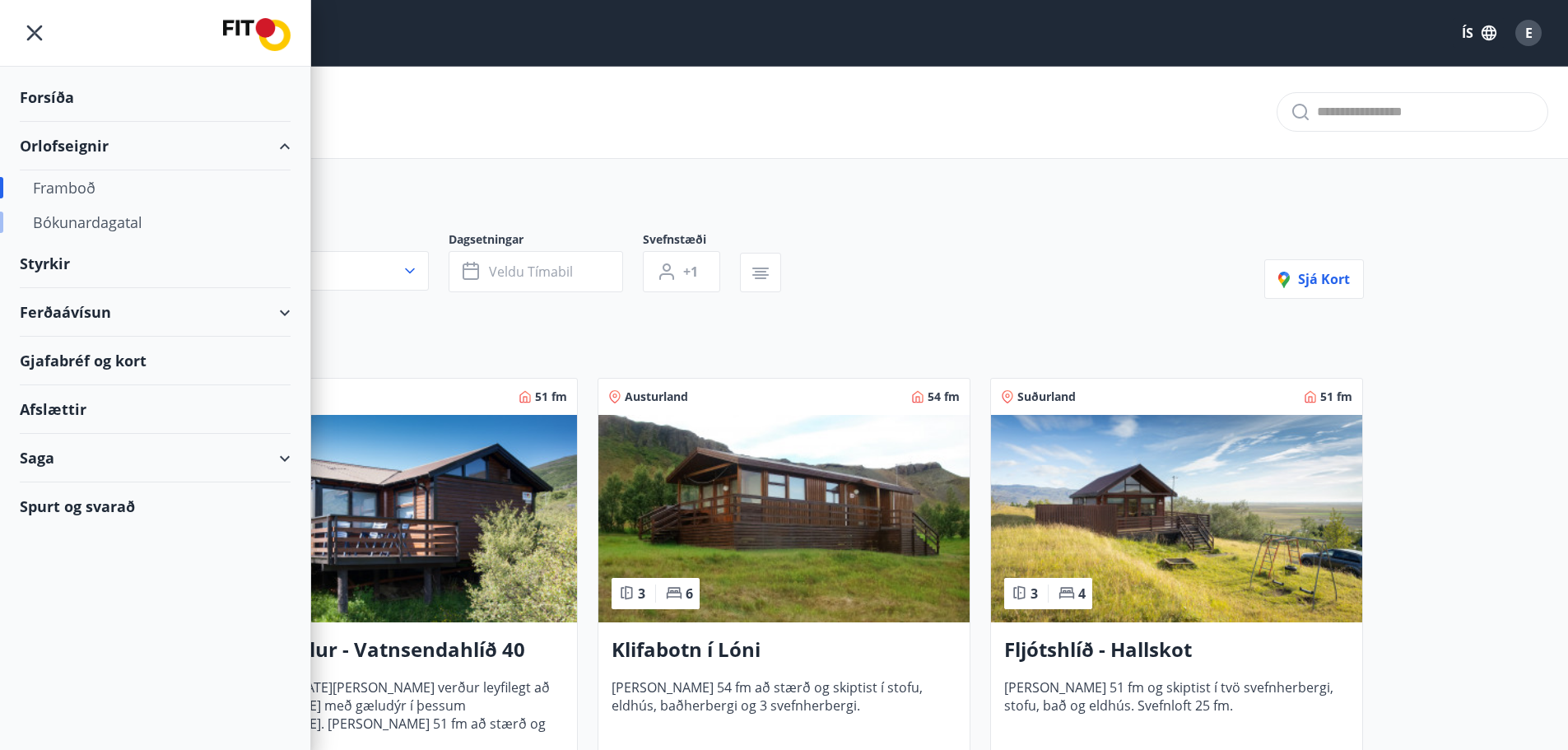
click at [76, 219] on div "Bókunardagatal" at bounding box center [155, 222] width 245 height 35
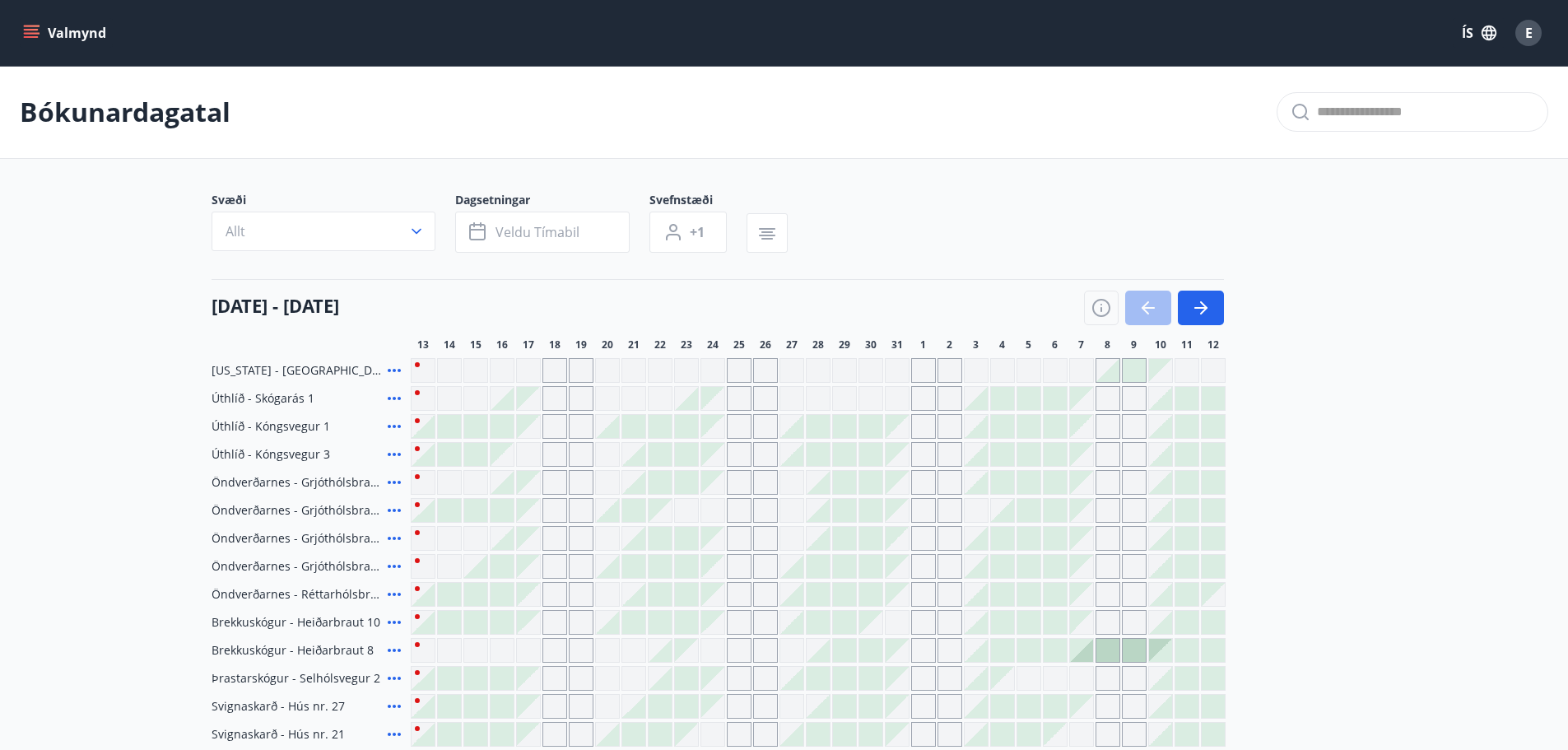
scroll to position [247, 0]
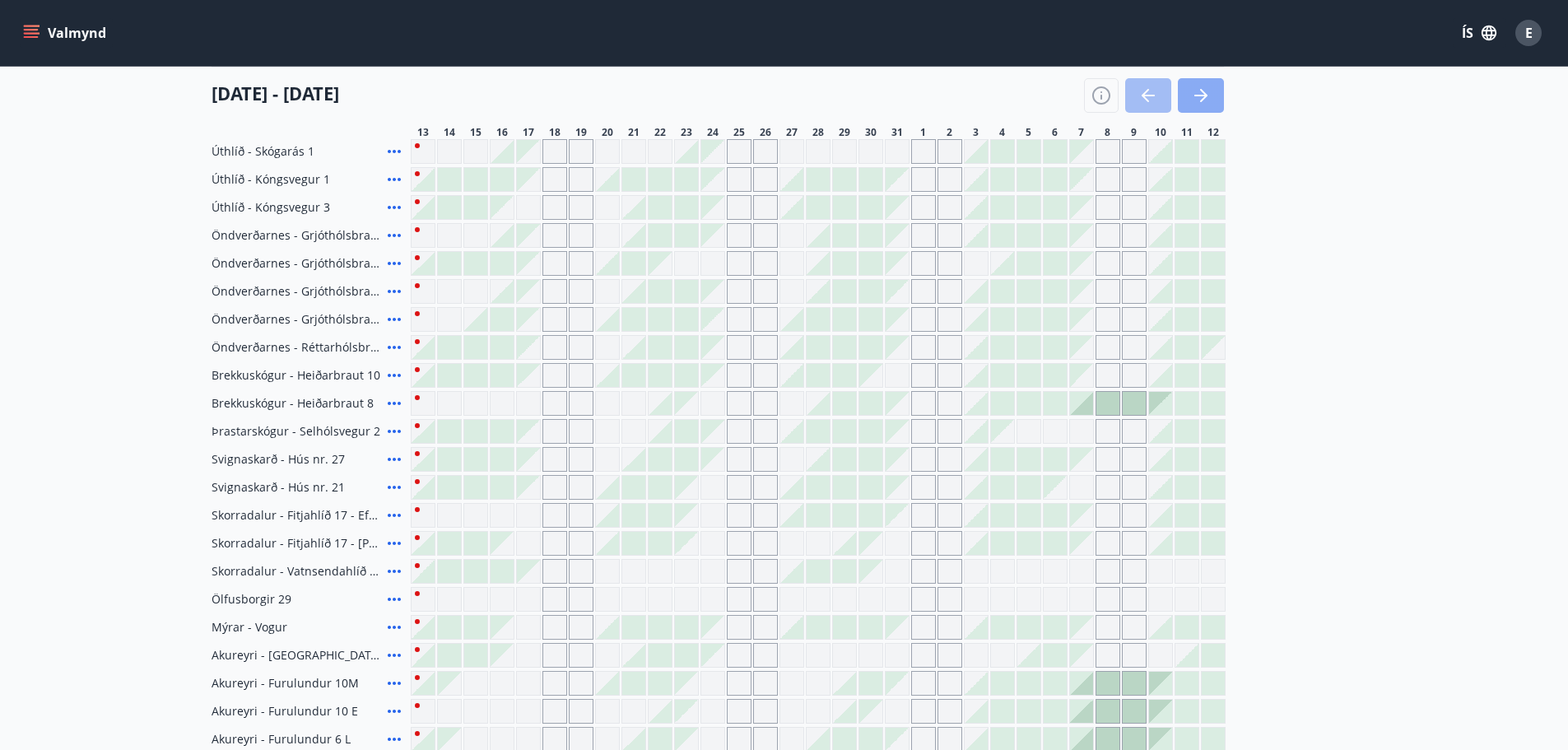
click at [1199, 93] on icon "button" at bounding box center [1201, 95] width 20 height 20
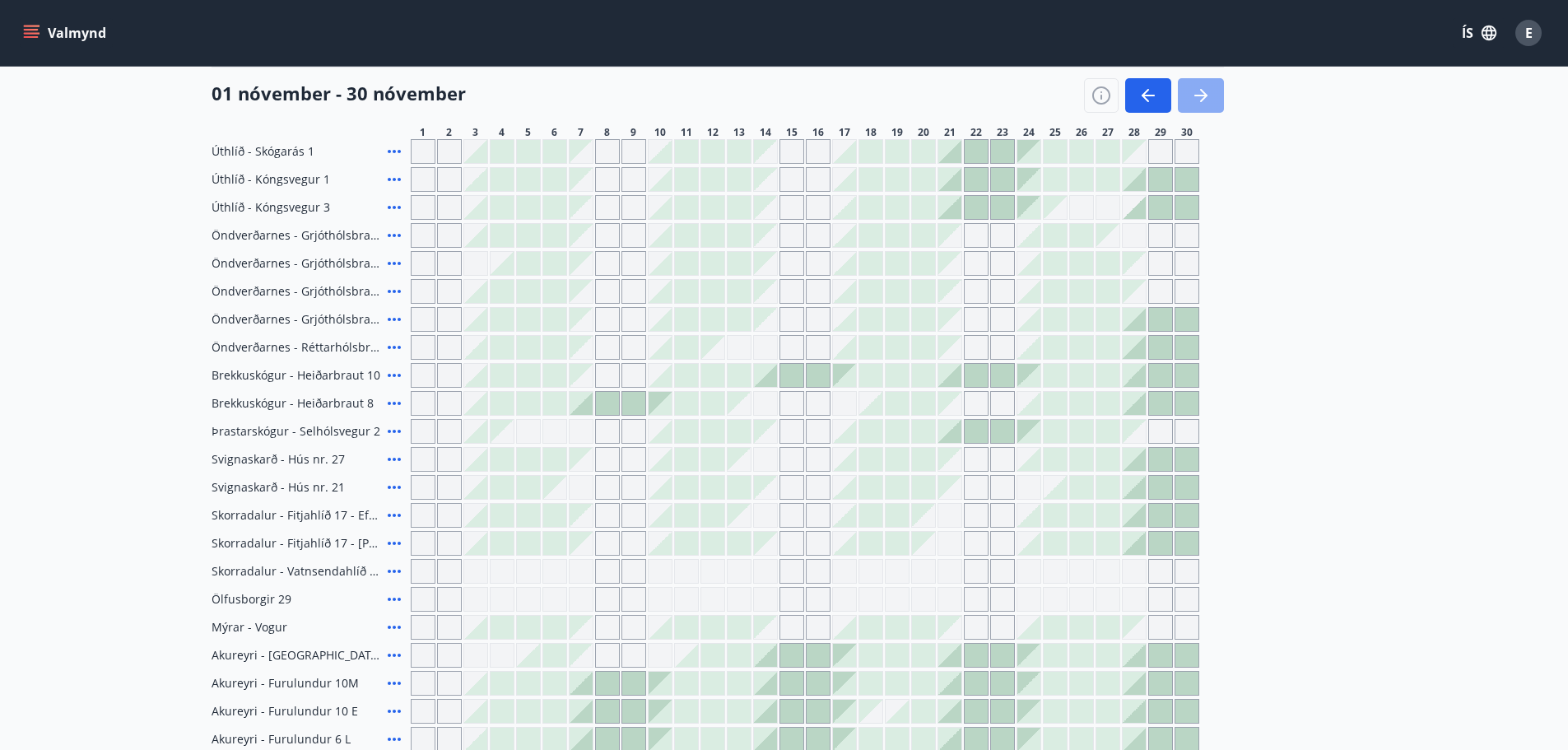
click at [1199, 94] on icon "button" at bounding box center [1201, 95] width 20 height 20
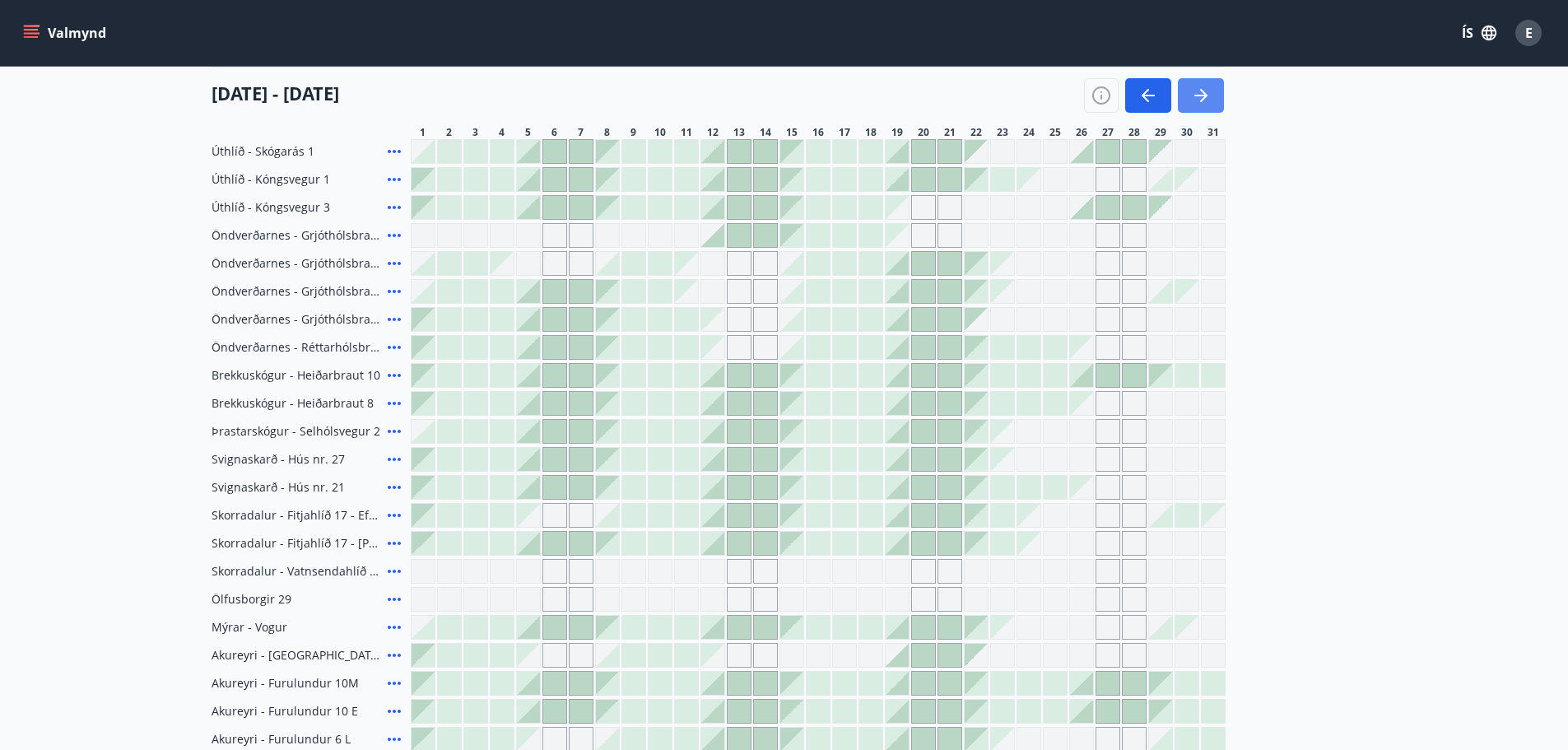
click at [1202, 97] on icon "button" at bounding box center [1201, 95] width 20 height 20
